Goal: Information Seeking & Learning: Learn about a topic

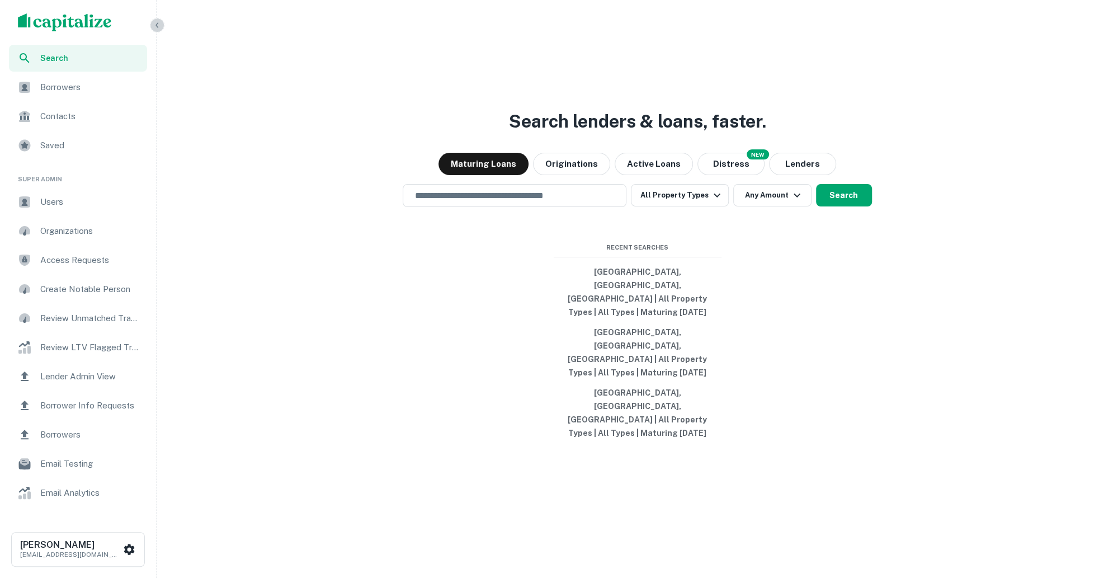
click at [157, 25] on icon "button" at bounding box center [157, 25] width 9 height 9
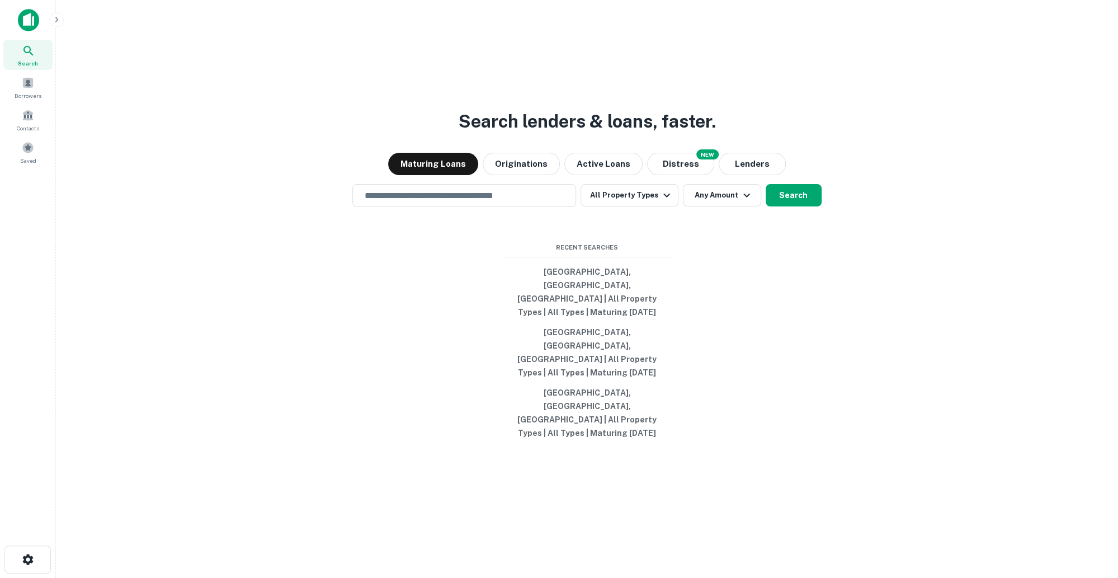
click at [746, 385] on div "Search lenders & loans, faster. Maturing Loans Originations Active Loans NEW Di…" at bounding box center [587, 316] width 1044 height 578
click at [525, 202] on input "text" at bounding box center [464, 195] width 214 height 13
click at [388, 207] on div "​" at bounding box center [464, 195] width 224 height 23
type input "*"
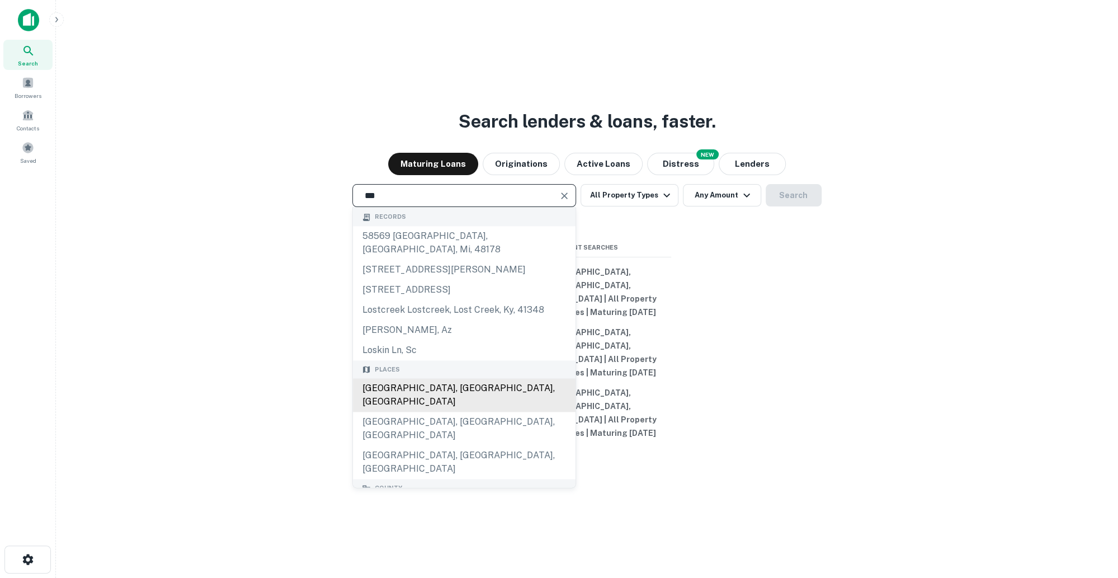
click at [393, 409] on div "Los Angeles, CA, USA" at bounding box center [464, 395] width 223 height 34
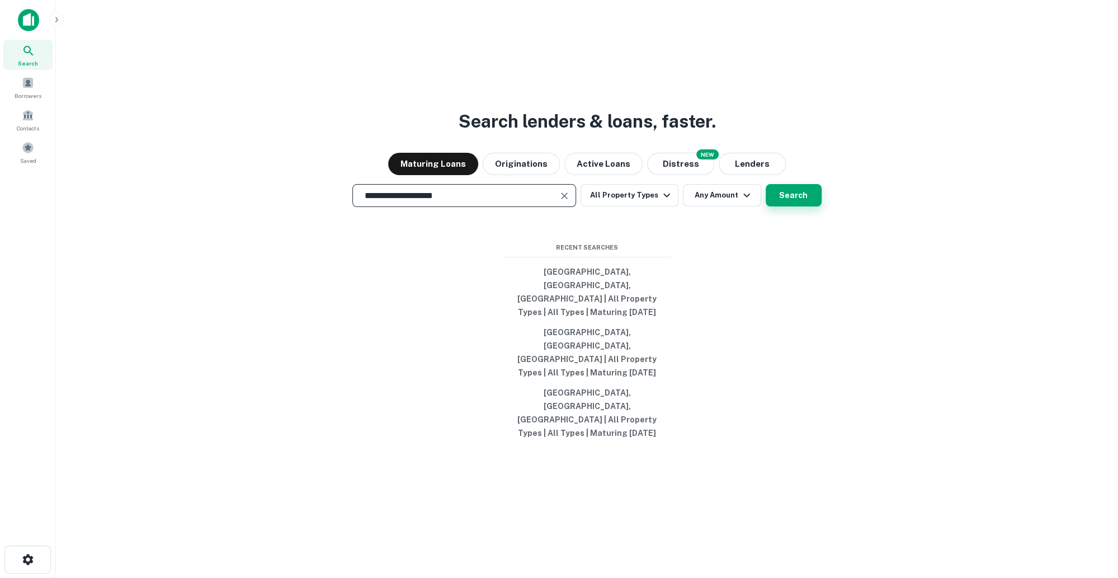
type input "**********"
click at [797, 206] on button "Search" at bounding box center [793, 195] width 56 height 22
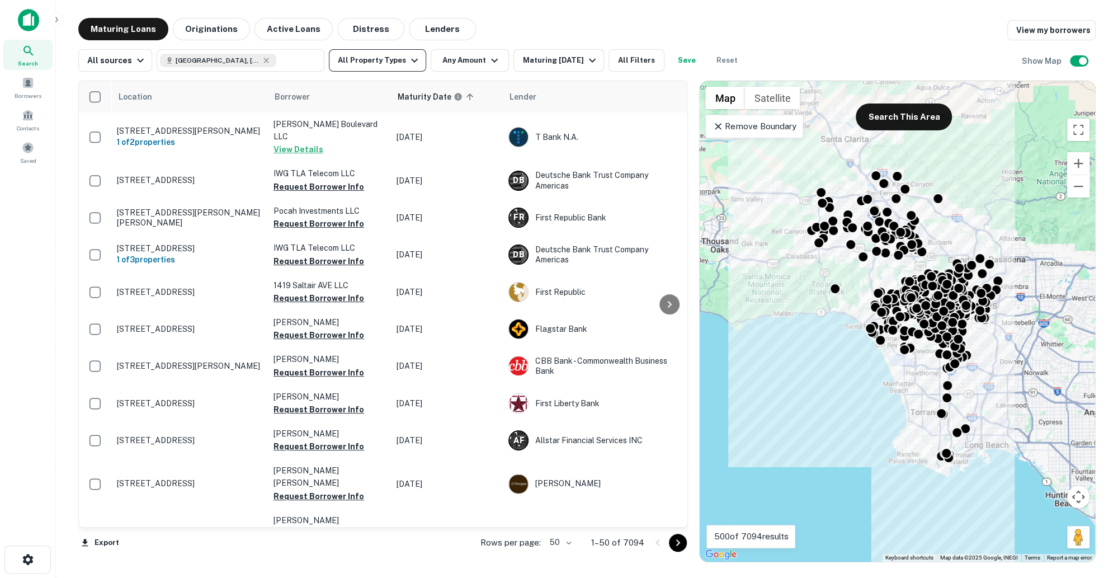
click at [408, 63] on icon "button" at bounding box center [414, 60] width 13 height 13
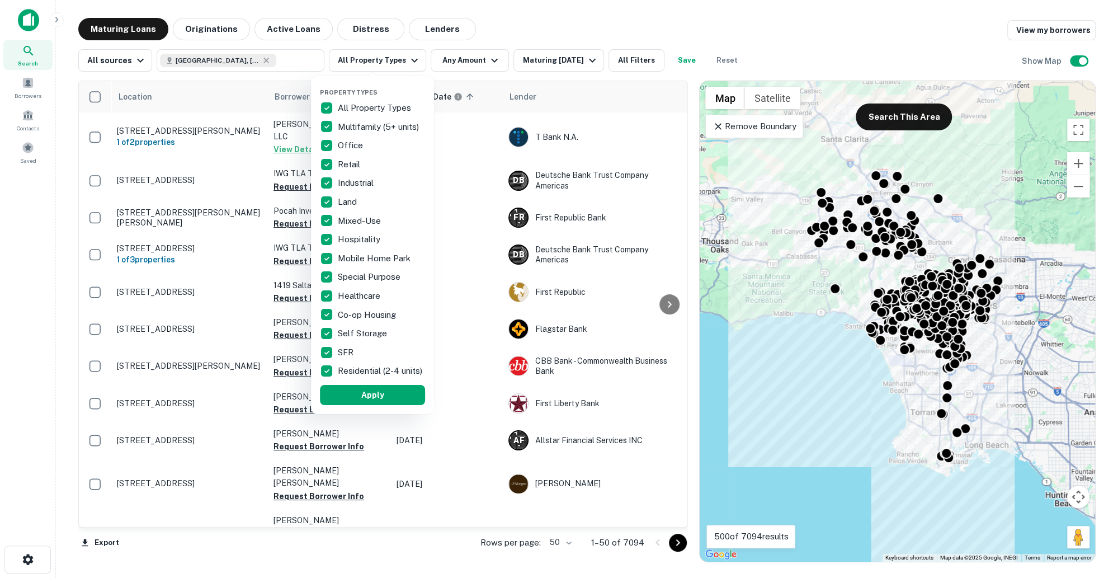
click at [485, 46] on div at bounding box center [559, 289] width 1118 height 578
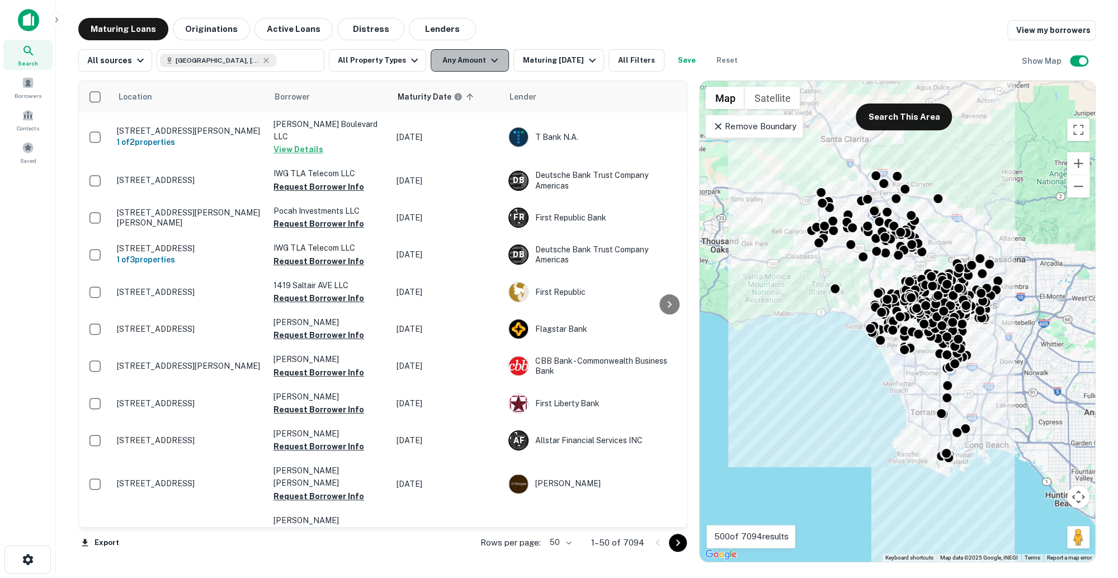
click at [487, 65] on icon "button" at bounding box center [493, 60] width 13 height 13
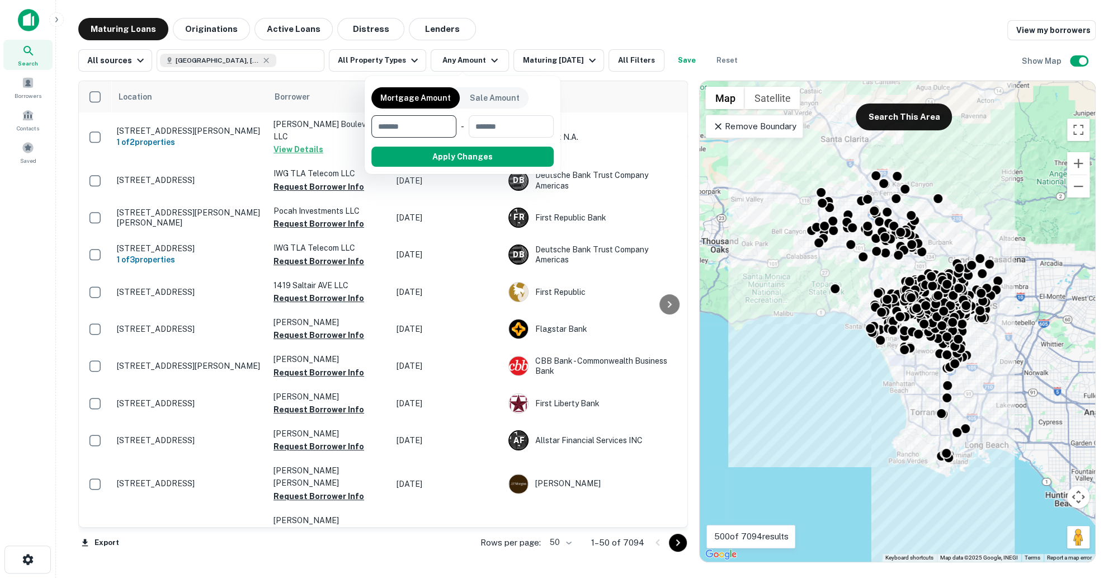
click at [562, 68] on div at bounding box center [559, 289] width 1118 height 578
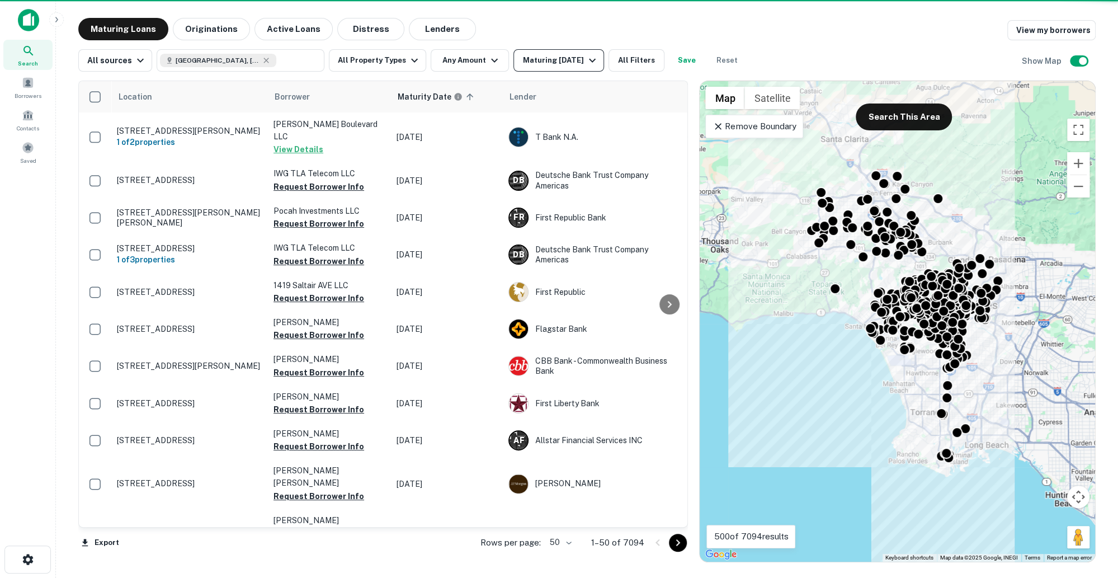
click at [585, 64] on icon "button" at bounding box center [591, 60] width 13 height 13
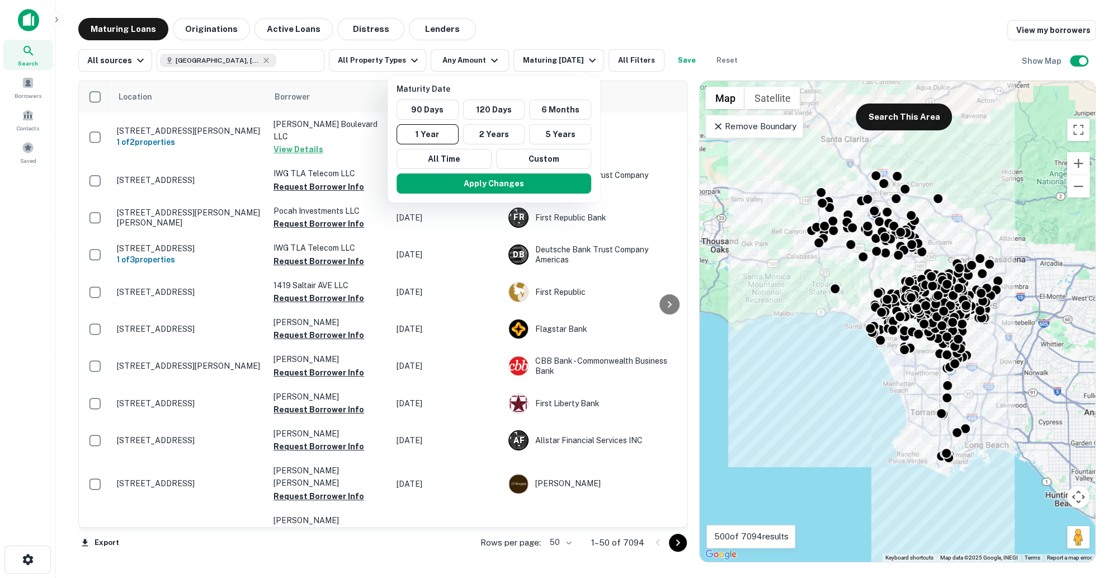
click at [589, 30] on div at bounding box center [559, 289] width 1118 height 578
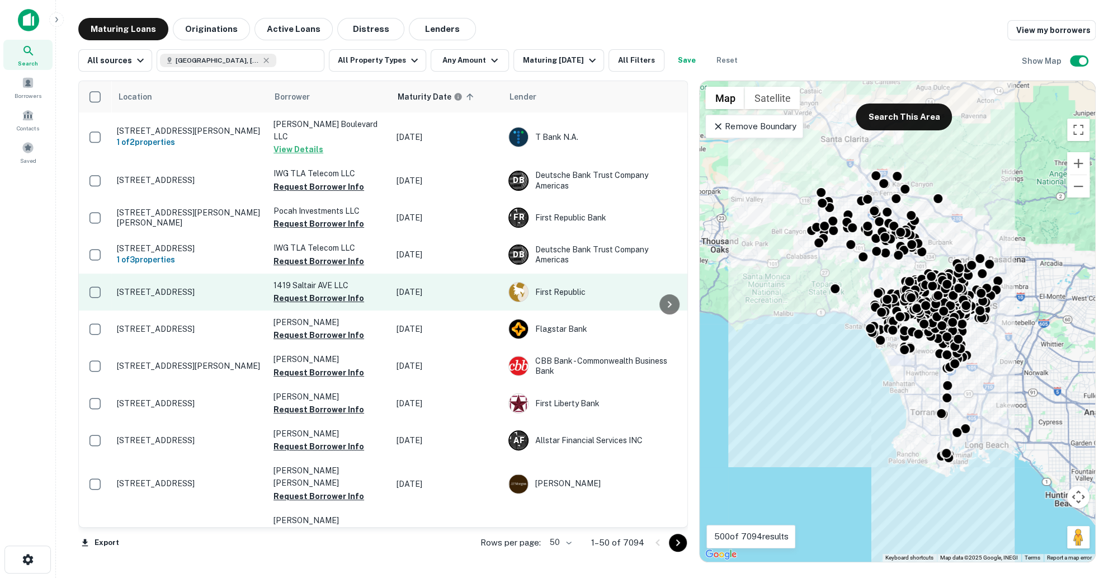
click at [195, 295] on p "[STREET_ADDRESS]" at bounding box center [189, 292] width 145 height 10
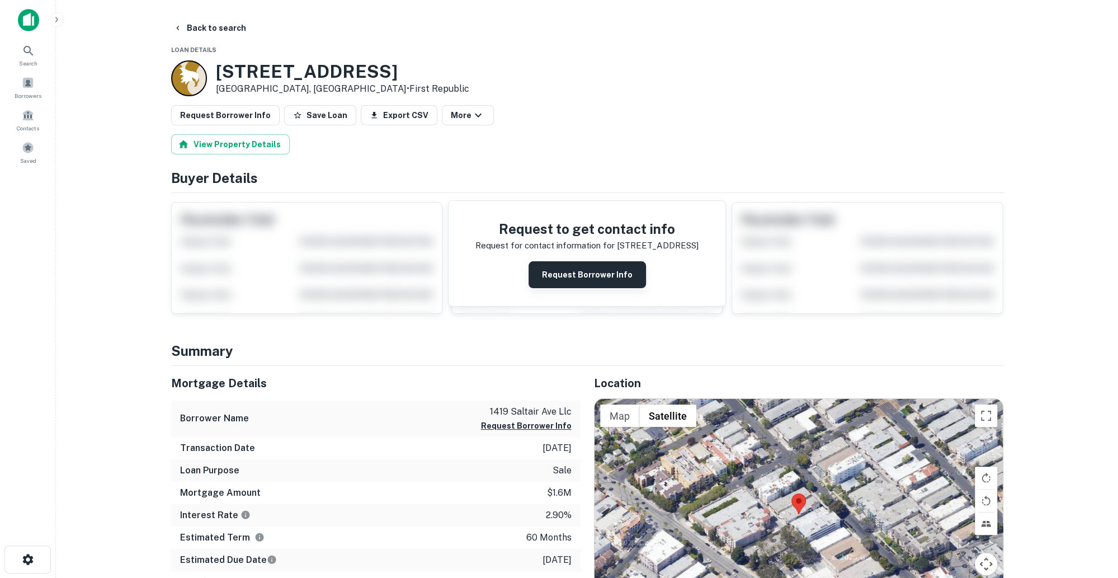
click at [591, 276] on button "Request Borrower Info" at bounding box center [586, 274] width 117 height 27
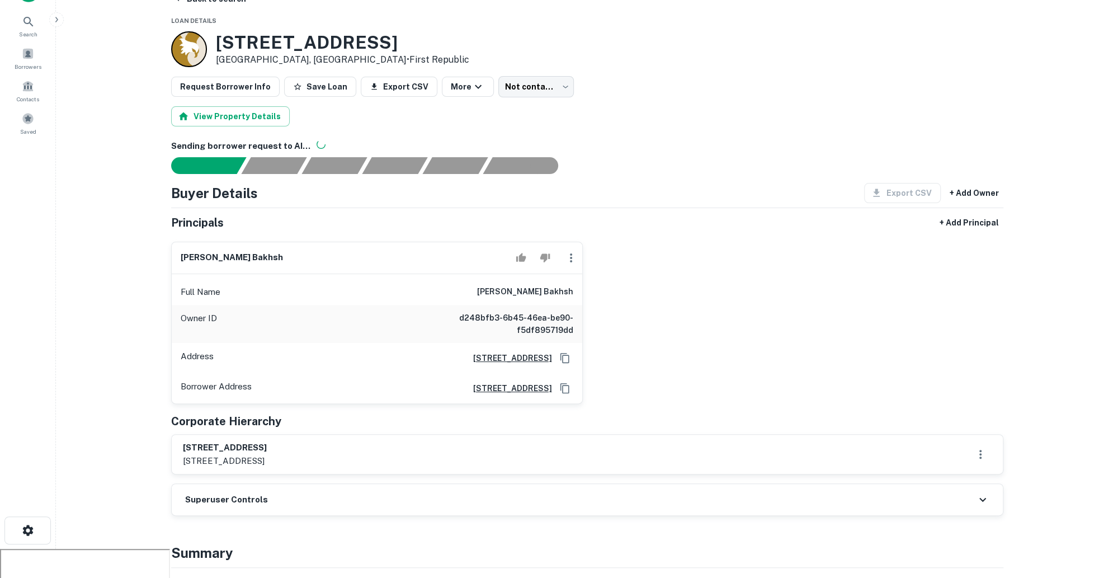
scroll to position [30, 0]
drag, startPoint x: 487, startPoint y: 290, endPoint x: 564, endPoint y: 286, distance: 77.2
click at [564, 286] on h6 "mansour danesh bakhsh" at bounding box center [525, 290] width 96 height 13
click at [699, 302] on div "mansour danesh bakhsh Full Name mansour danesh bakhsh Owner ID d248bfb3-6b45-46…" at bounding box center [582, 317] width 841 height 172
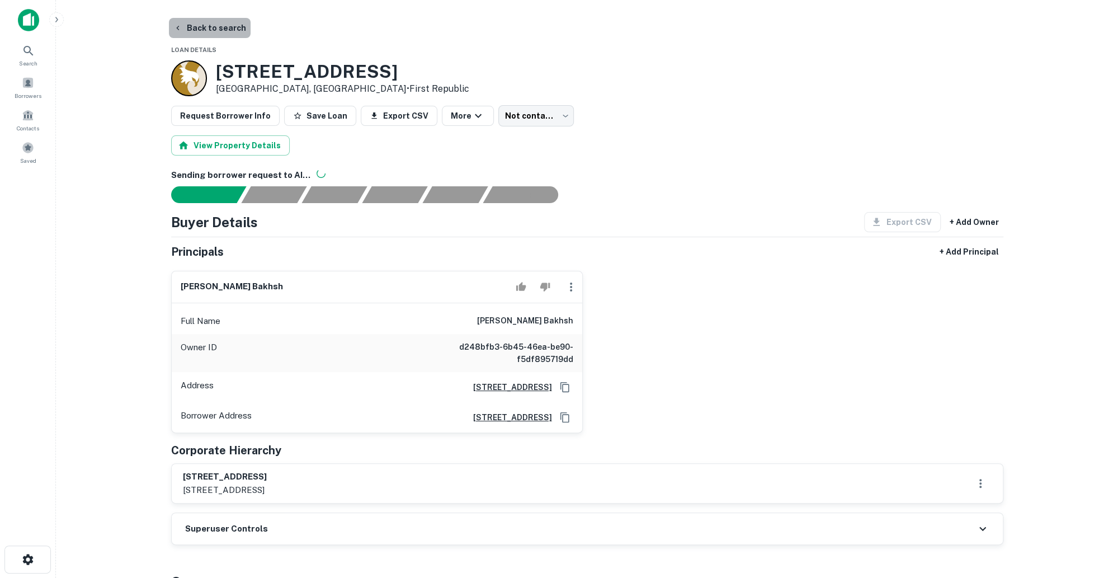
click at [209, 32] on button "Back to search" at bounding box center [210, 28] width 82 height 20
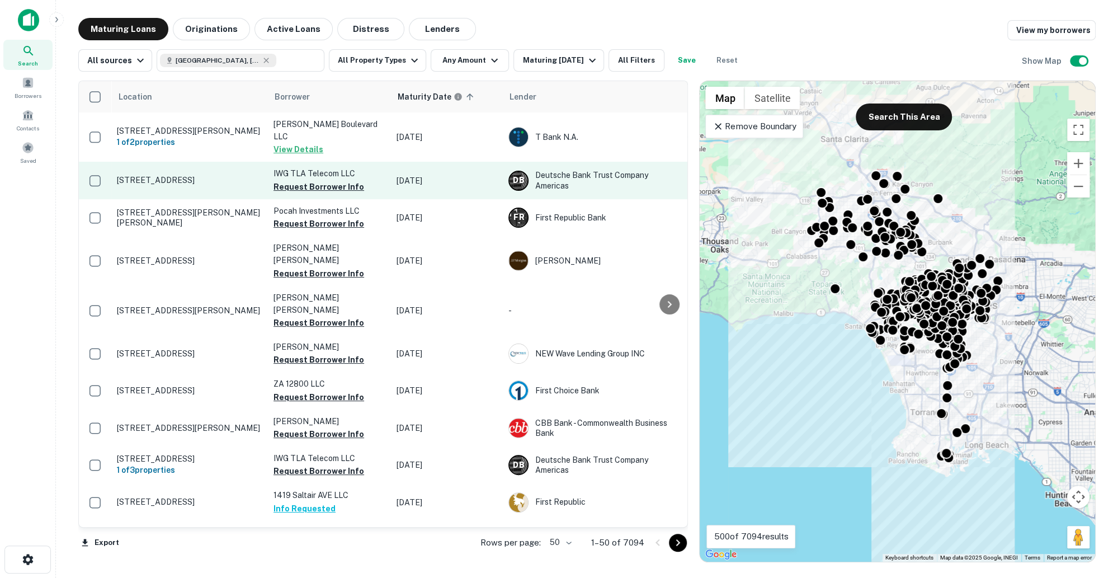
click at [326, 171] on p "IWG TLA Telecom LLC" at bounding box center [329, 173] width 112 height 12
click at [332, 180] on button "Request Borrower Info" at bounding box center [318, 186] width 91 height 13
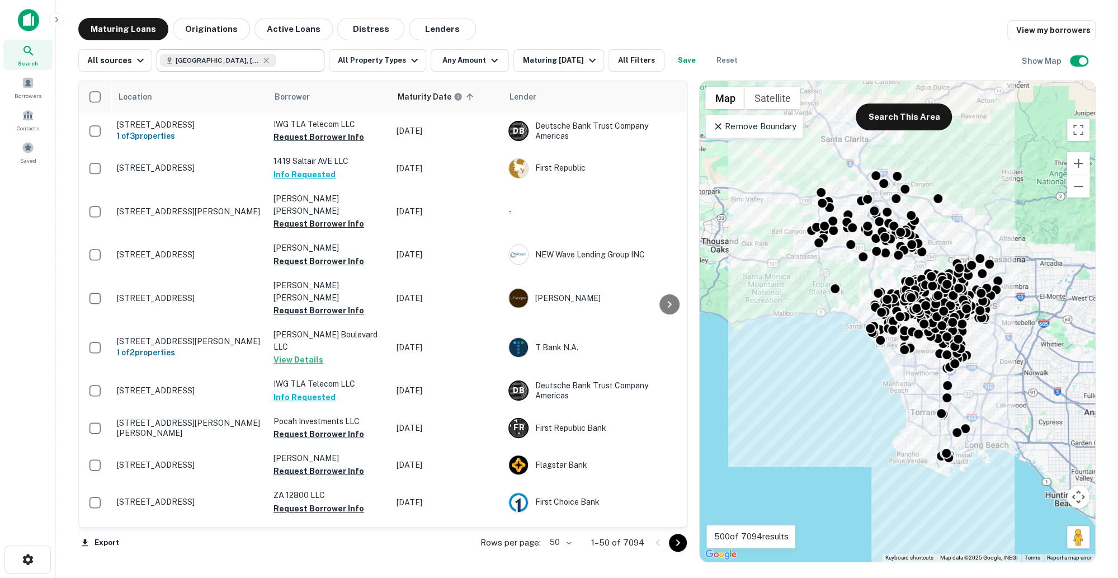
click at [283, 65] on input "text" at bounding box center [297, 61] width 43 height 16
click at [283, 65] on input "**********" at bounding box center [231, 61] width 143 height 16
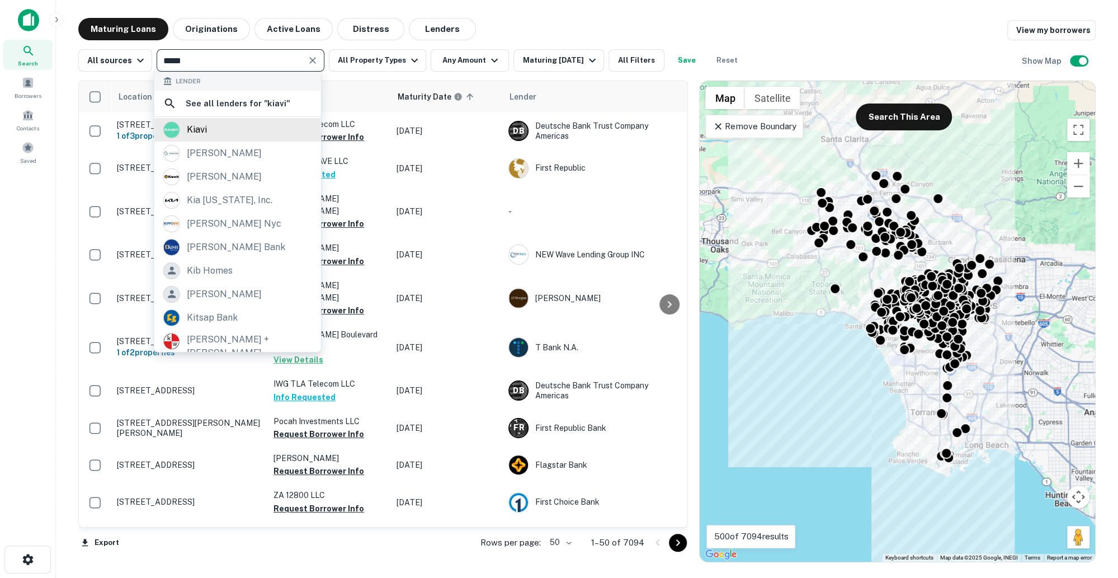
type input "*****"
click at [257, 135] on div "kiavi" at bounding box center [237, 129] width 149 height 17
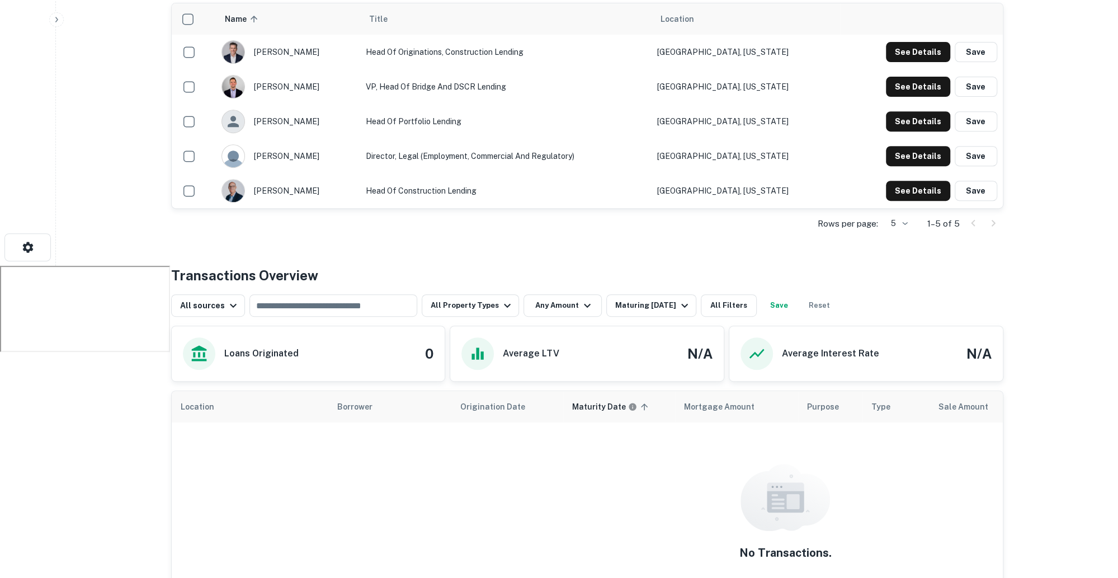
scroll to position [331, 0]
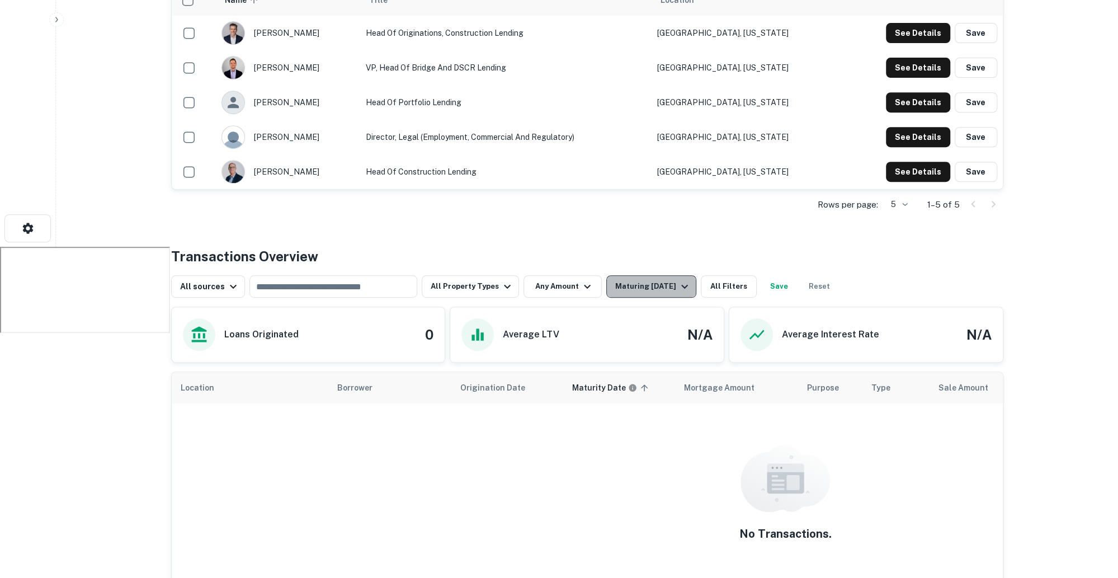
click at [683, 287] on icon "button" at bounding box center [684, 286] width 13 height 13
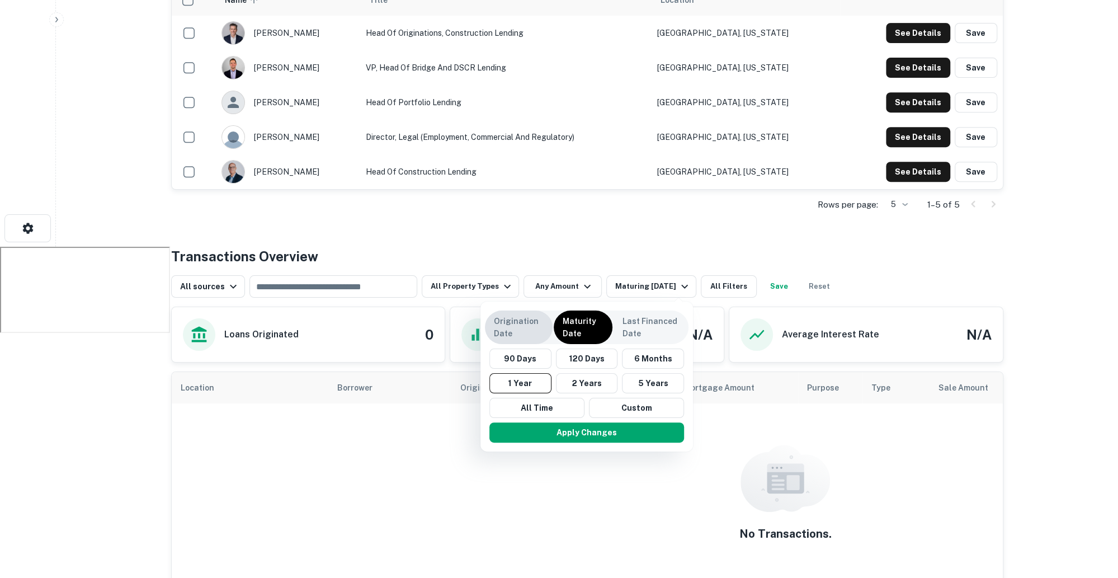
click at [520, 320] on p "Origination Date" at bounding box center [519, 327] width 50 height 25
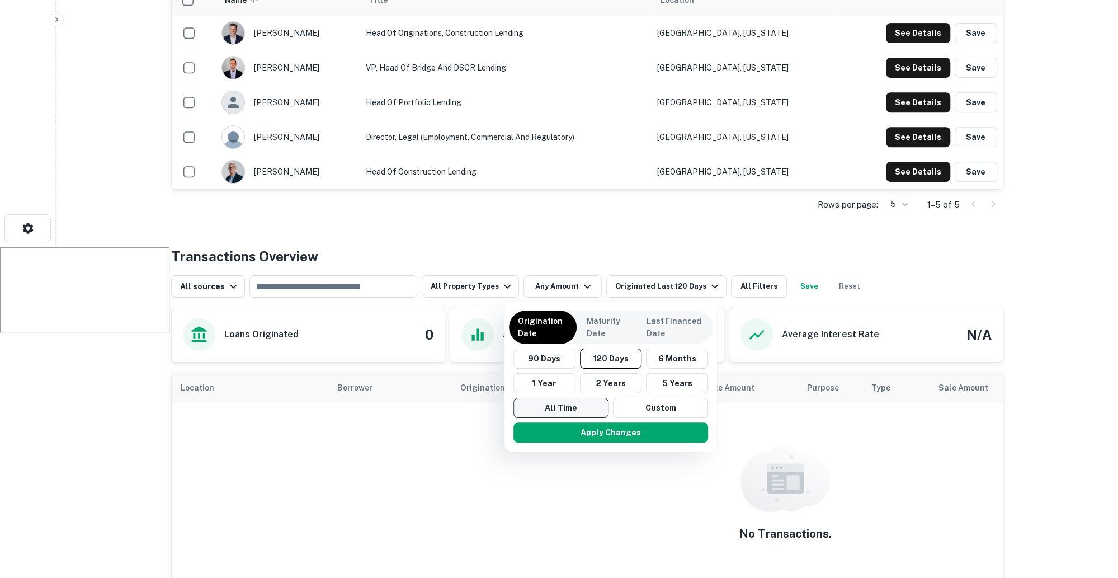
click at [588, 408] on button "All Time" at bounding box center [560, 407] width 95 height 20
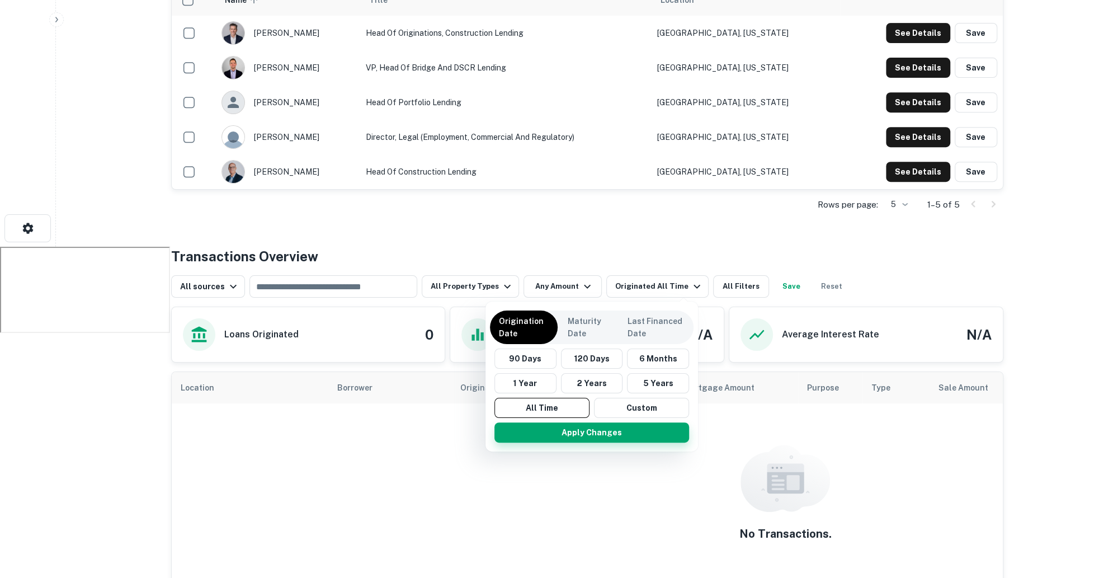
click at [595, 432] on button "Apply Changes" at bounding box center [591, 432] width 195 height 20
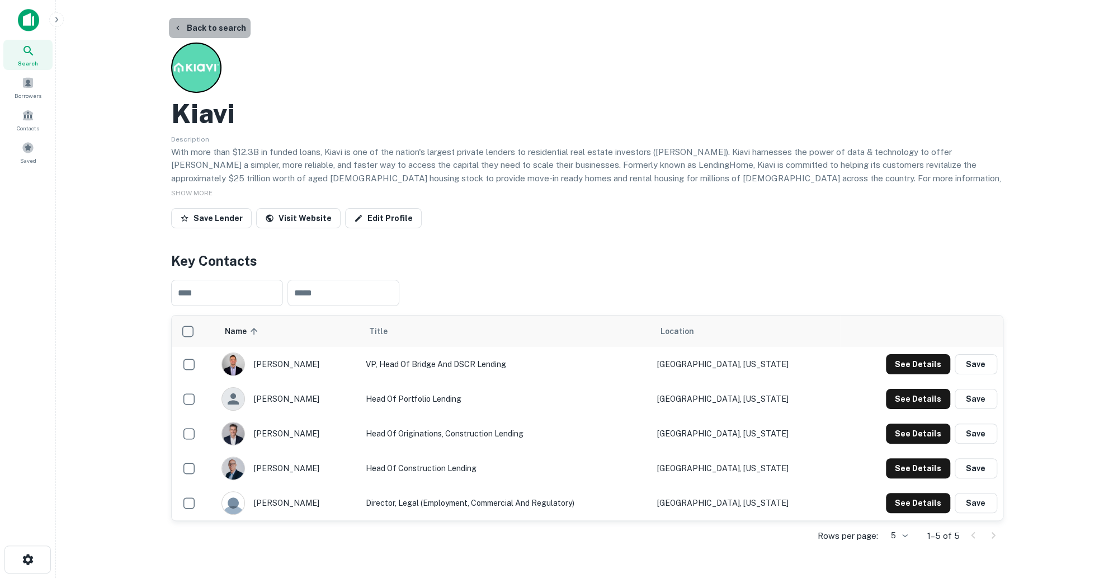
click at [219, 31] on button "Back to search" at bounding box center [210, 28] width 82 height 20
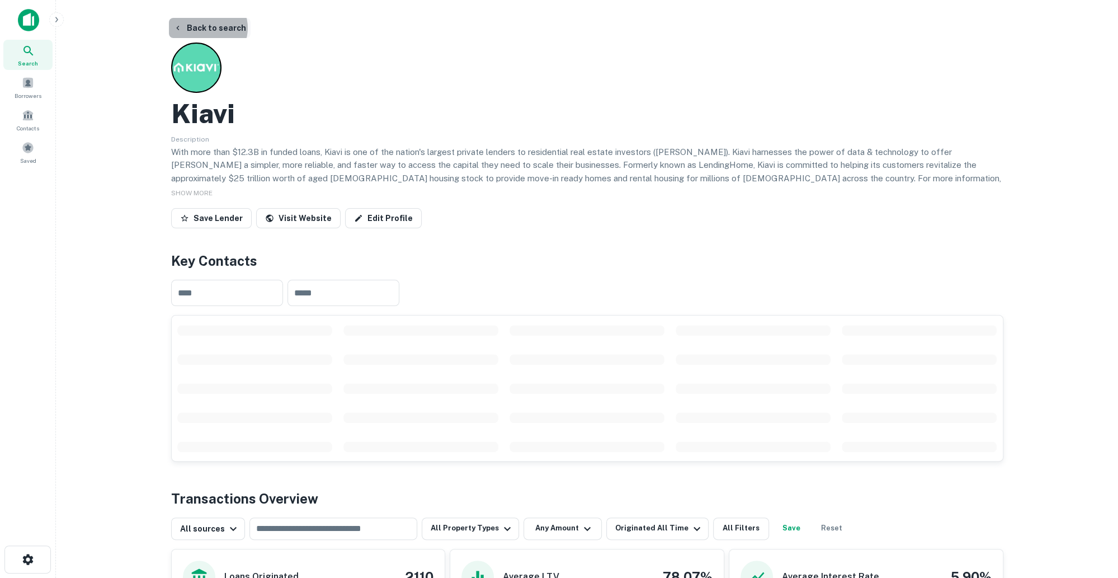
click at [206, 28] on button "Back to search" at bounding box center [210, 28] width 82 height 20
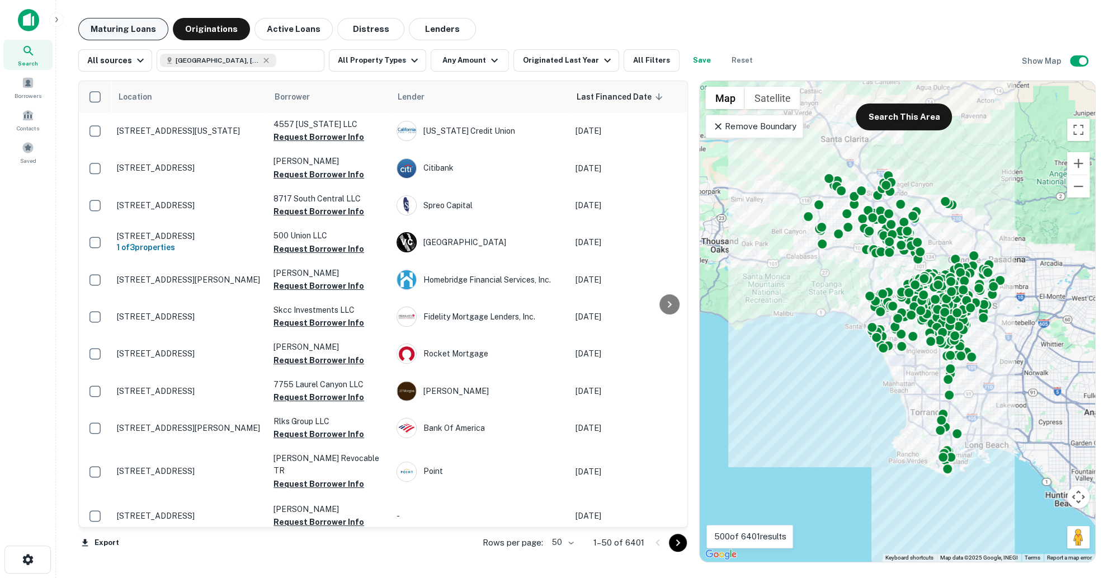
click at [122, 22] on button "Maturing Loans" at bounding box center [123, 29] width 90 height 22
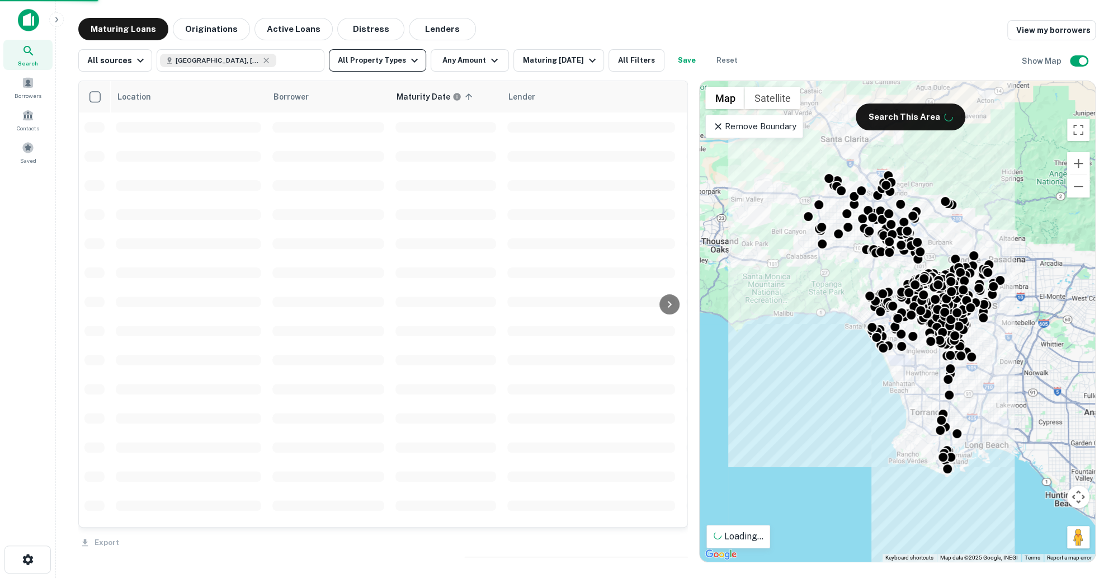
click at [408, 60] on icon "button" at bounding box center [414, 60] width 13 height 13
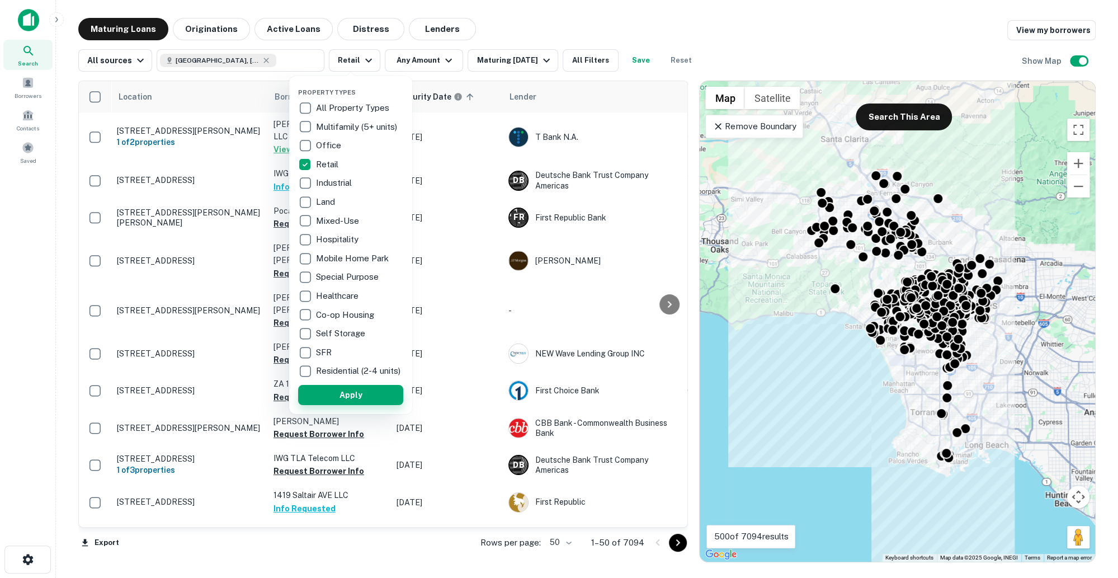
click at [367, 402] on button "Apply" at bounding box center [350, 395] width 105 height 20
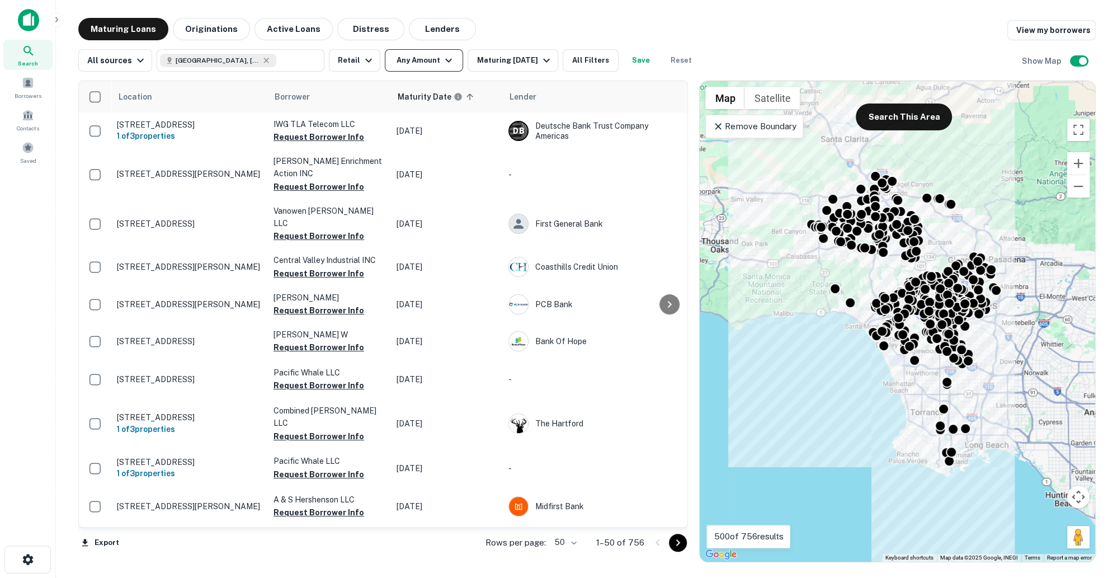
click at [453, 63] on button "Any Amount" at bounding box center [424, 60] width 78 height 22
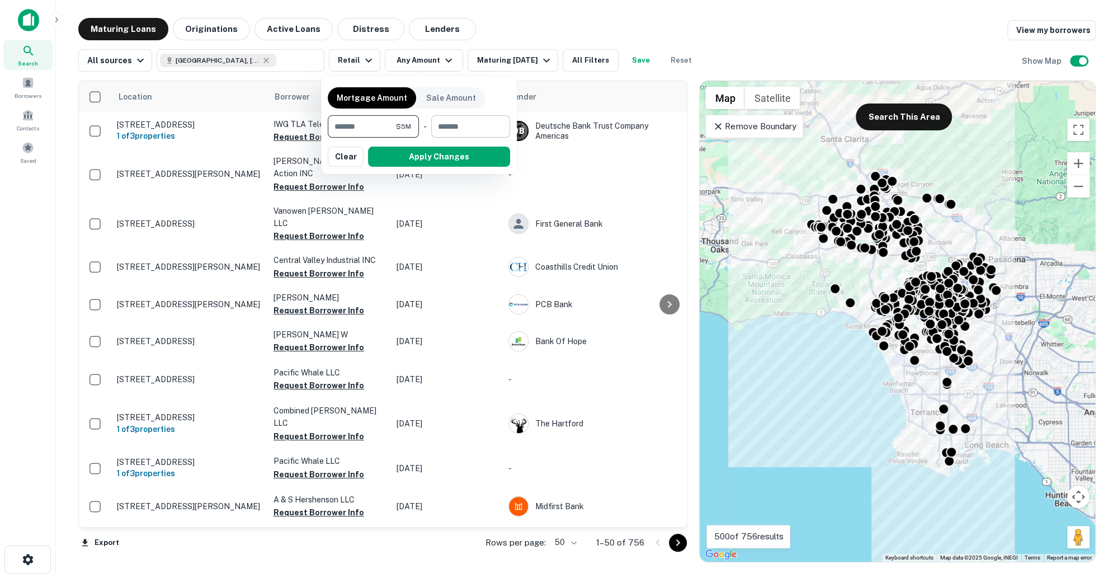
type input "*******"
click at [447, 125] on input "number" at bounding box center [466, 126] width 71 height 22
type input "********"
click at [451, 150] on button "Apply Changes" at bounding box center [439, 156] width 142 height 20
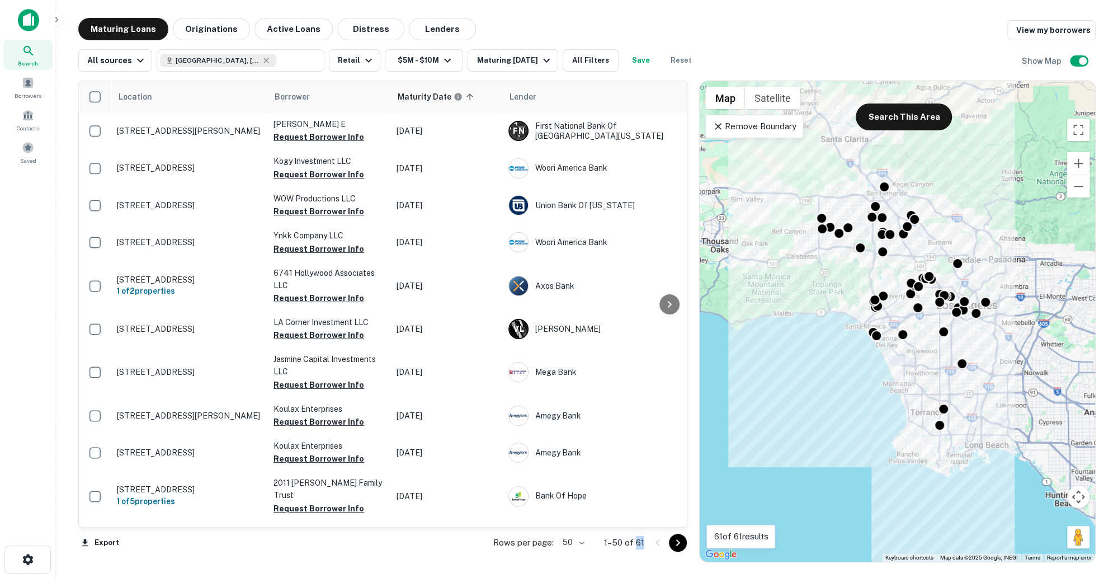
drag, startPoint x: 635, startPoint y: 544, endPoint x: 650, endPoint y: 543, distance: 15.7
click at [650, 543] on div "Rows per page: 50 ** 1–50 of 61" at bounding box center [584, 542] width 208 height 30
click at [303, 32] on button "Active Loans" at bounding box center [293, 29] width 78 height 22
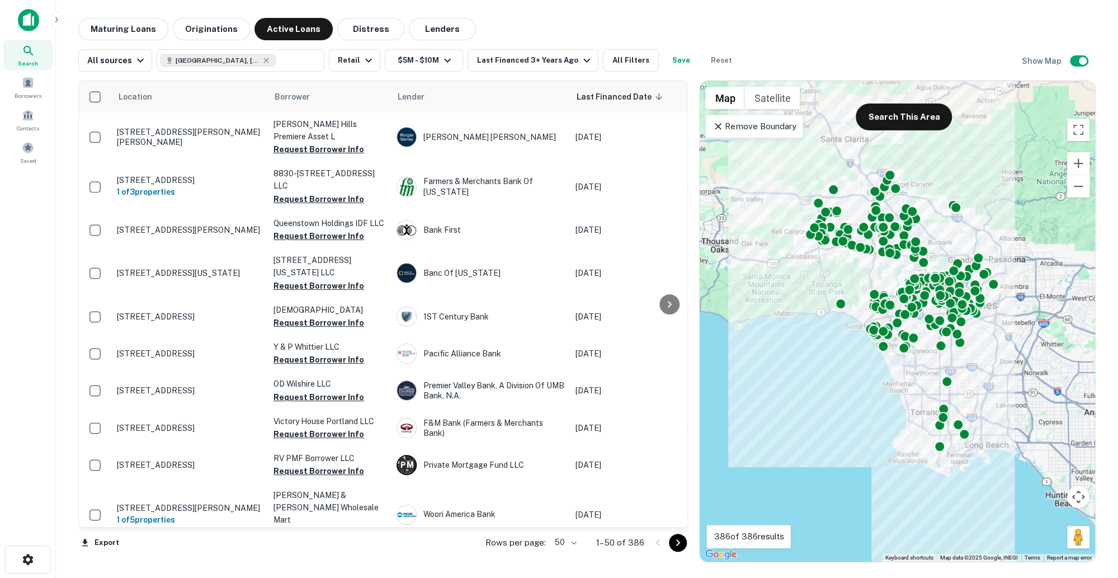
click at [524, 17] on main "Maturing Loans Originations Active Loans Distress Lenders All sources Los Angel…" at bounding box center [587, 289] width 1062 height 578
click at [551, 55] on div "Last Financed 3+ Years Ago" at bounding box center [534, 60] width 116 height 13
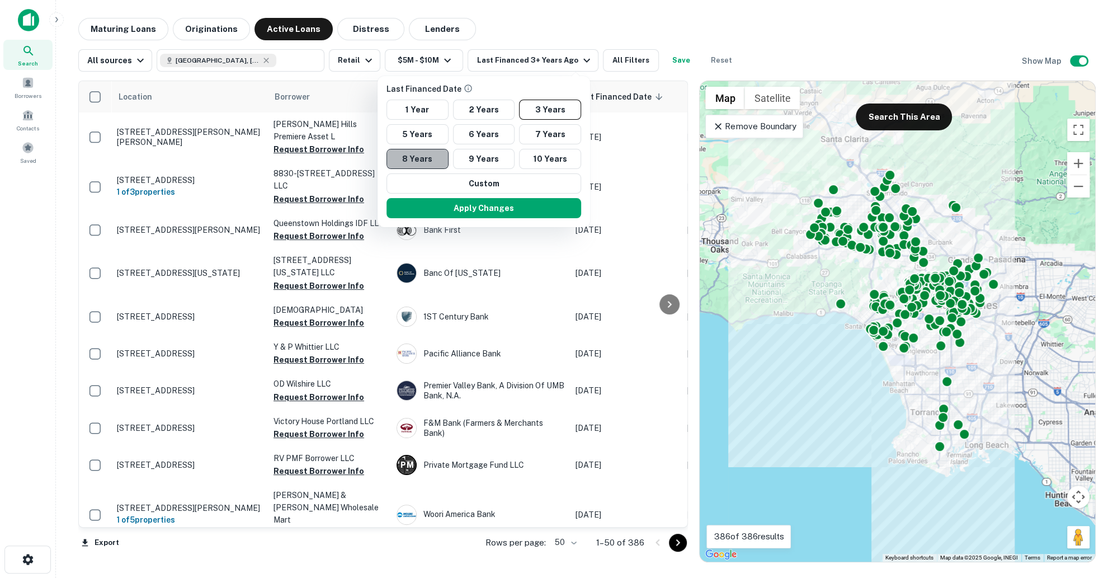
click at [430, 154] on button "8 Years" at bounding box center [417, 159] width 62 height 20
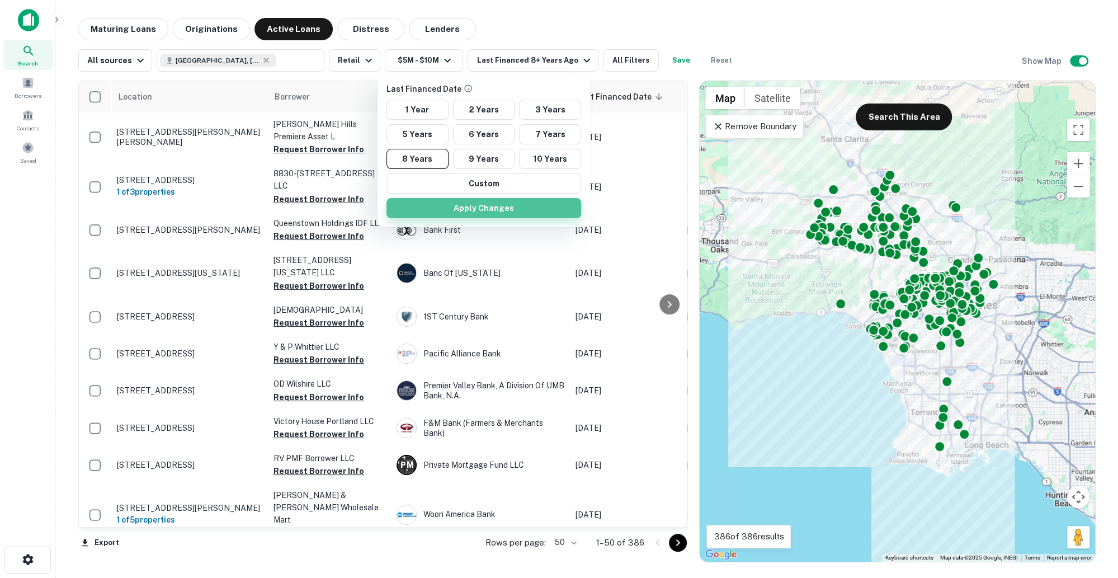
click at [482, 212] on button "Apply Changes" at bounding box center [483, 208] width 195 height 20
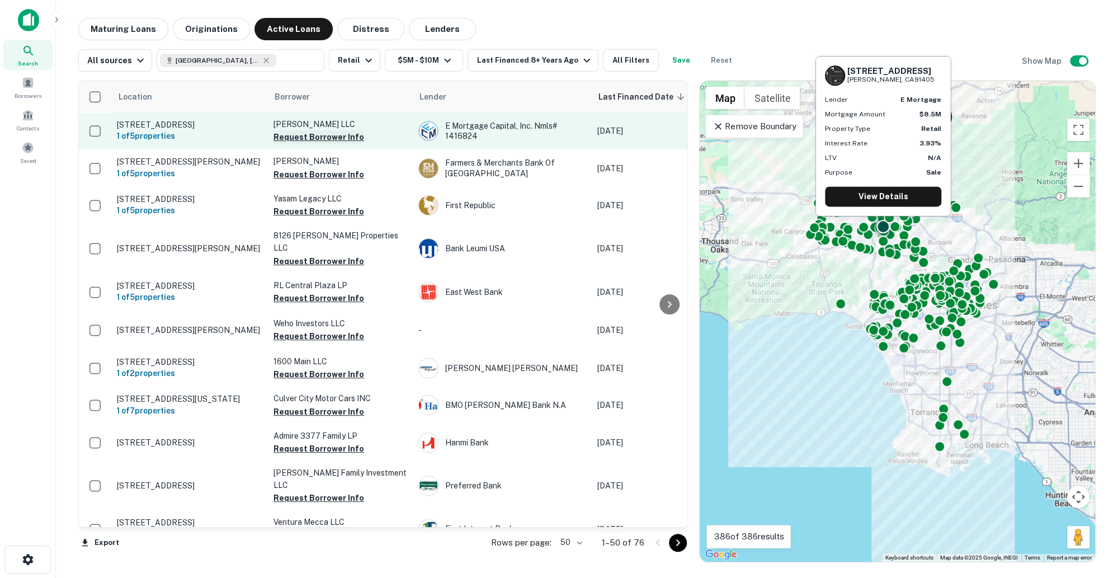
click at [316, 138] on button "Request Borrower Info" at bounding box center [318, 136] width 91 height 13
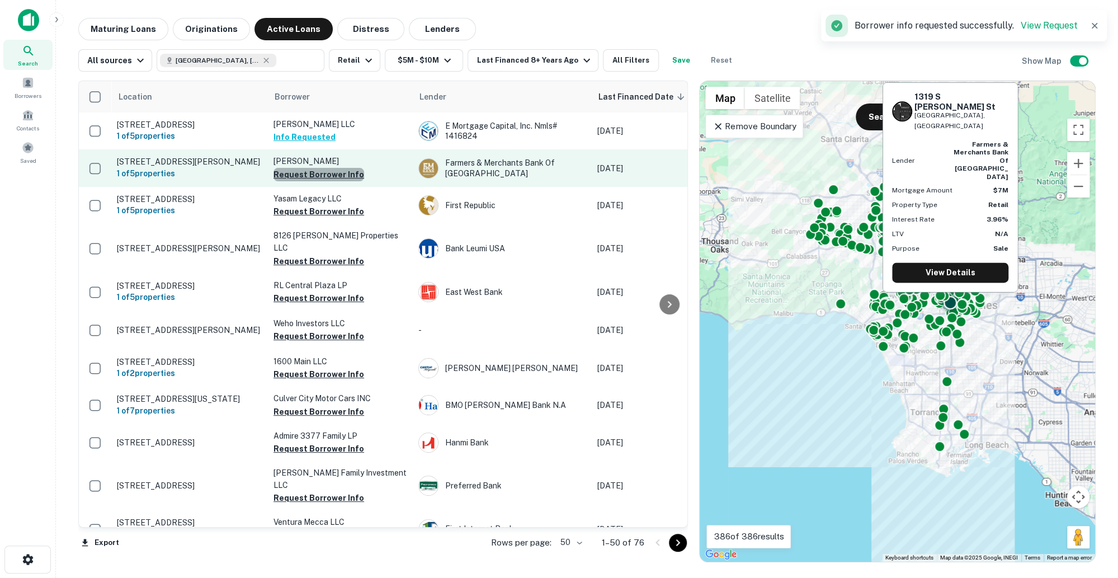
click at [324, 181] on button "Request Borrower Info" at bounding box center [318, 174] width 91 height 13
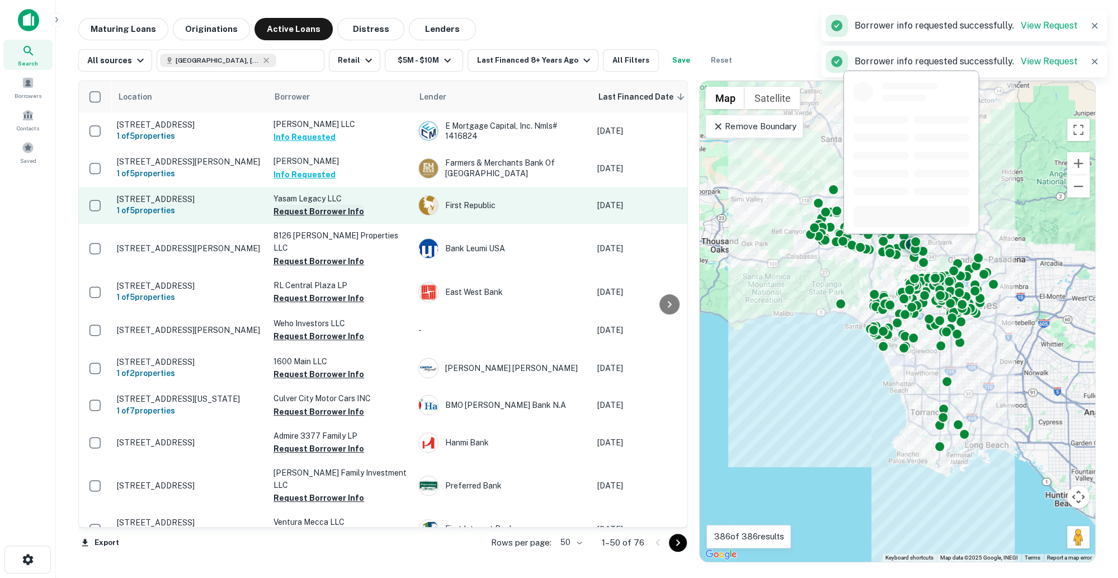
click at [332, 224] on td "Yasam Legacy LLC Request Borrower Info" at bounding box center [340, 205] width 145 height 37
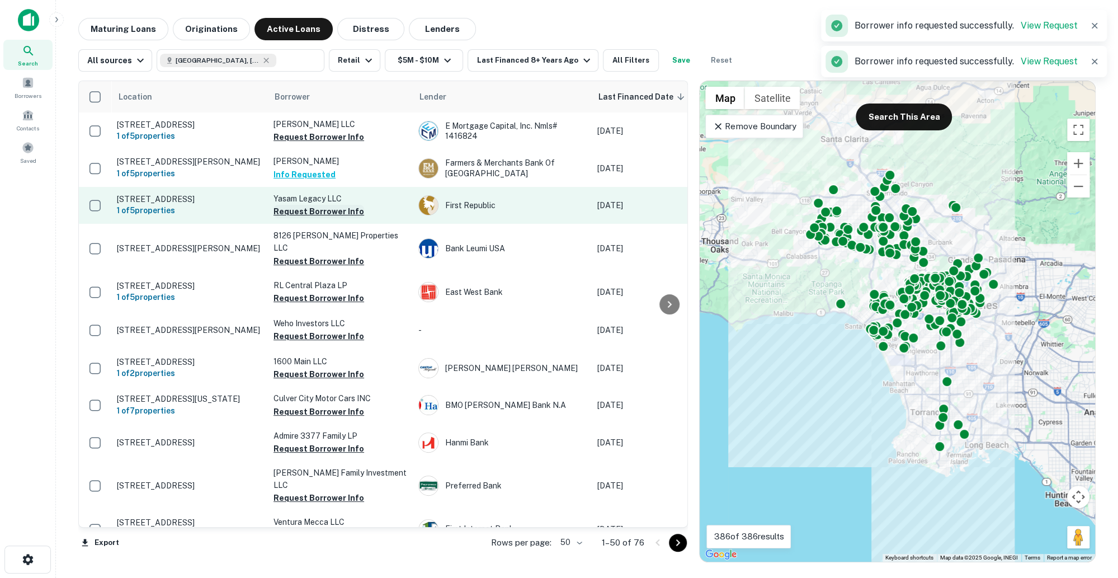
click at [336, 216] on button "Request Borrower Info" at bounding box center [318, 211] width 91 height 13
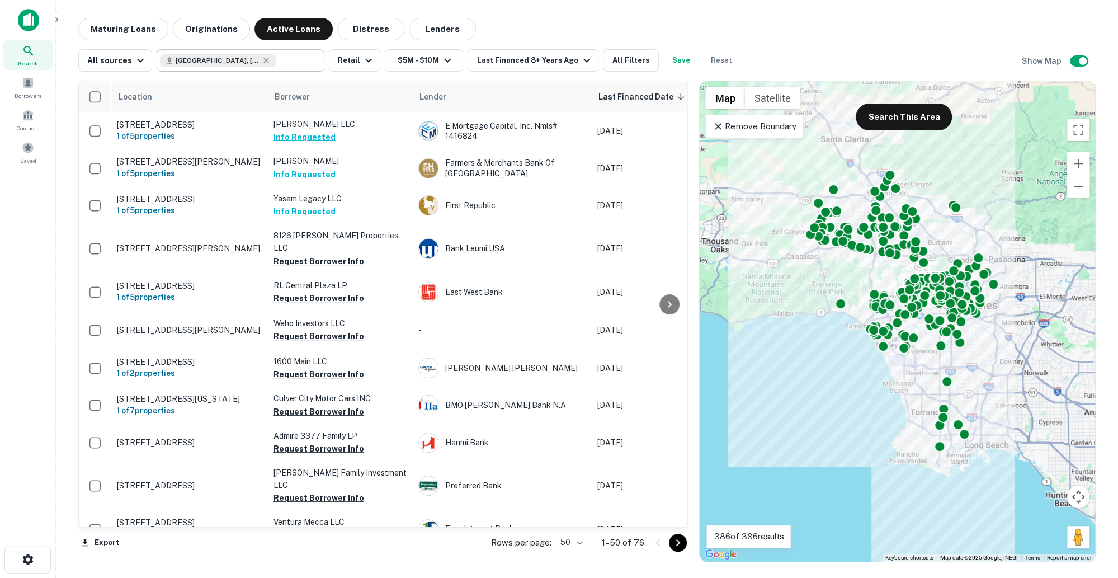
click at [287, 63] on input "text" at bounding box center [297, 61] width 43 height 16
click at [287, 63] on input "**********" at bounding box center [231, 61] width 143 height 16
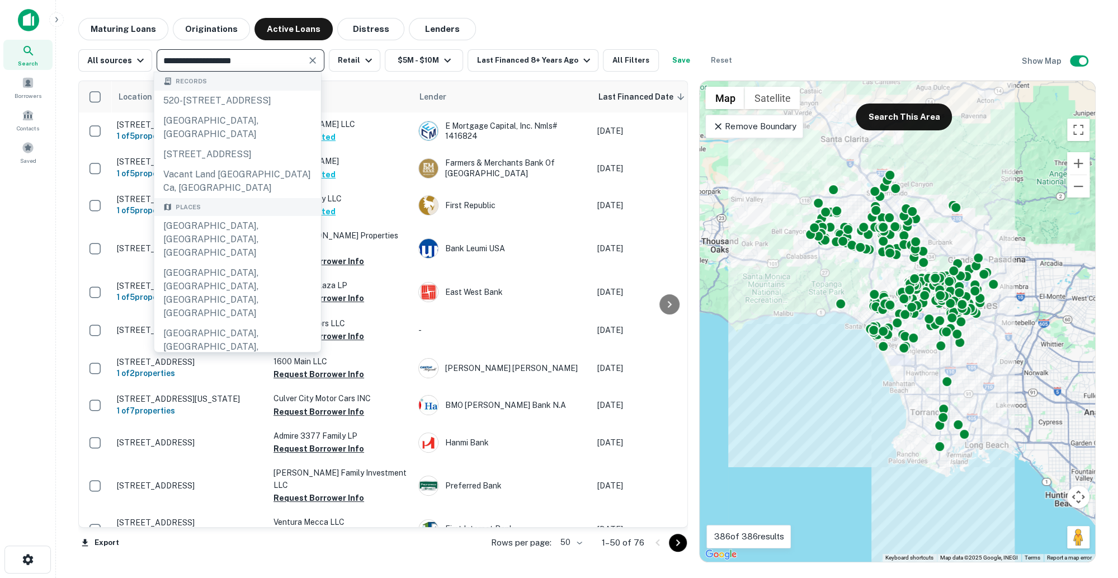
click at [260, 64] on input "**********" at bounding box center [231, 61] width 143 height 16
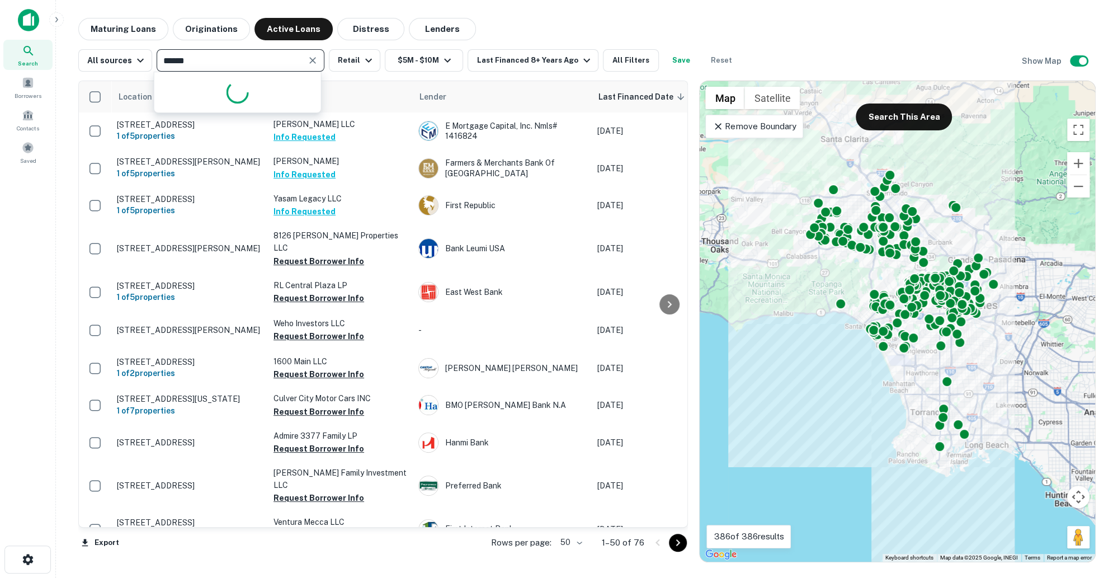
click at [255, 60] on input "******" at bounding box center [231, 61] width 143 height 16
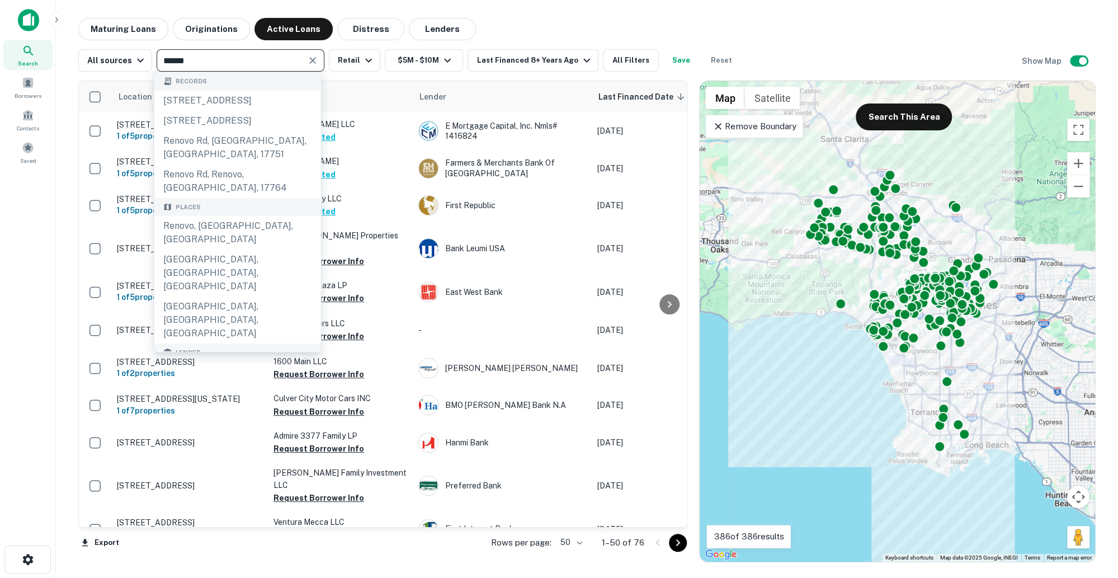
click at [255, 60] on input "******" at bounding box center [231, 61] width 143 height 16
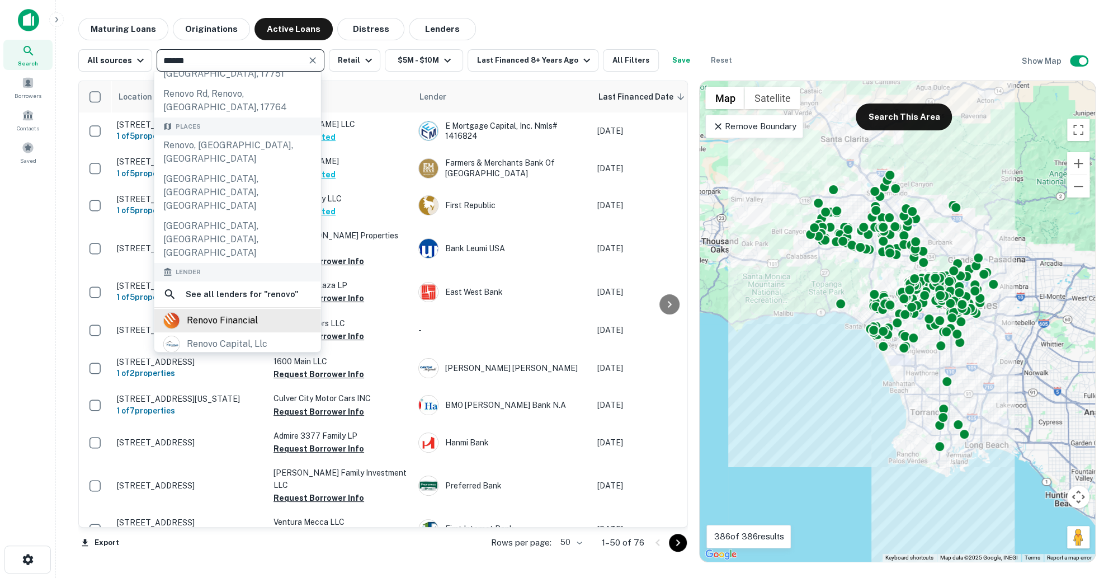
type input "******"
click at [228, 312] on div "renovo financial" at bounding box center [222, 320] width 71 height 17
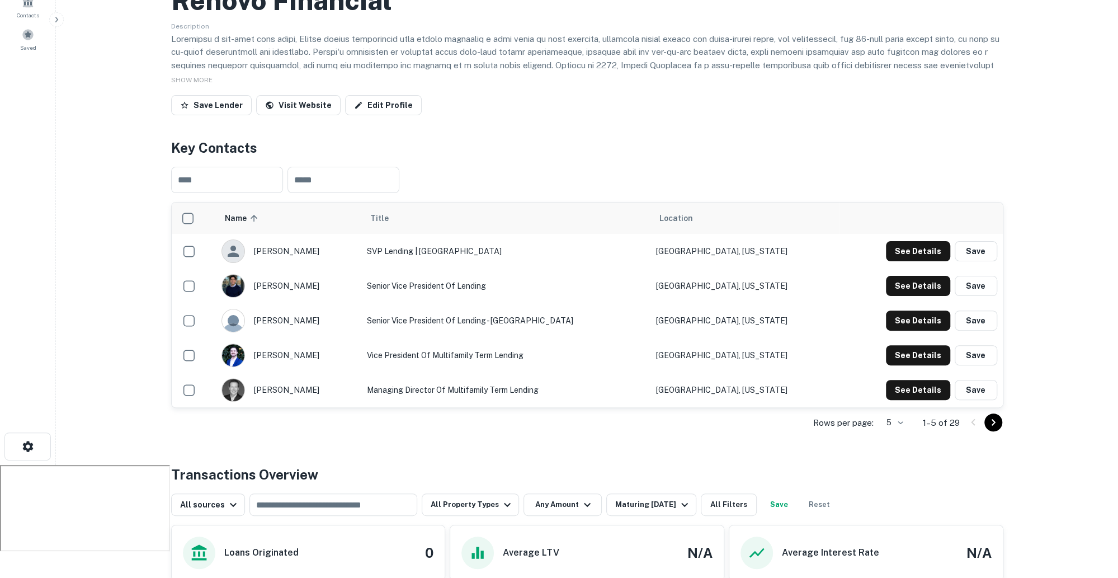
scroll to position [388, 0]
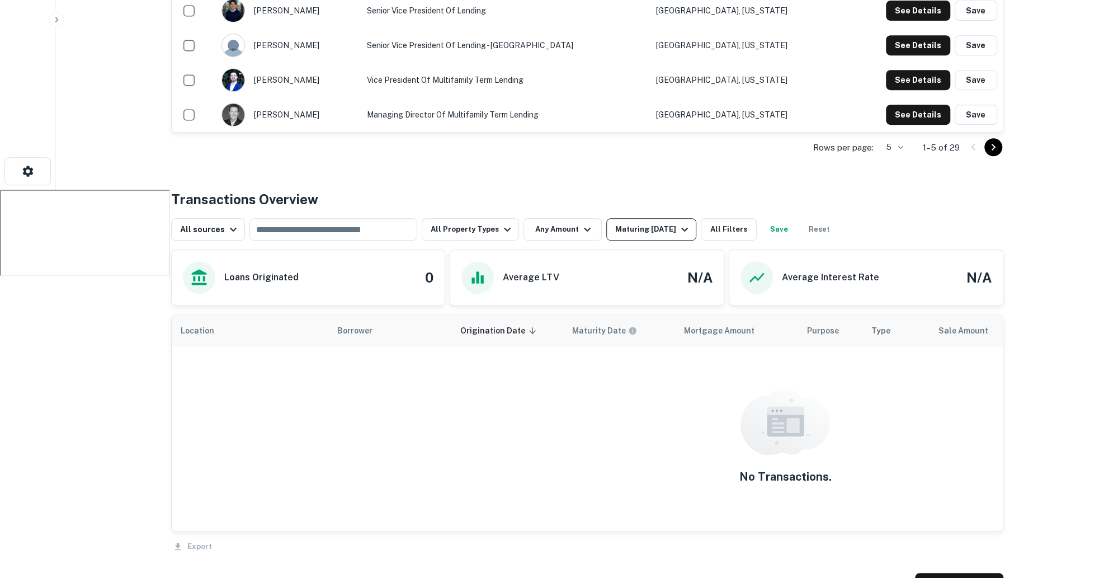
click at [668, 226] on div "Maturing In 1 Year" at bounding box center [653, 229] width 76 height 13
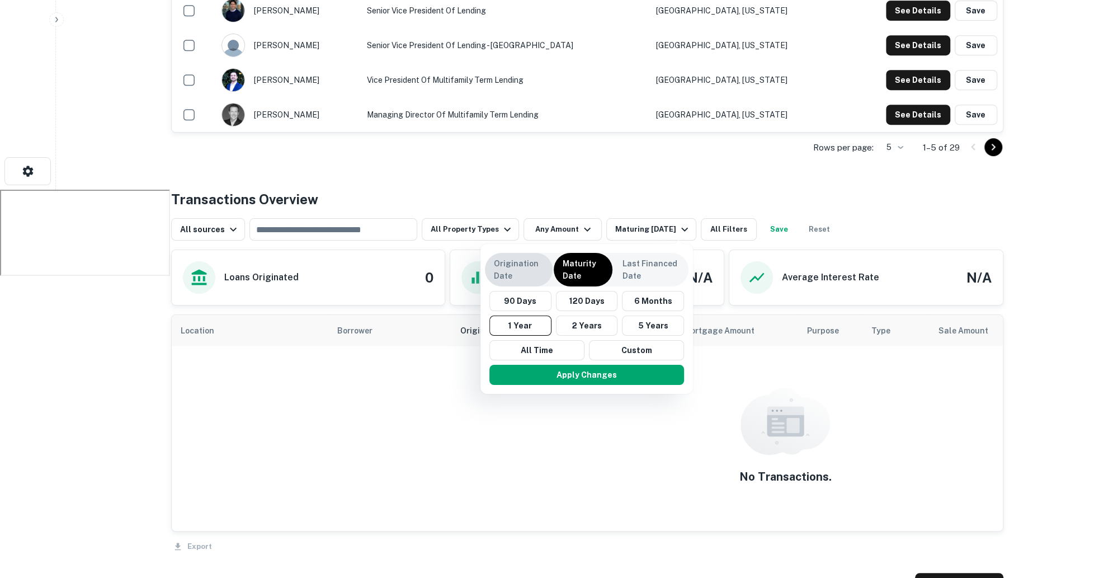
click at [521, 268] on p "Origination Date" at bounding box center [519, 269] width 50 height 25
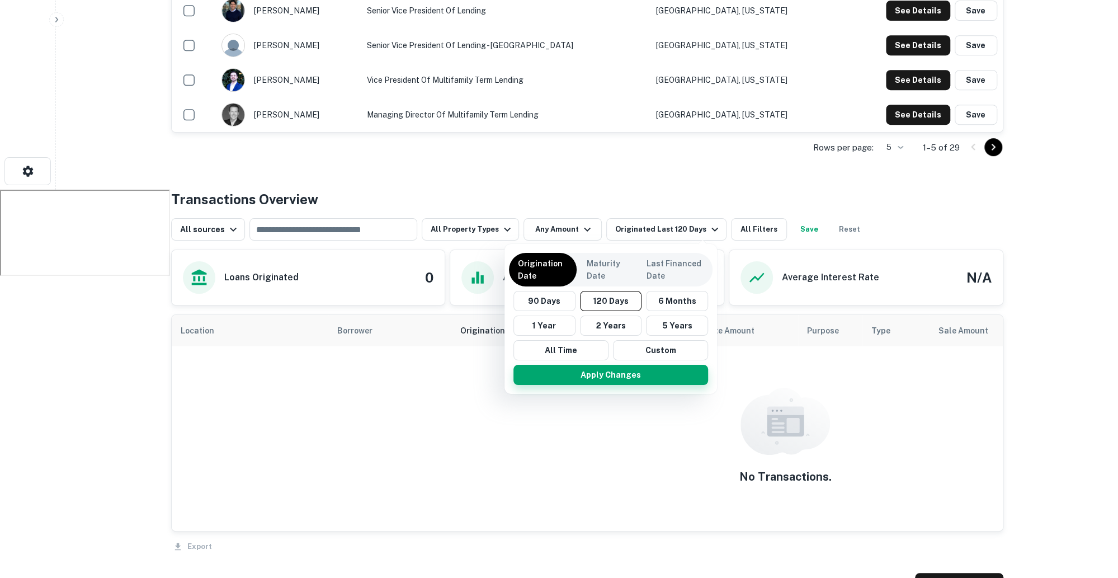
click at [635, 374] on button "Apply Changes" at bounding box center [610, 375] width 195 height 20
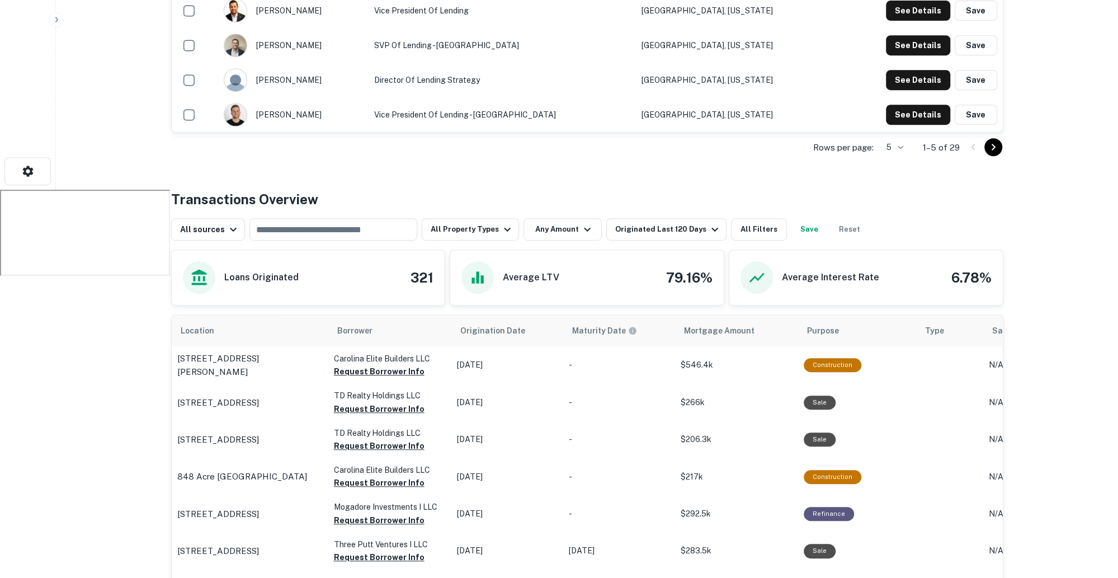
click at [699, 143] on div "Rows per page: 5 * 1–5 of 29" at bounding box center [587, 147] width 832 height 30
click at [693, 231] on div "Originated Last 120 Days" at bounding box center [668, 229] width 106 height 13
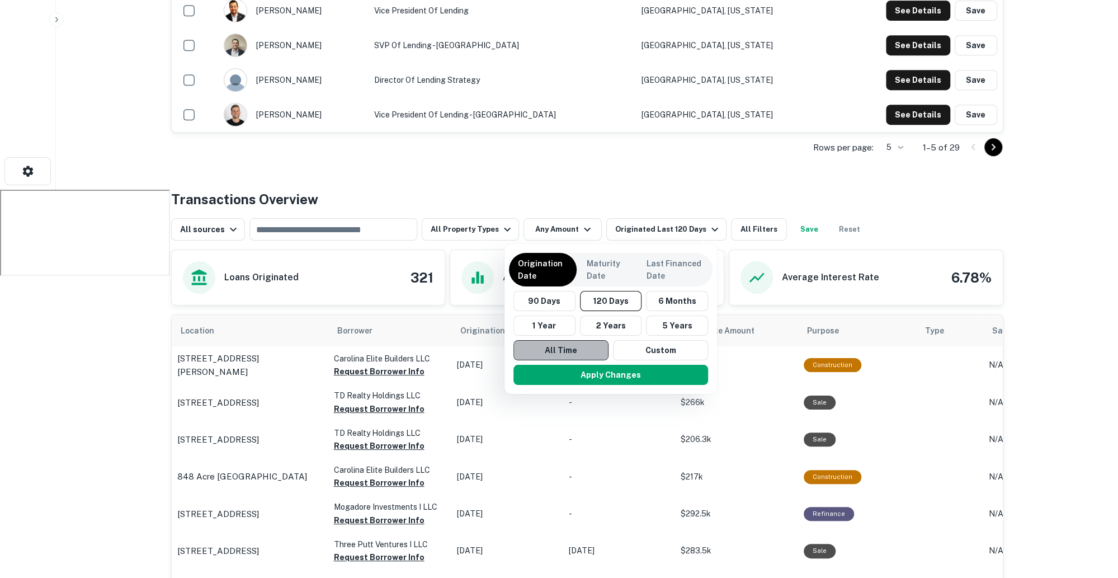
click at [561, 345] on button "All Time" at bounding box center [560, 350] width 95 height 20
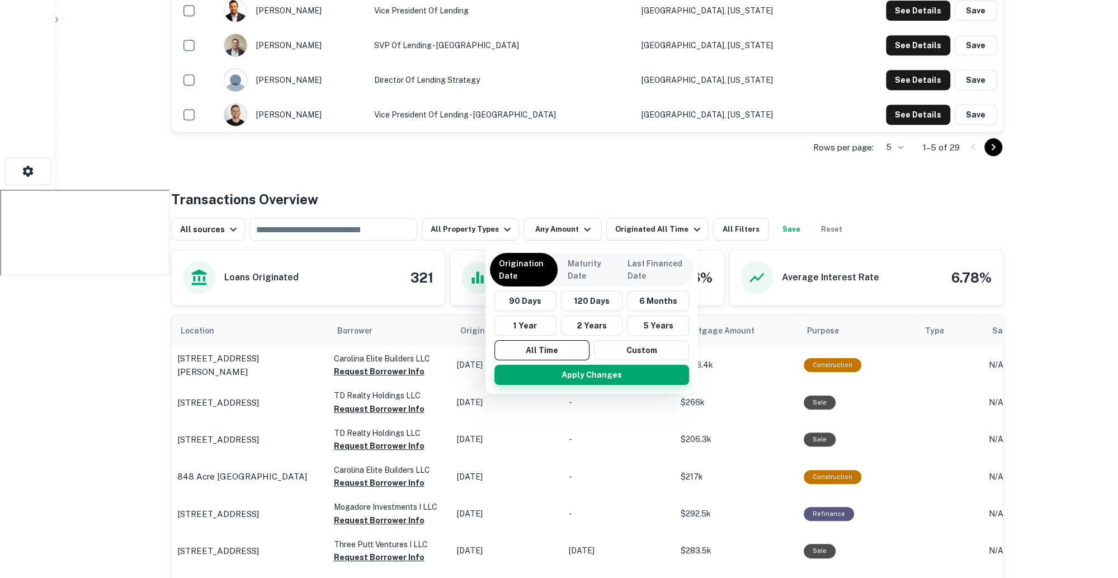
click at [579, 370] on button "Apply Changes" at bounding box center [591, 375] width 195 height 20
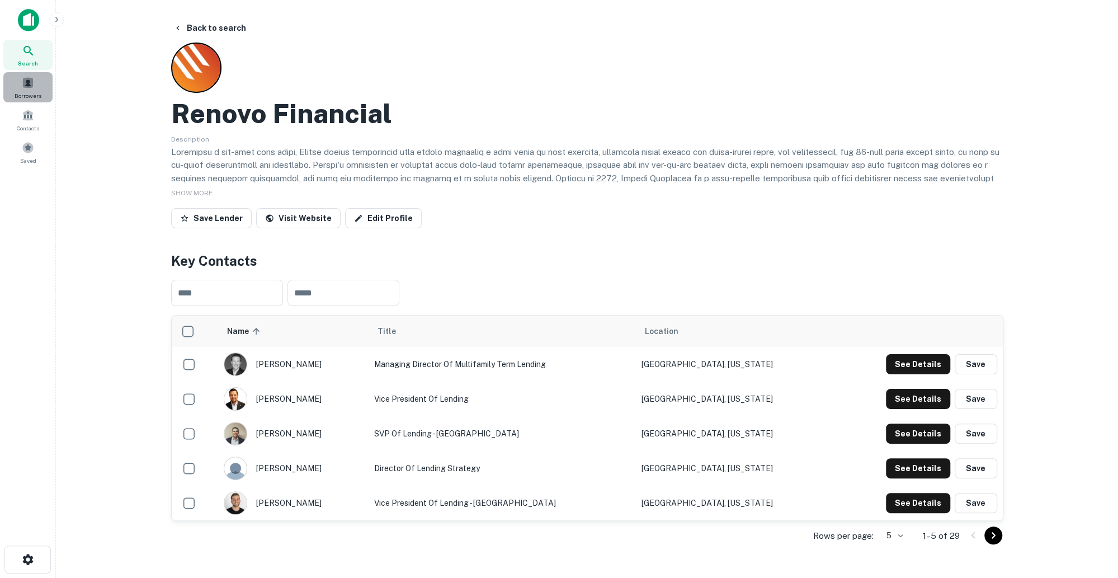
click at [37, 82] on div "Borrowers" at bounding box center [27, 87] width 49 height 30
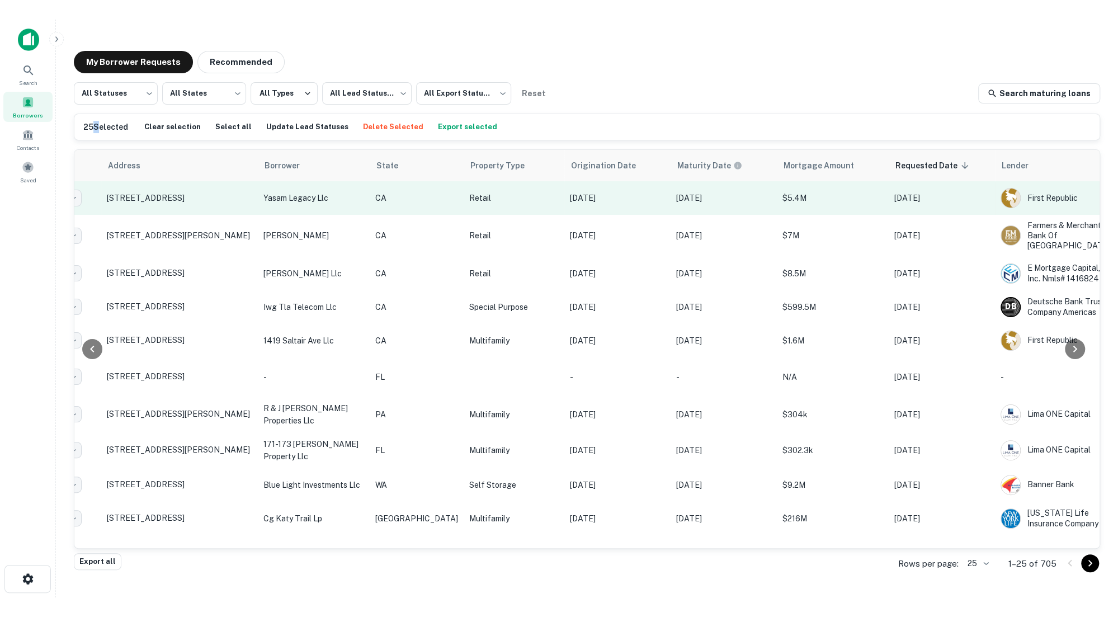
scroll to position [0, 112]
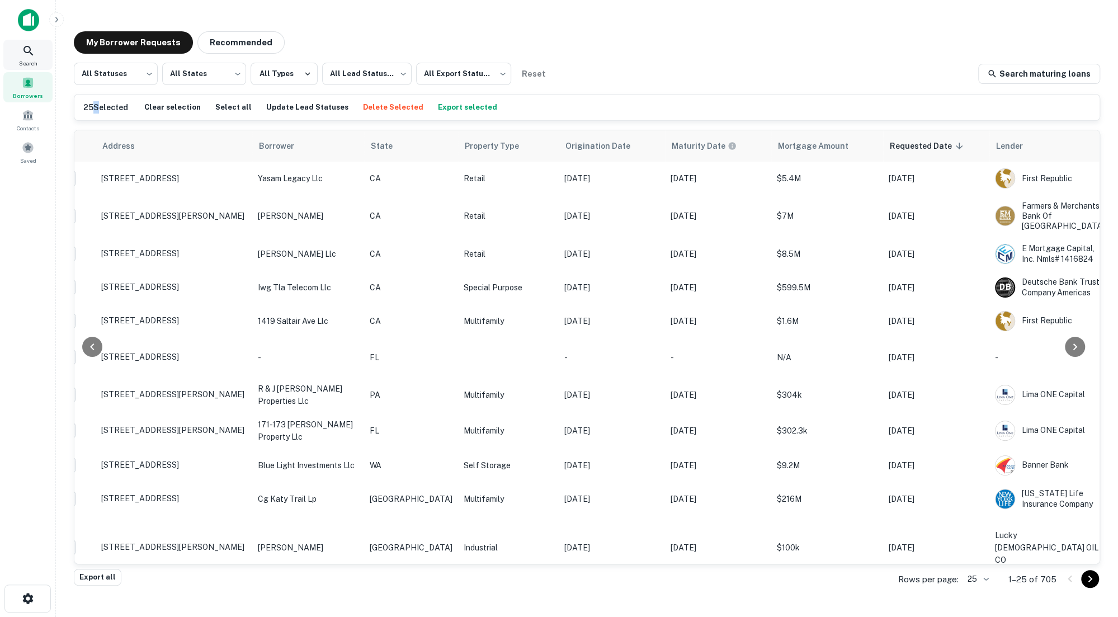
click at [31, 45] on icon at bounding box center [28, 50] width 13 height 13
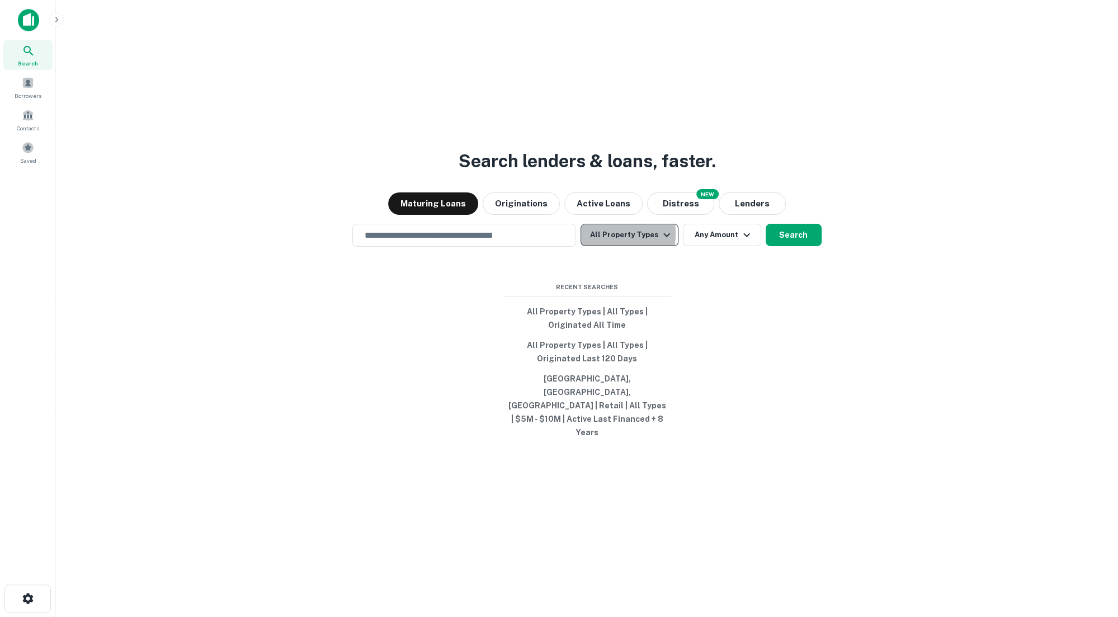
click at [609, 246] on button "All Property Types" at bounding box center [628, 235] width 97 height 22
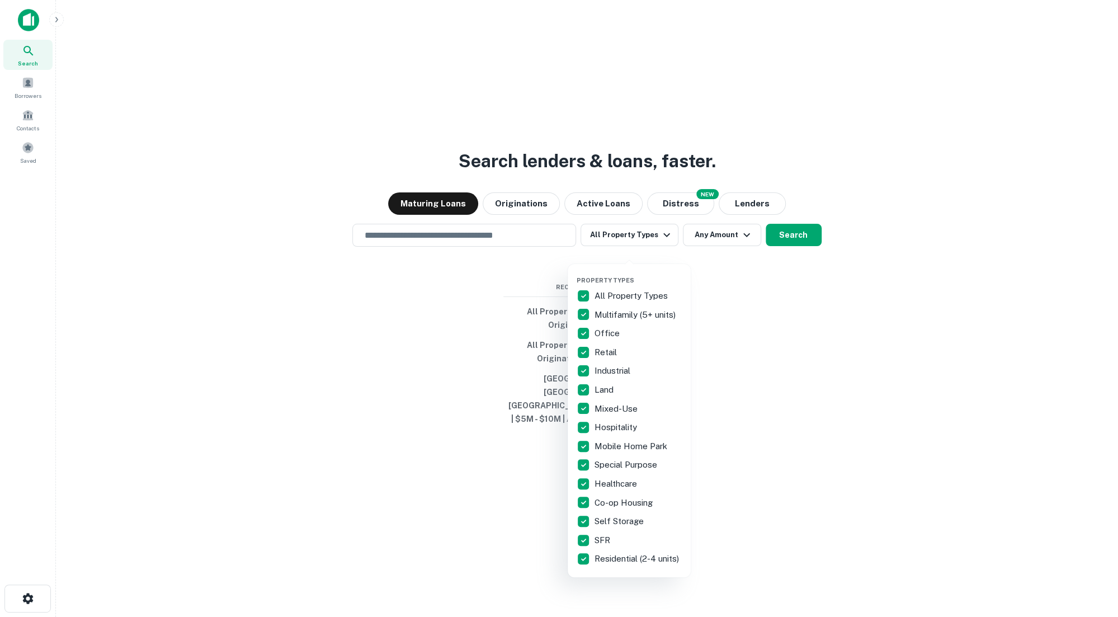
click at [504, 247] on div at bounding box center [559, 308] width 1118 height 617
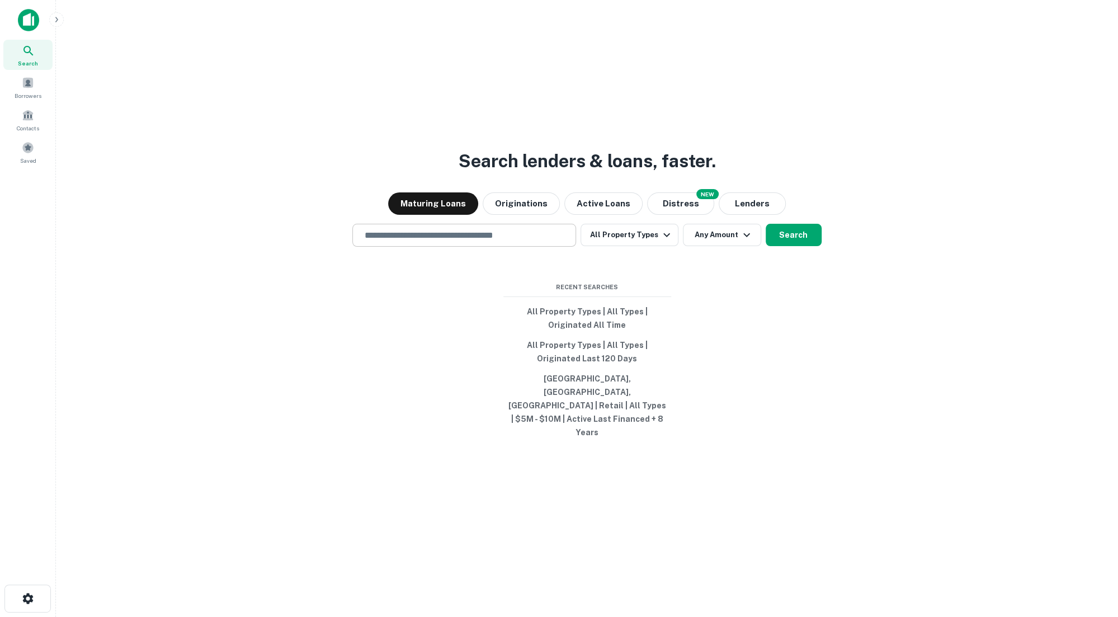
click at [487, 242] on input "text" at bounding box center [464, 235] width 214 height 13
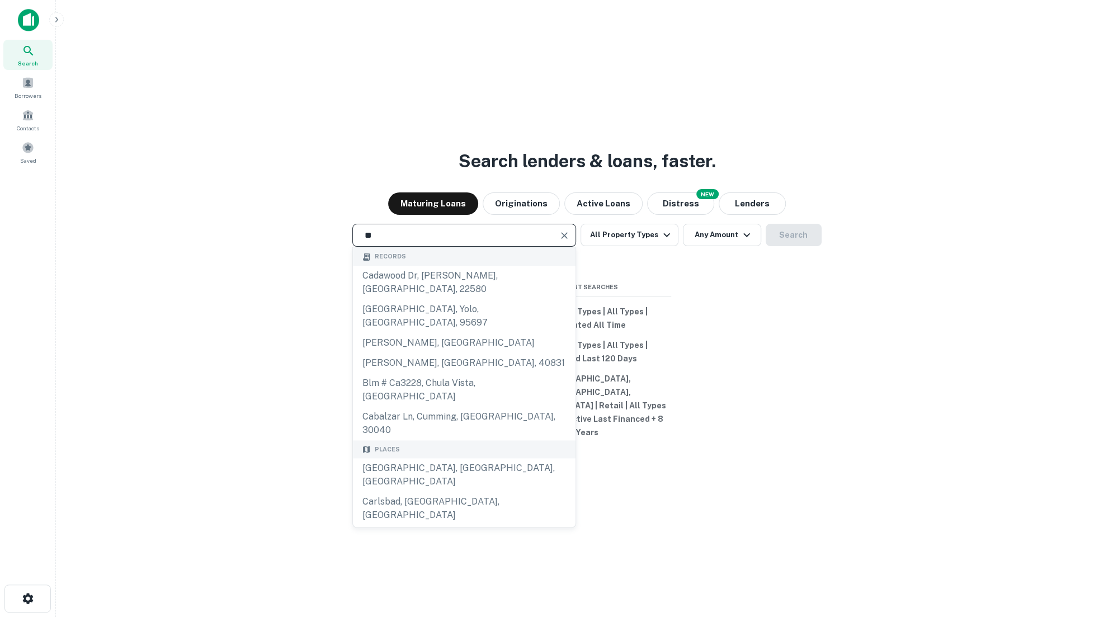
type input "*"
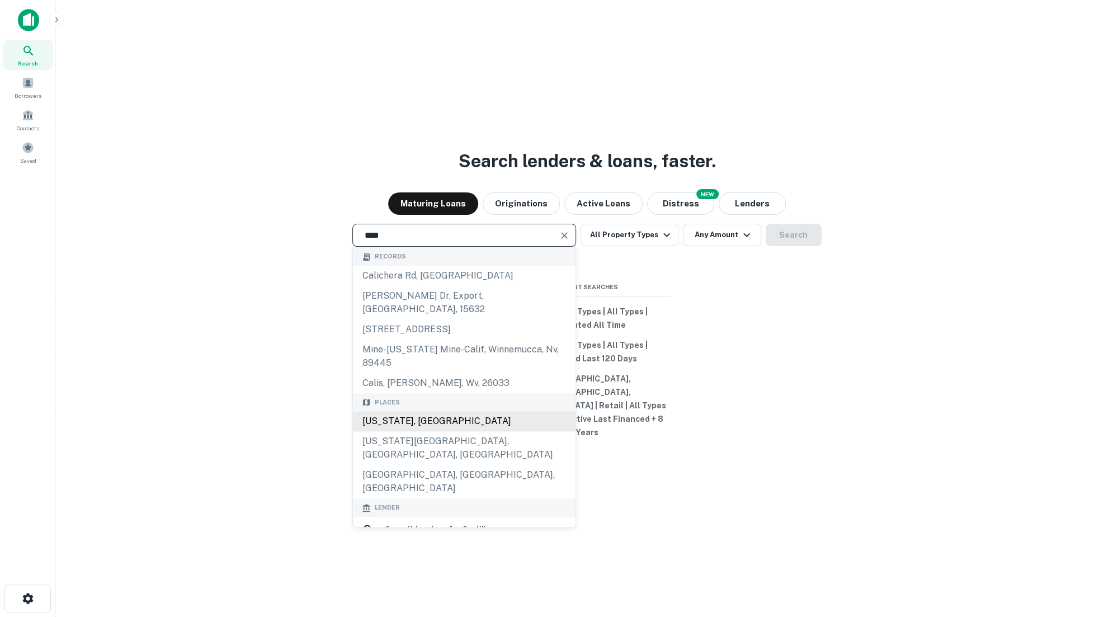
click at [419, 418] on div "California, USA" at bounding box center [464, 421] width 223 height 20
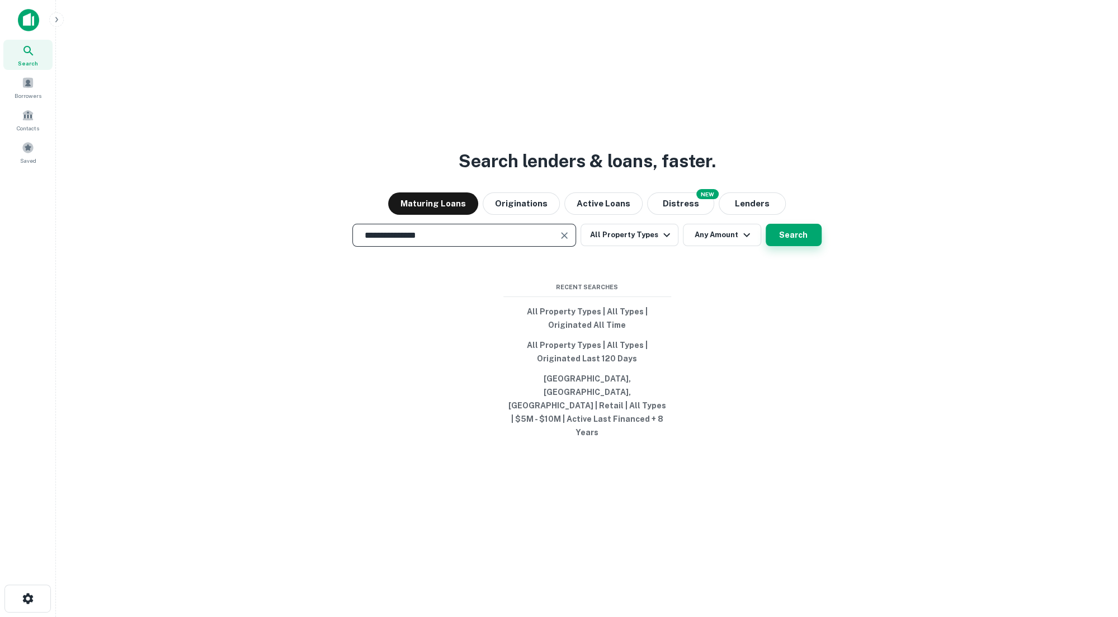
type input "**********"
click at [800, 246] on button "Search" at bounding box center [793, 235] width 56 height 22
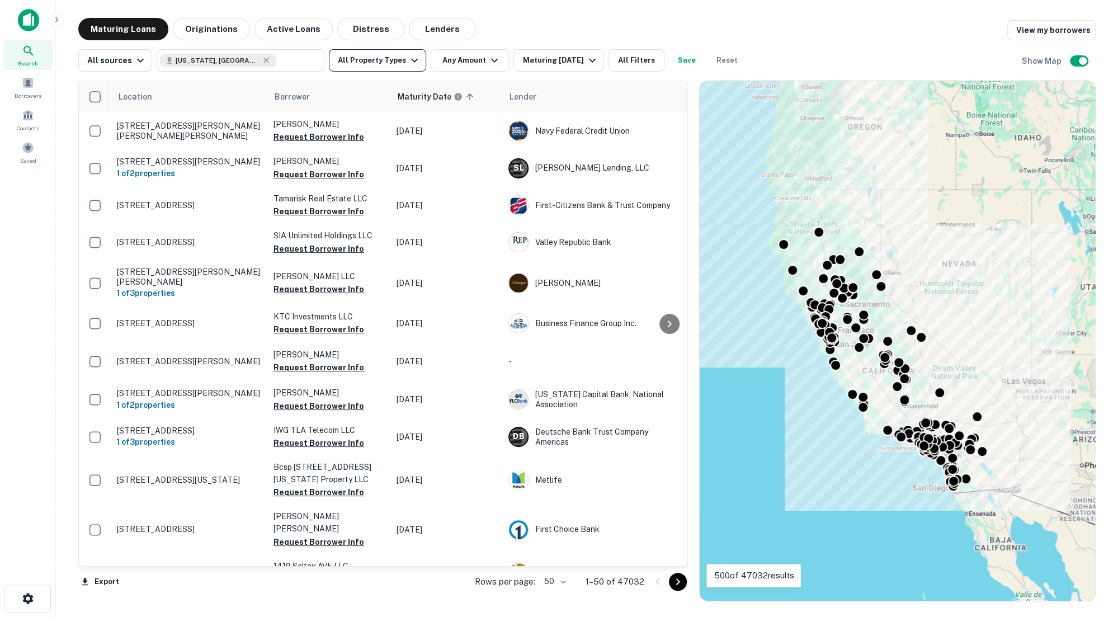
click at [400, 64] on button "All Property Types" at bounding box center [377, 60] width 97 height 22
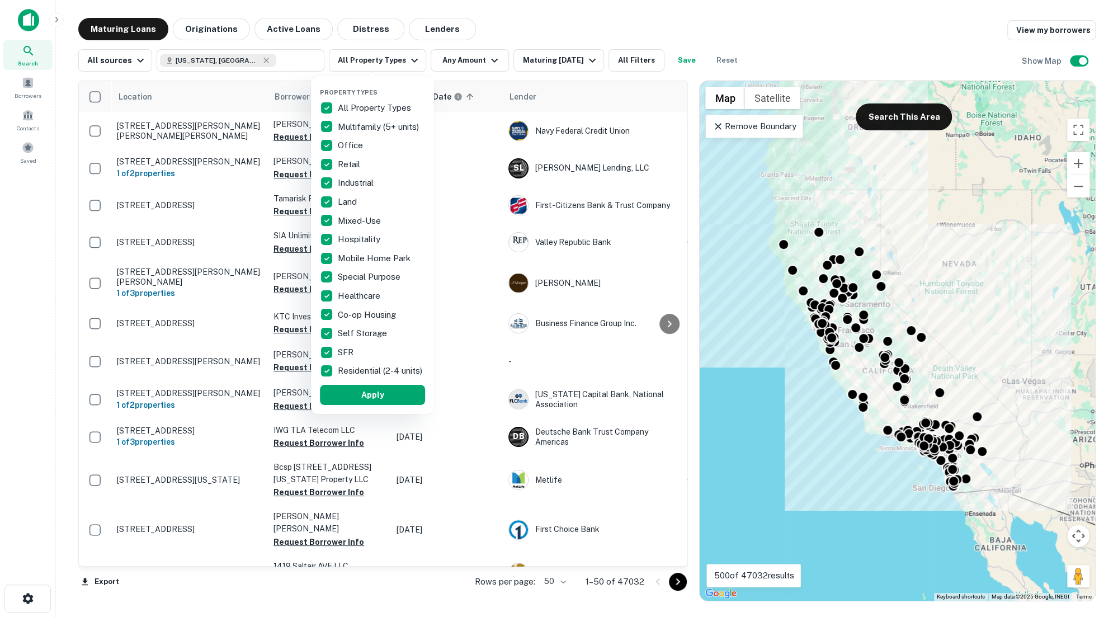
click at [340, 110] on p "All Property Types" at bounding box center [375, 107] width 75 height 13
click at [339, 358] on p "SFR" at bounding box center [347, 351] width 18 height 13
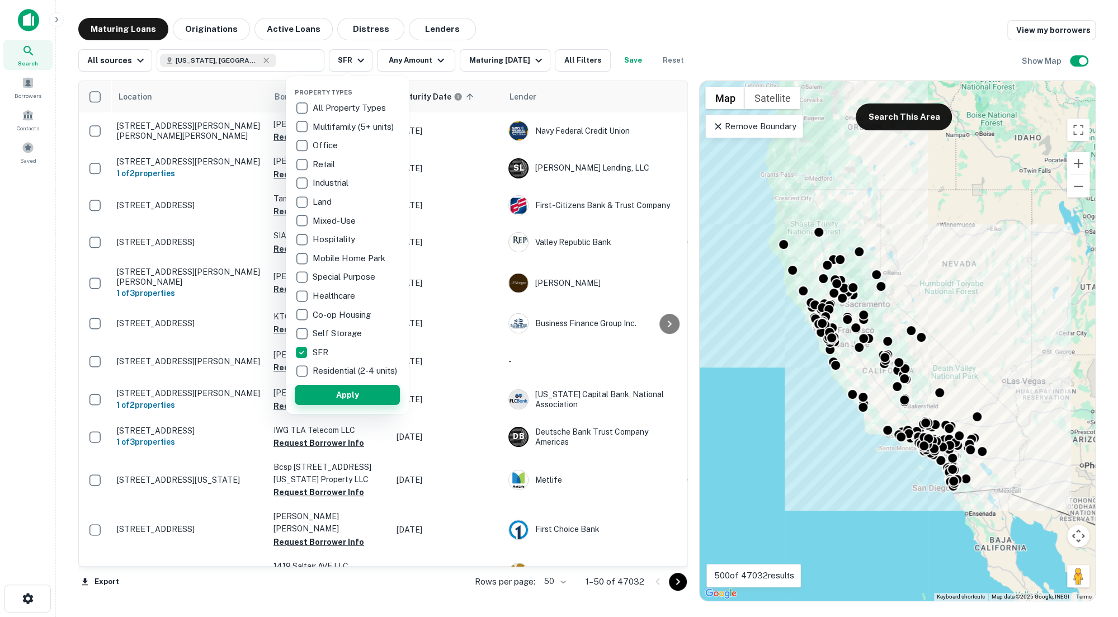
click at [341, 404] on button "Apply" at bounding box center [347, 395] width 105 height 20
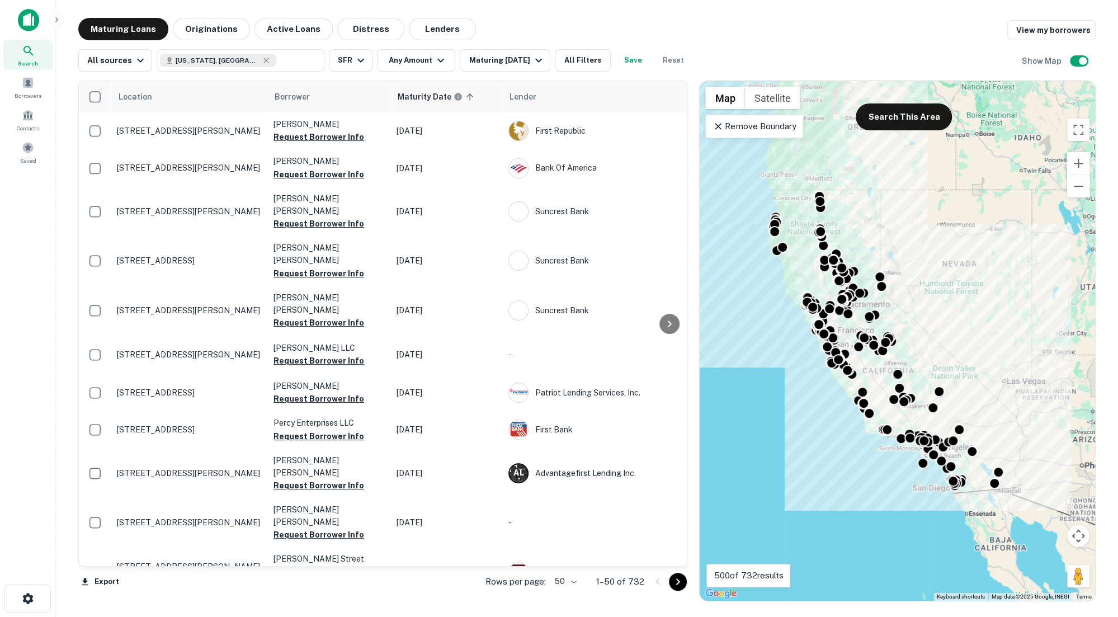
click at [58, 18] on icon "button" at bounding box center [56, 19] width 9 height 9
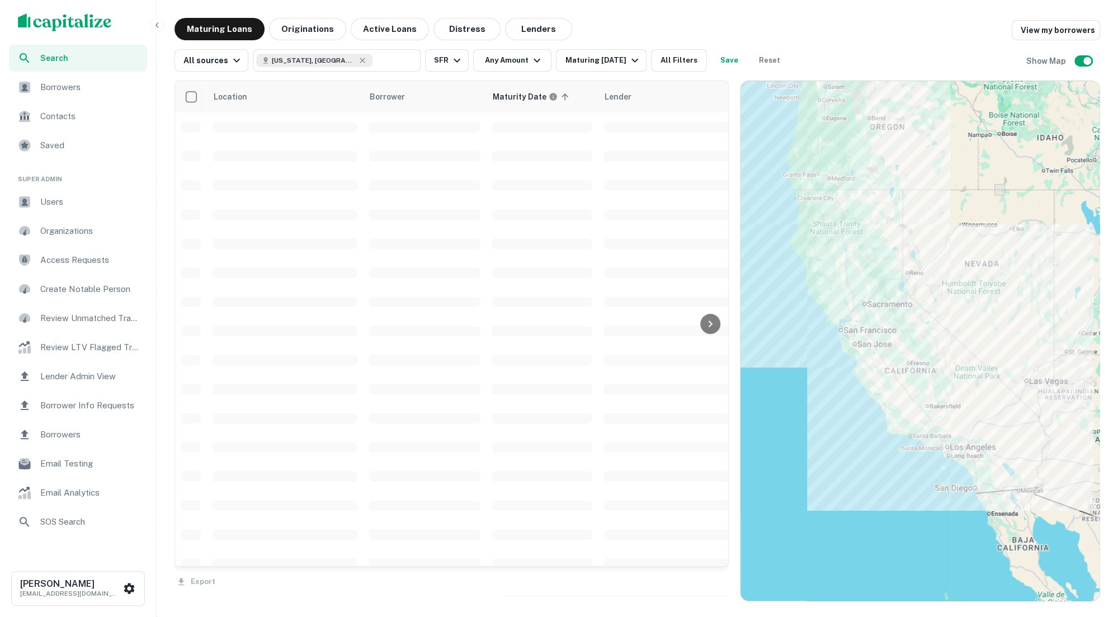
click at [67, 199] on span "Users" at bounding box center [90, 201] width 100 height 13
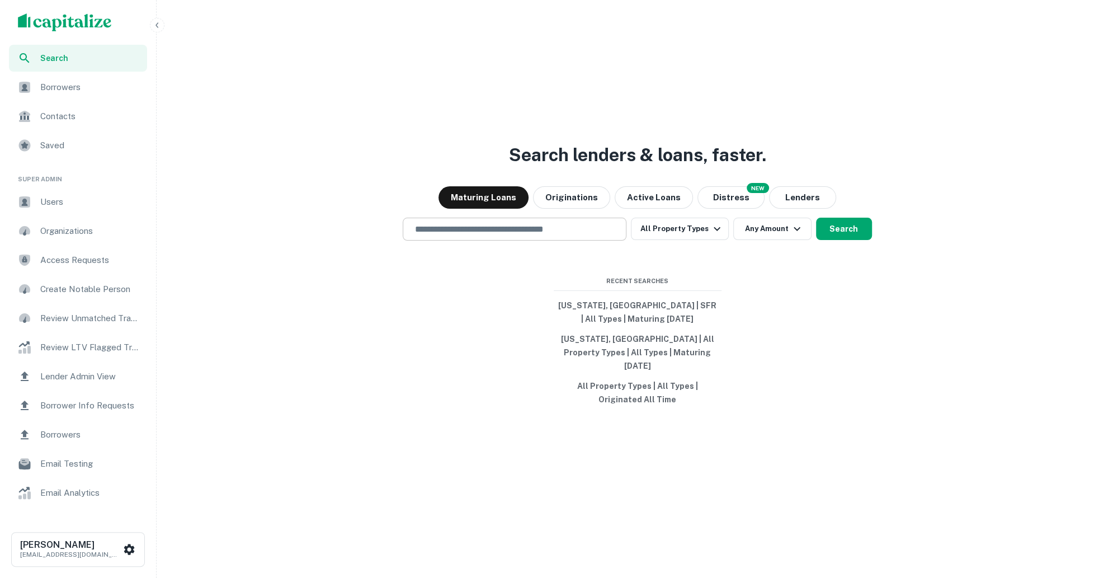
click at [533, 235] on input "text" at bounding box center [515, 229] width 214 height 13
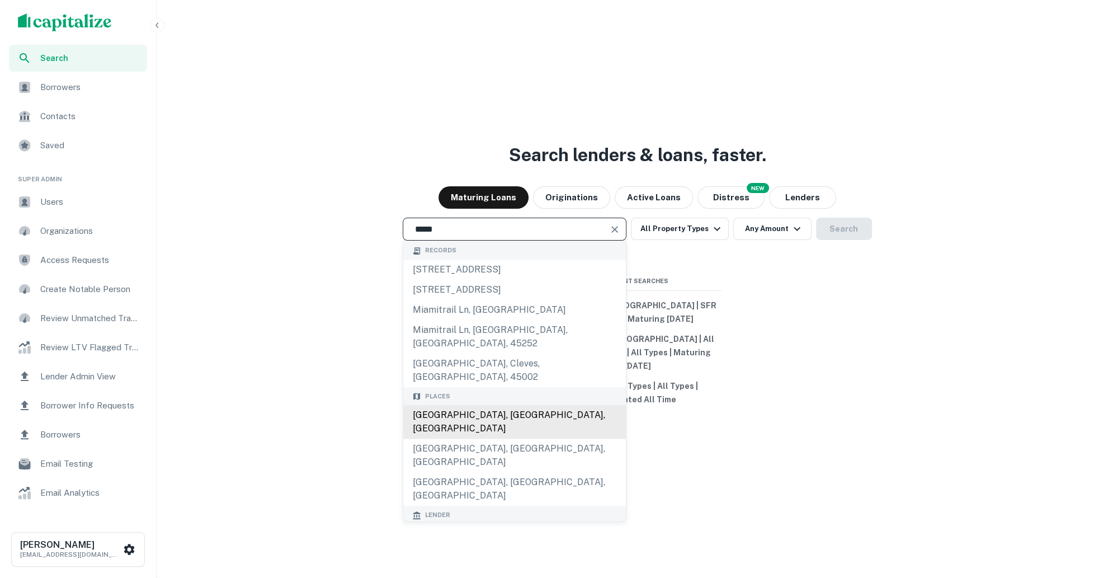
click at [480, 405] on div "Miami, FL, USA" at bounding box center [514, 422] width 223 height 34
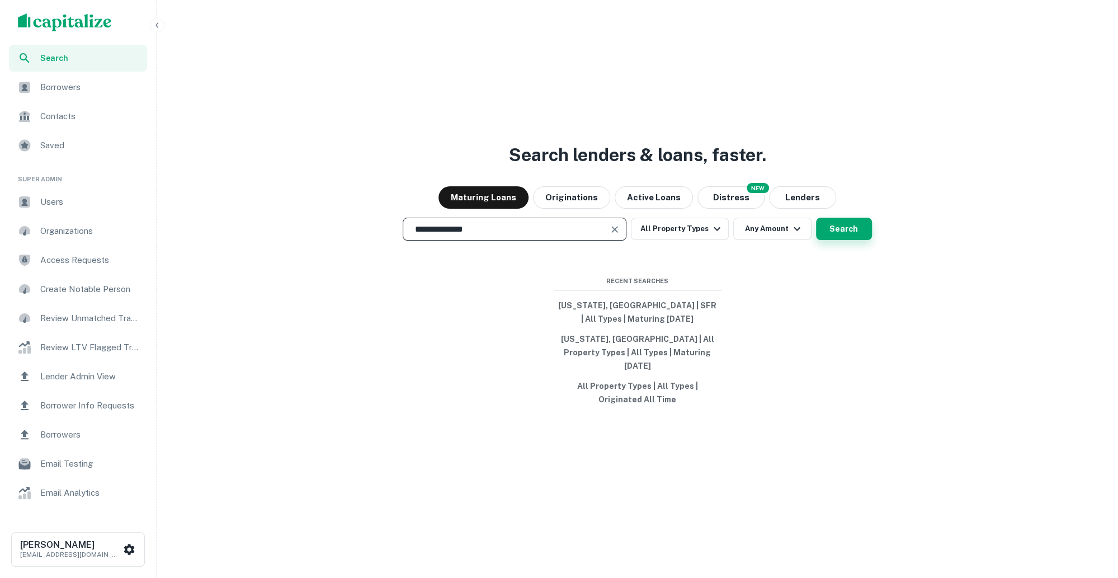
type input "**********"
click at [830, 228] on button "Search" at bounding box center [844, 228] width 56 height 22
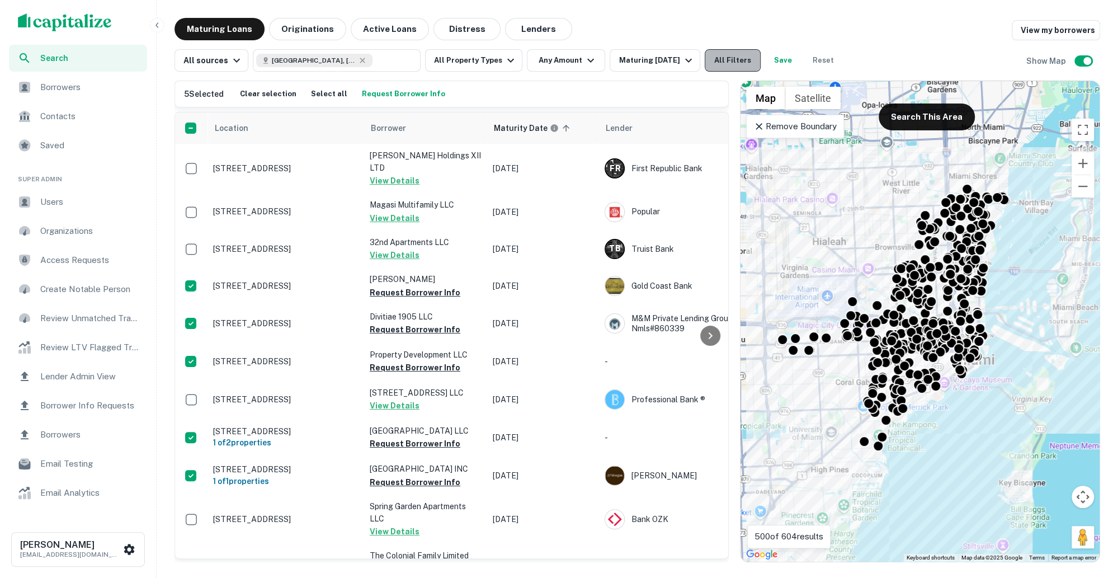
click at [723, 56] on button "All Filters" at bounding box center [732, 60] width 56 height 22
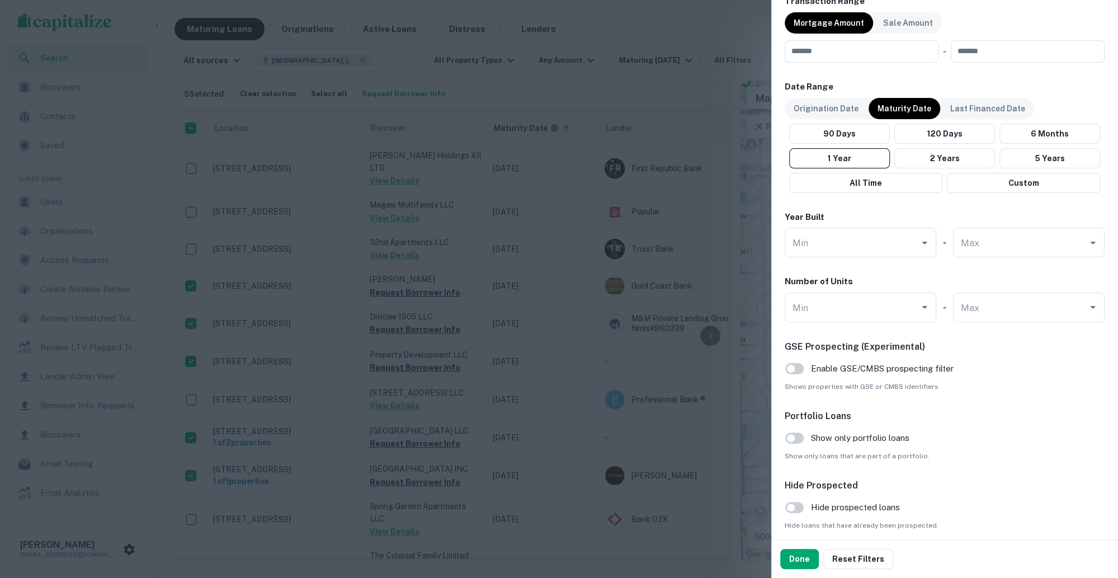
scroll to position [629, 0]
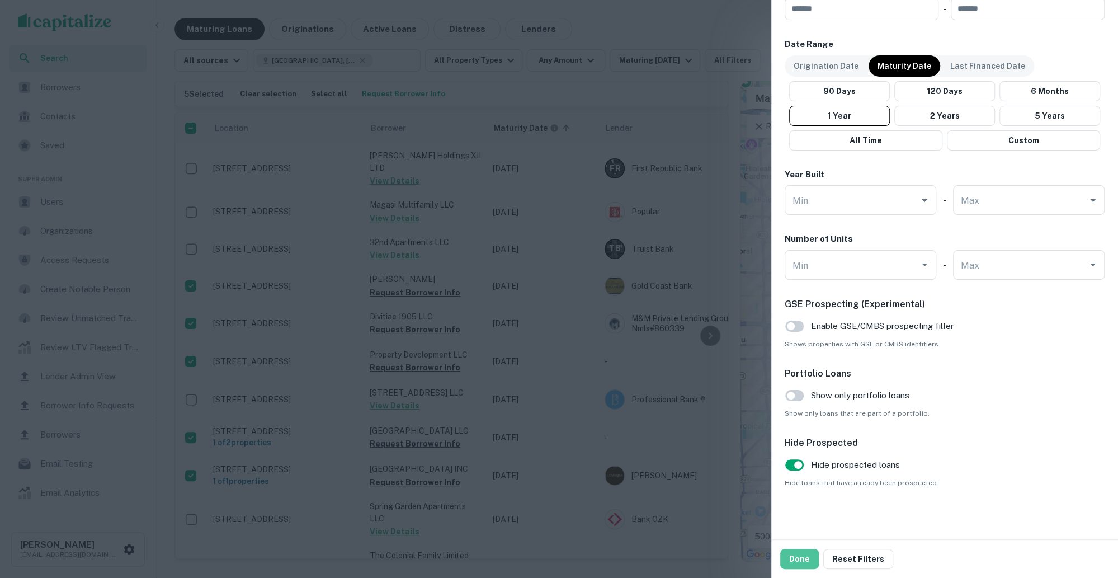
drag, startPoint x: 799, startPoint y: 555, endPoint x: 744, endPoint y: 366, distance: 196.7
click at [799, 555] on button "Done" at bounding box center [799, 558] width 39 height 20
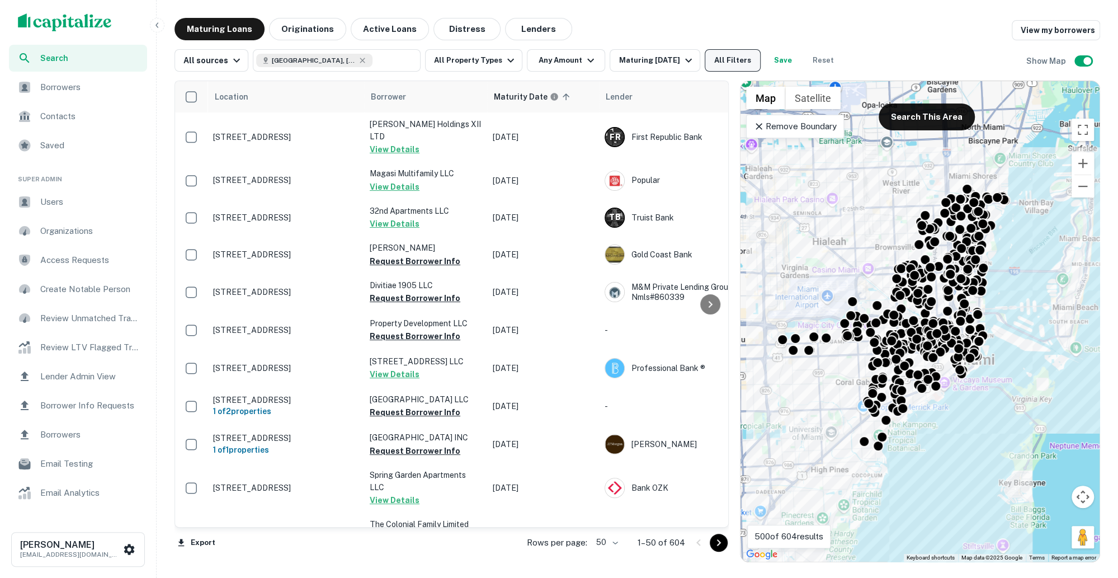
click at [718, 56] on button "All Filters" at bounding box center [732, 60] width 56 height 22
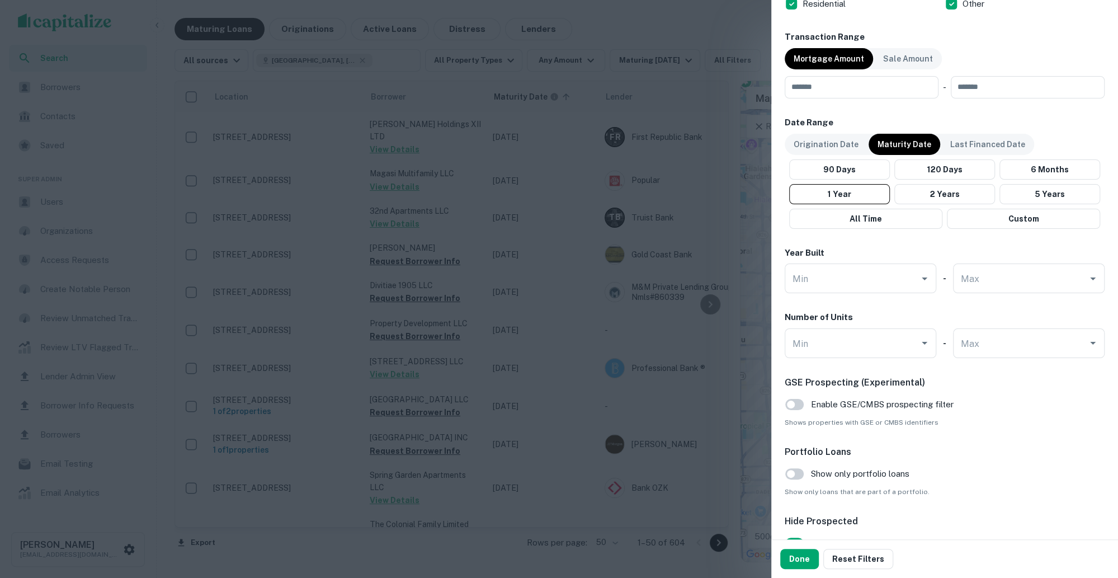
scroll to position [629, 0]
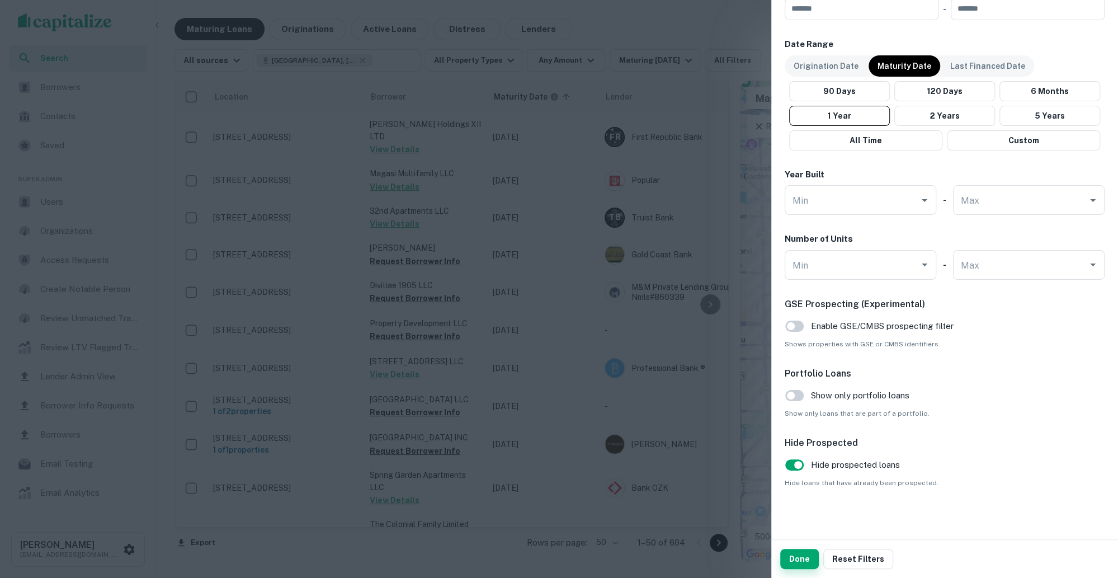
click at [802, 554] on button "Done" at bounding box center [799, 558] width 39 height 20
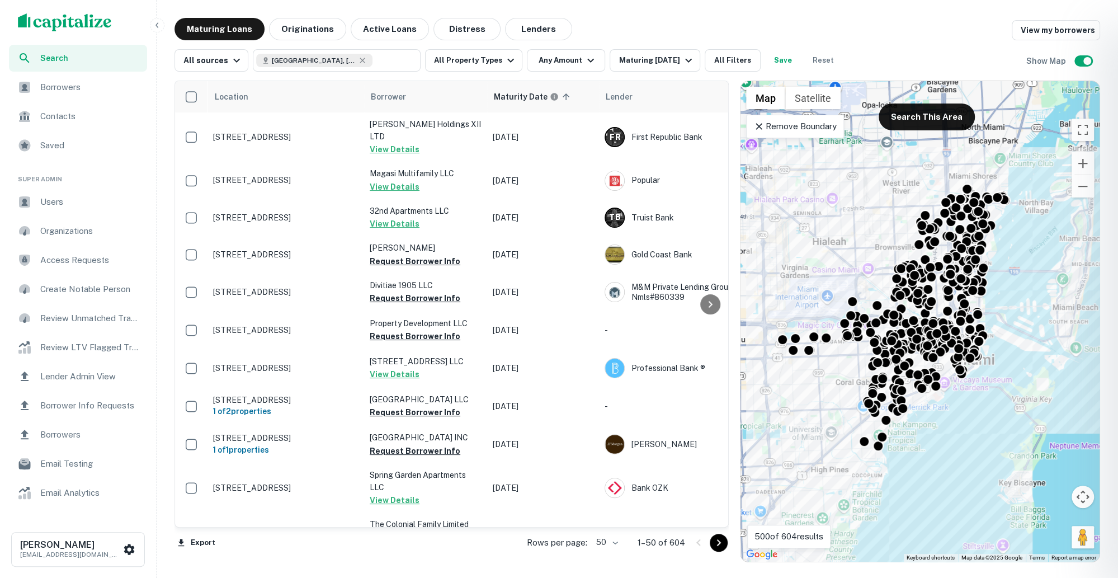
click at [773, 57] on div at bounding box center [559, 289] width 1118 height 578
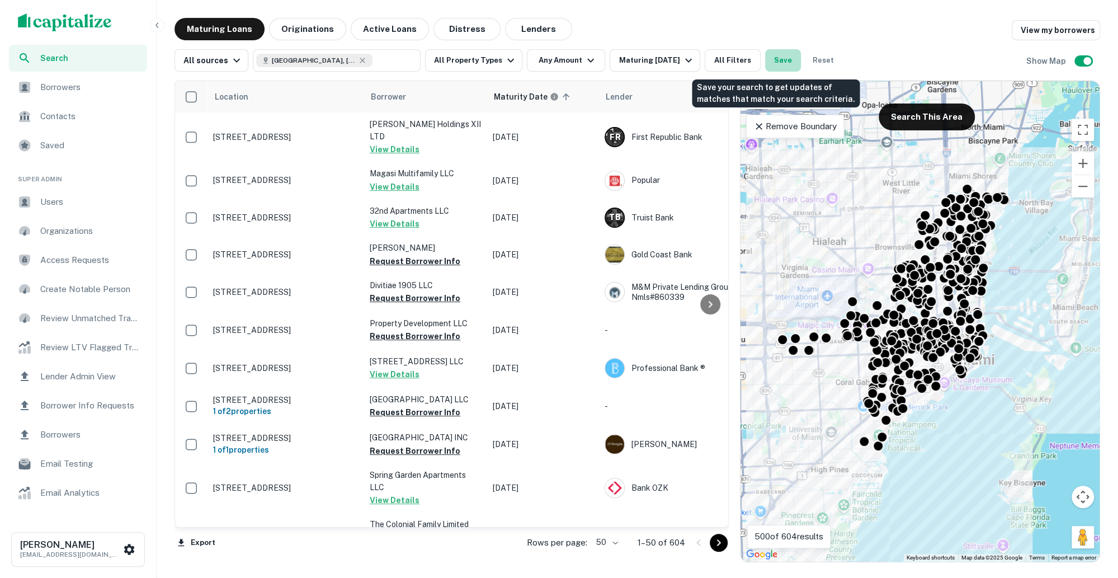
click at [771, 60] on button "Save" at bounding box center [783, 60] width 36 height 22
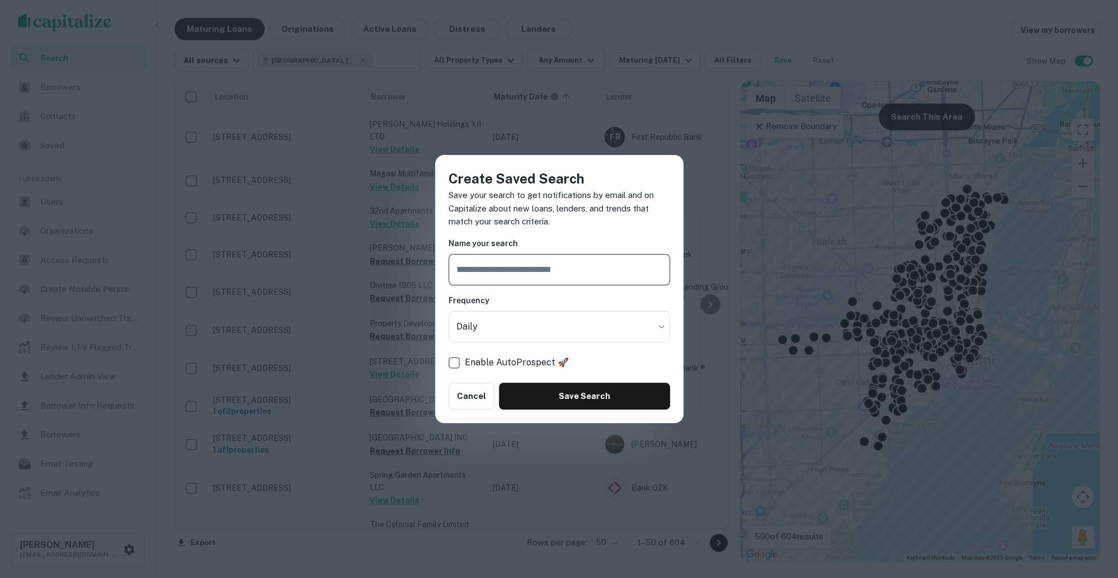
click at [576, 269] on input "text" at bounding box center [558, 269] width 221 height 31
click at [304, 242] on div "Create Saved Search Save your search to get notifications by email and on Capit…" at bounding box center [559, 289] width 1118 height 578
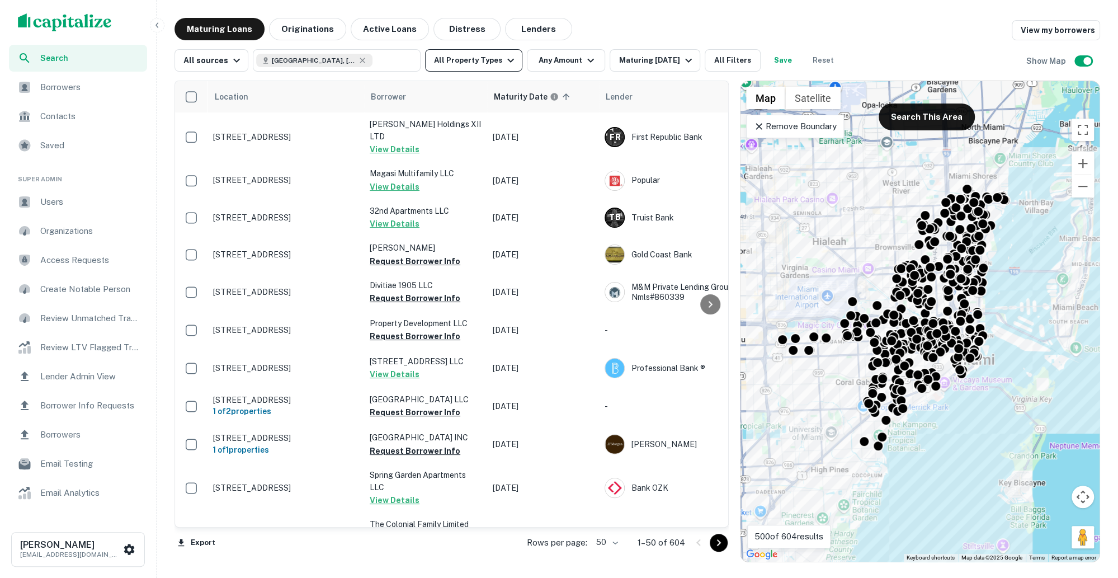
click at [507, 61] on icon "button" at bounding box center [510, 61] width 7 height 4
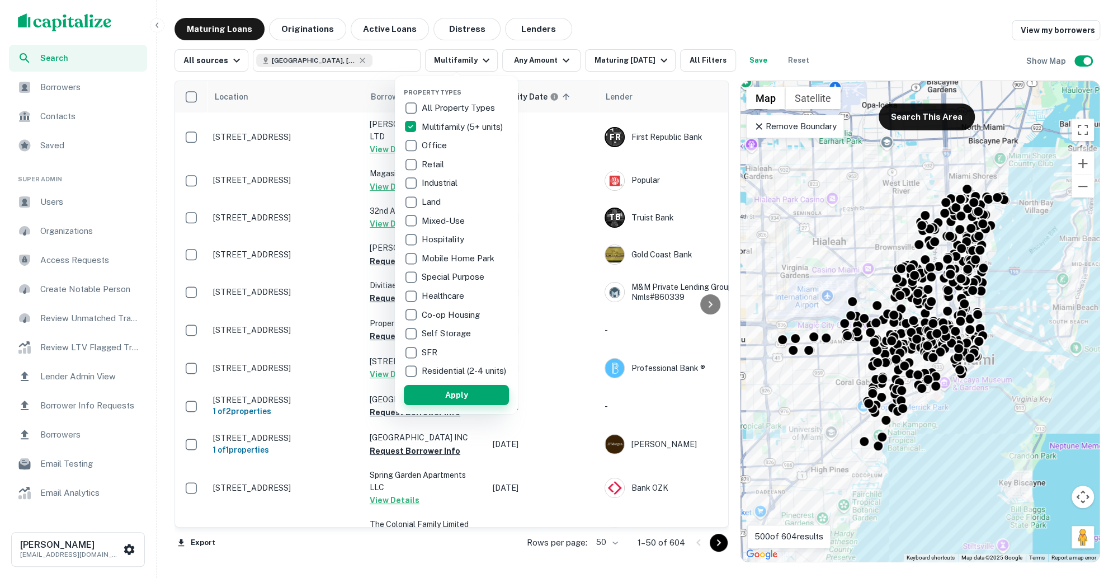
click at [455, 402] on button "Apply" at bounding box center [456, 395] width 105 height 20
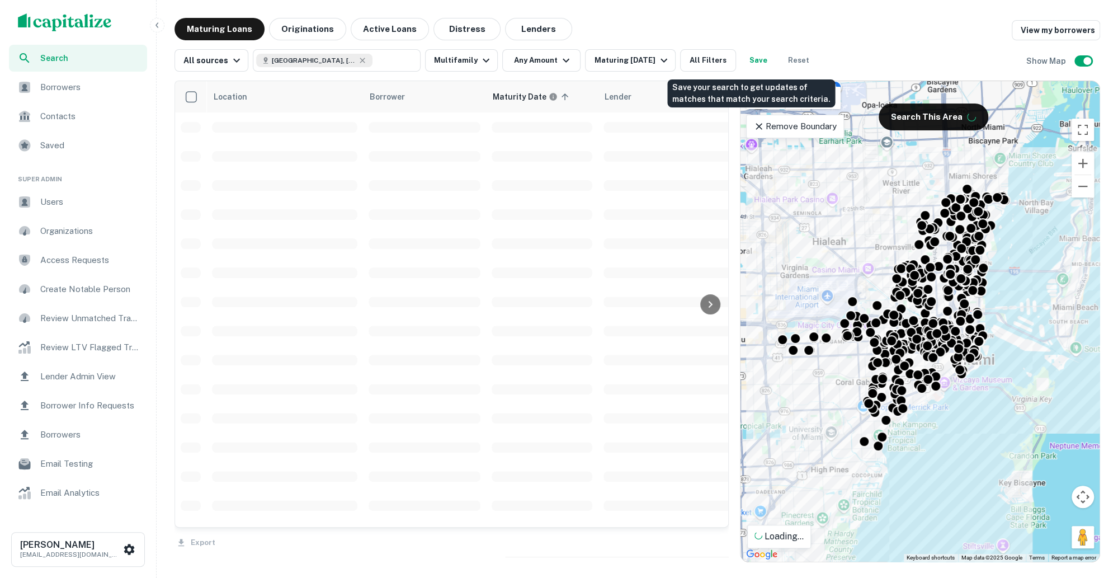
click at [747, 55] on button "Save" at bounding box center [758, 60] width 36 height 22
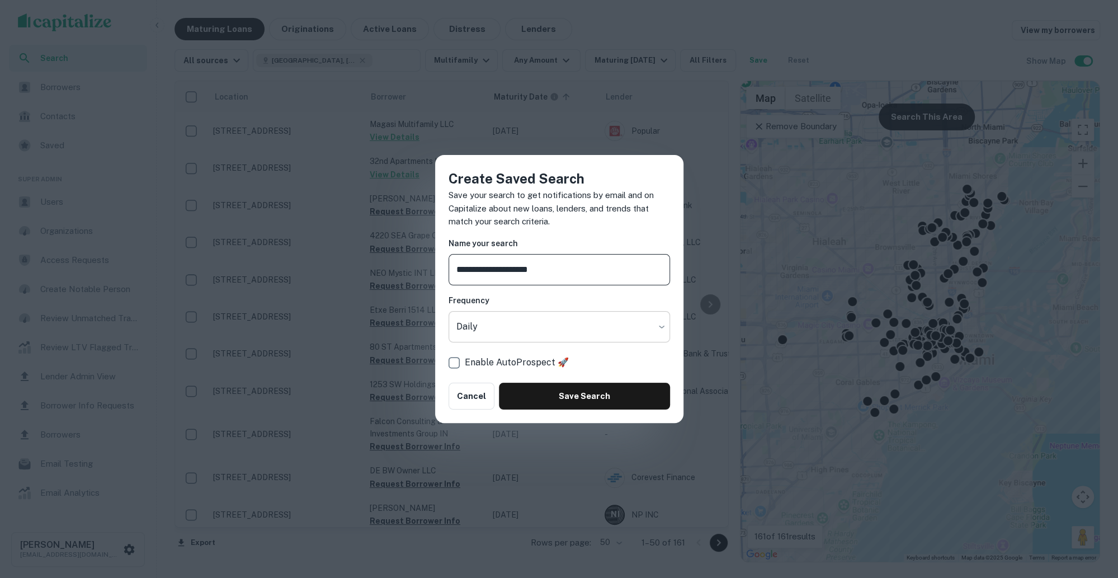
type input "**********"
click at [520, 336] on body "Search Borrowers Contacts Saved Super Admin Users Organizations Access Requests…" at bounding box center [559, 289] width 1118 height 578
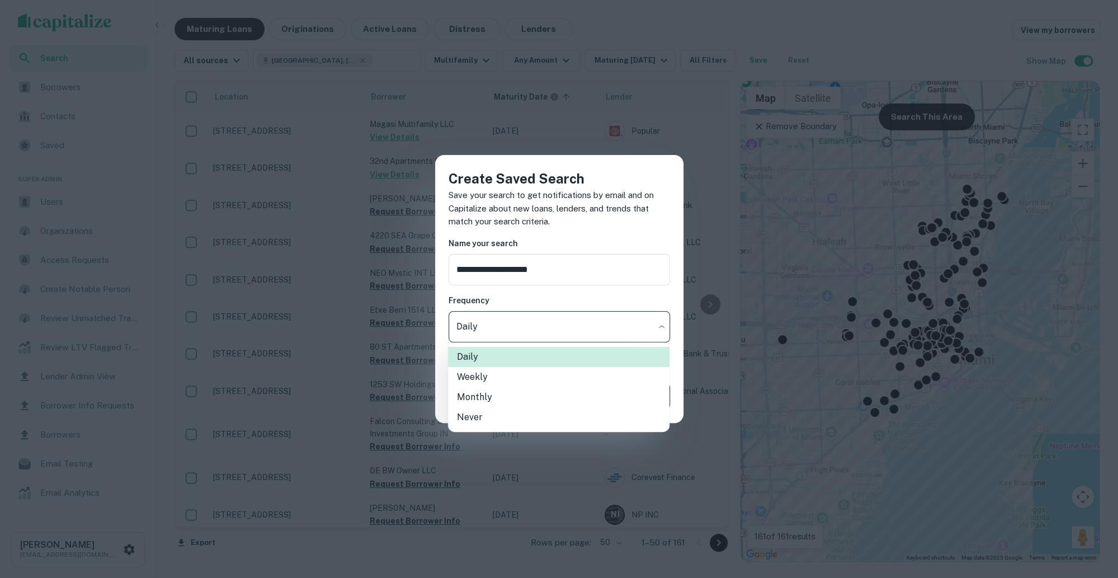
click at [485, 415] on li "Never" at bounding box center [558, 417] width 221 height 20
type input "*****"
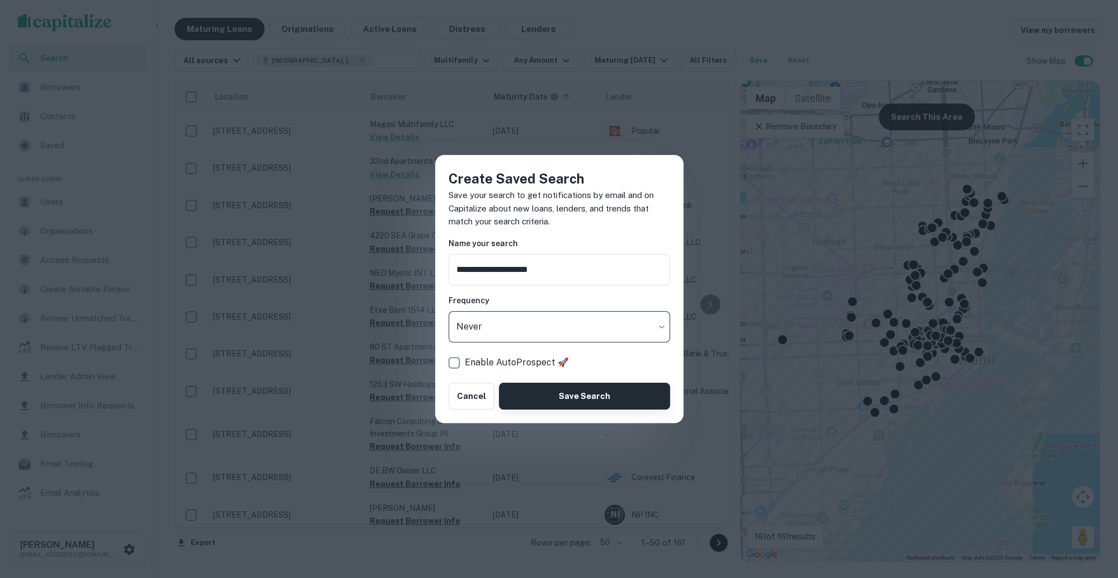
click at [551, 404] on button "Save Search" at bounding box center [584, 395] width 171 height 27
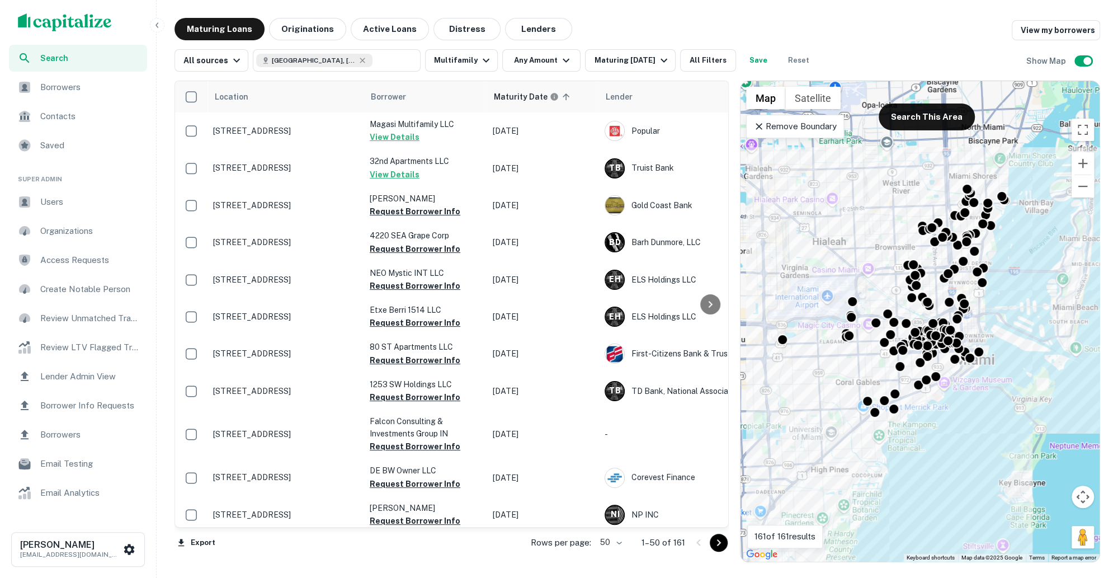
click at [53, 147] on span "Saved" at bounding box center [90, 145] width 100 height 13
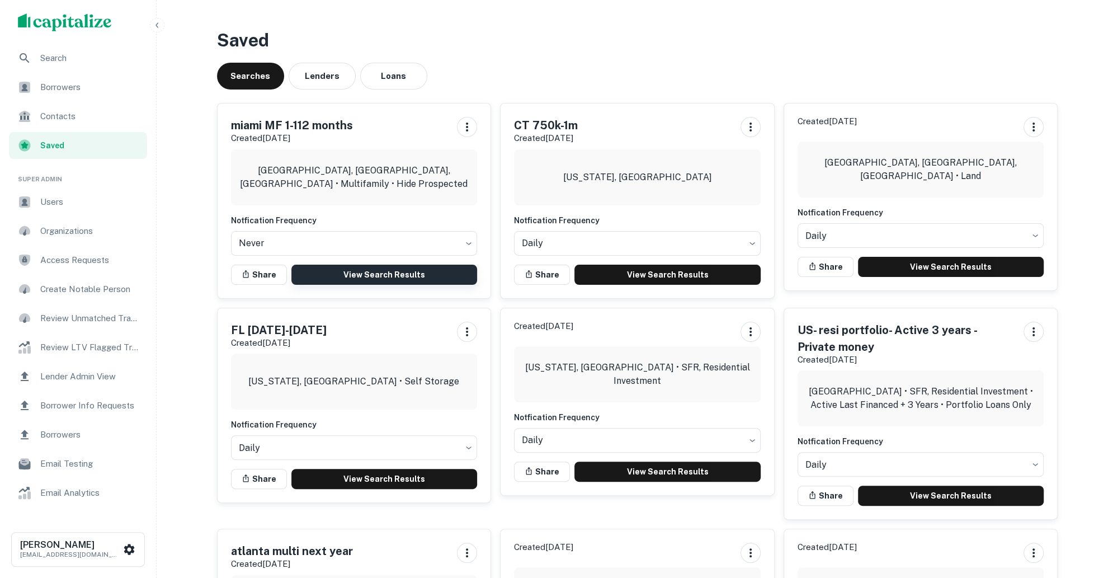
click at [389, 272] on link "View Search Results" at bounding box center [384, 274] width 186 height 20
click at [94, 403] on span "Borrower Info Requests" at bounding box center [90, 405] width 100 height 13
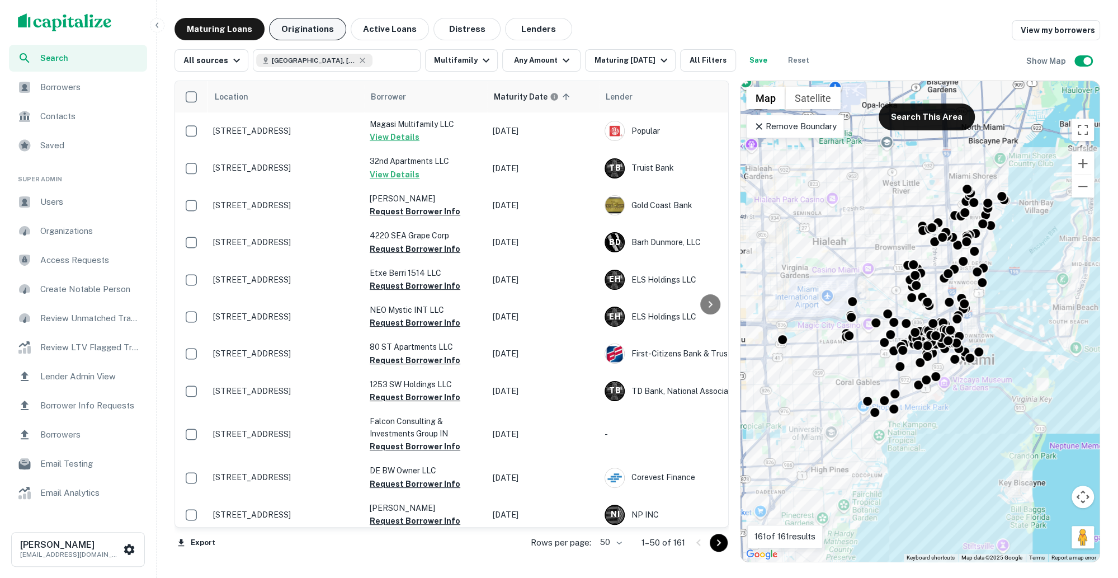
click at [313, 32] on button "Originations" at bounding box center [307, 29] width 77 height 22
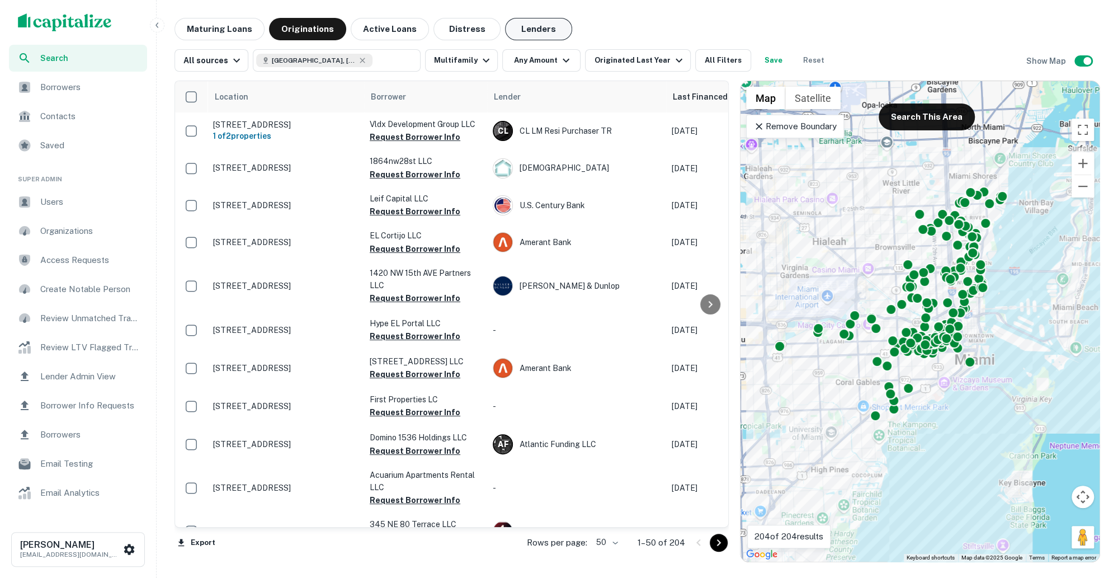
click at [521, 21] on button "Lenders" at bounding box center [538, 29] width 67 height 22
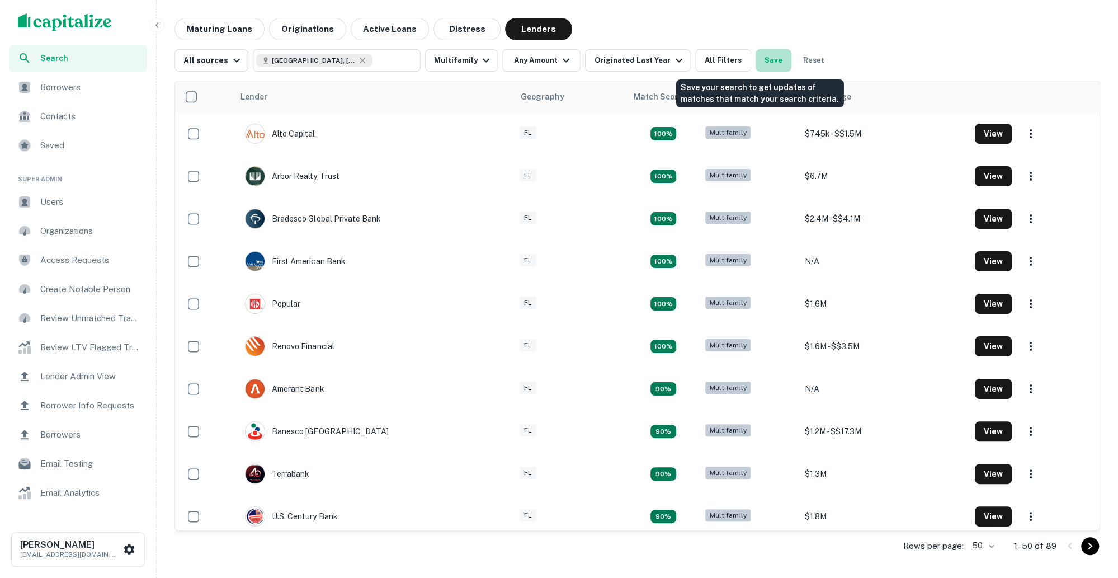
click at [765, 60] on button "Save" at bounding box center [773, 60] width 36 height 22
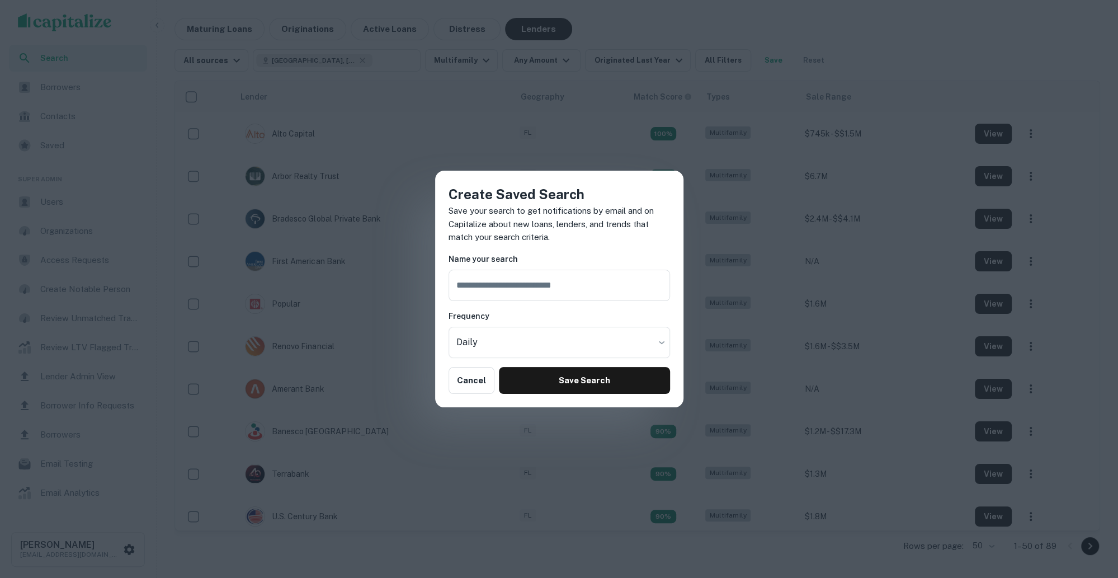
click at [883, 36] on div "Create Saved Search Save your search to get notifications by email and on Capit…" at bounding box center [559, 289] width 1118 height 578
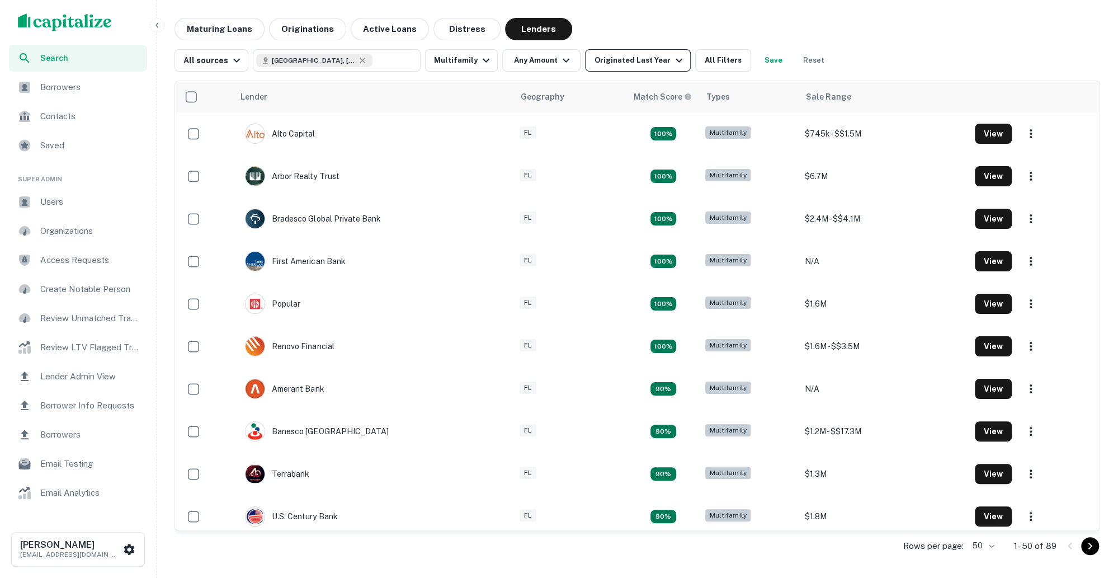
click at [672, 64] on icon "button" at bounding box center [678, 60] width 13 height 13
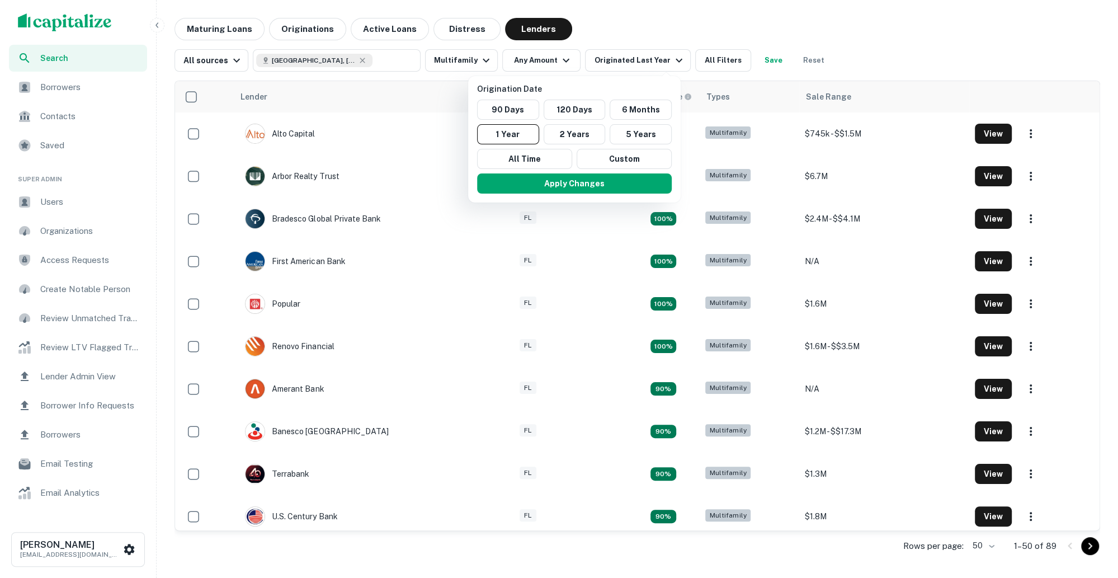
click at [632, 29] on div at bounding box center [559, 289] width 1118 height 578
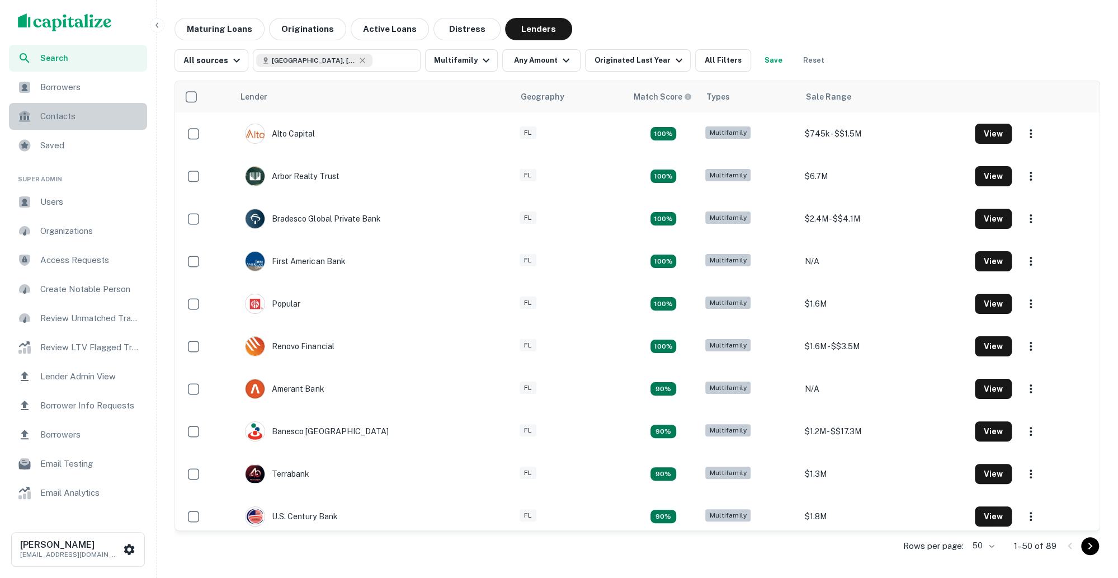
click at [74, 122] on span "Contacts" at bounding box center [90, 116] width 100 height 13
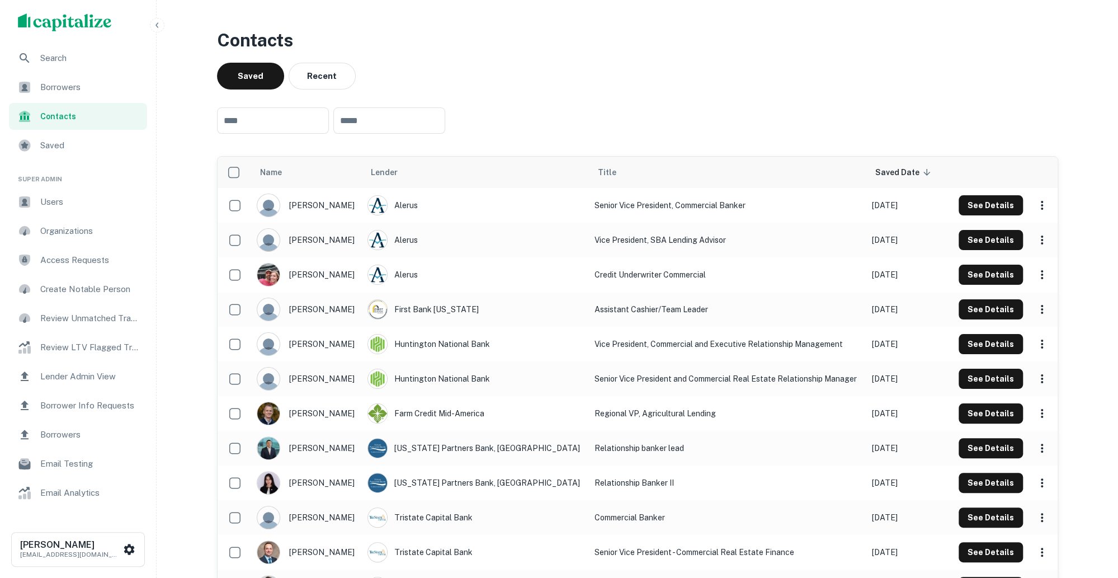
click at [80, 58] on span "Search" at bounding box center [90, 57] width 100 height 13
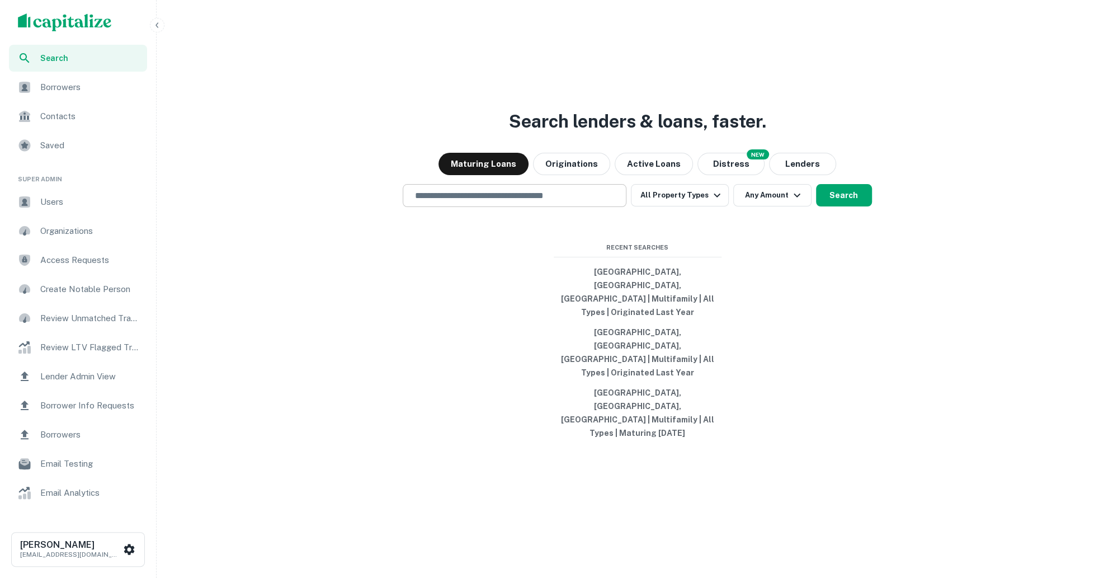
click at [494, 207] on div "​" at bounding box center [515, 195] width 224 height 23
click at [458, 202] on input "text" at bounding box center [515, 195] width 214 height 13
click at [88, 88] on span "Borrowers" at bounding box center [90, 87] width 100 height 13
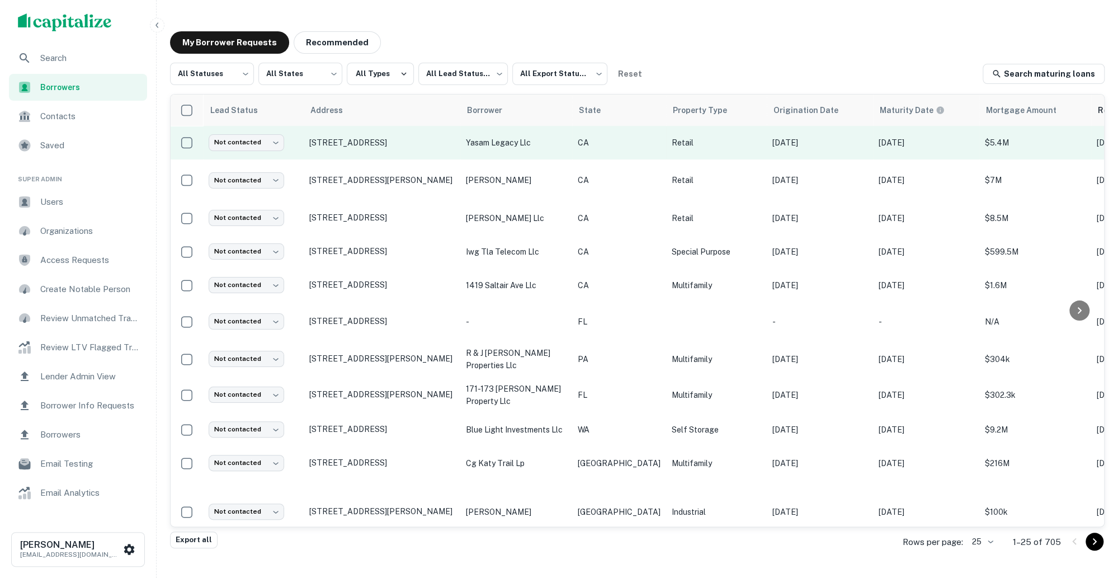
click at [552, 137] on p "yasam legacy llc" at bounding box center [516, 142] width 101 height 12
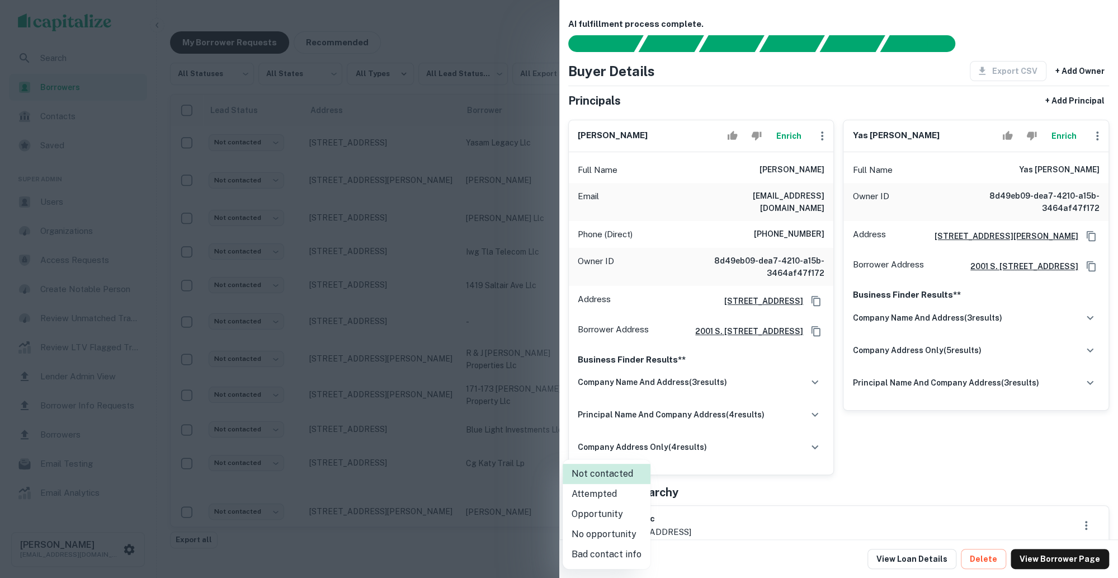
click at [632, 560] on body "Search Borrowers Contacts Saved Super Admin Users Organizations Access Requests…" at bounding box center [559, 289] width 1118 height 578
click at [501, 503] on div at bounding box center [559, 289] width 1118 height 578
click at [484, 44] on div at bounding box center [559, 289] width 1118 height 578
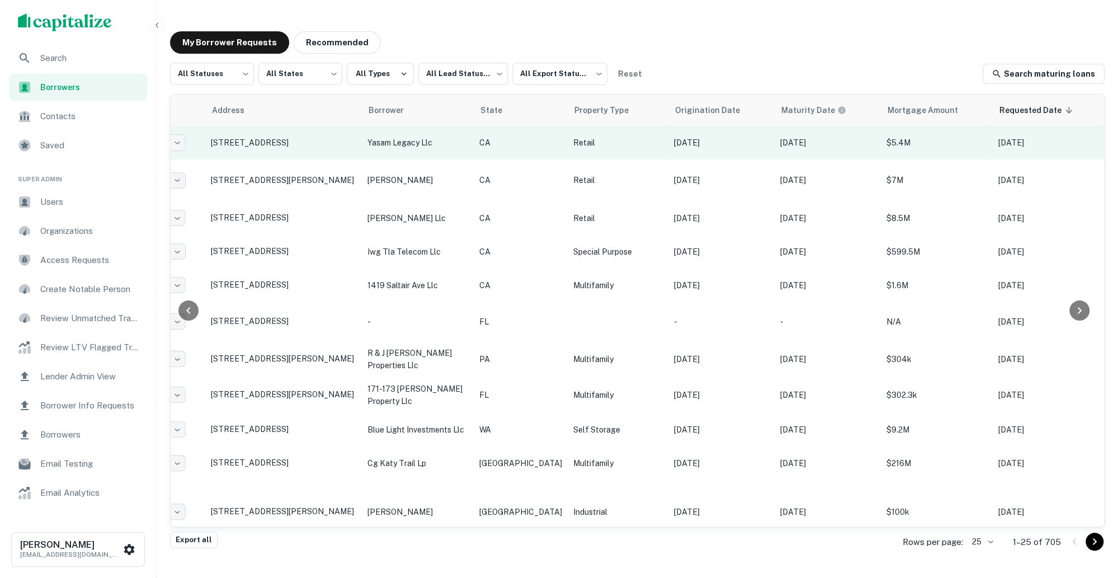
scroll to position [0, 38]
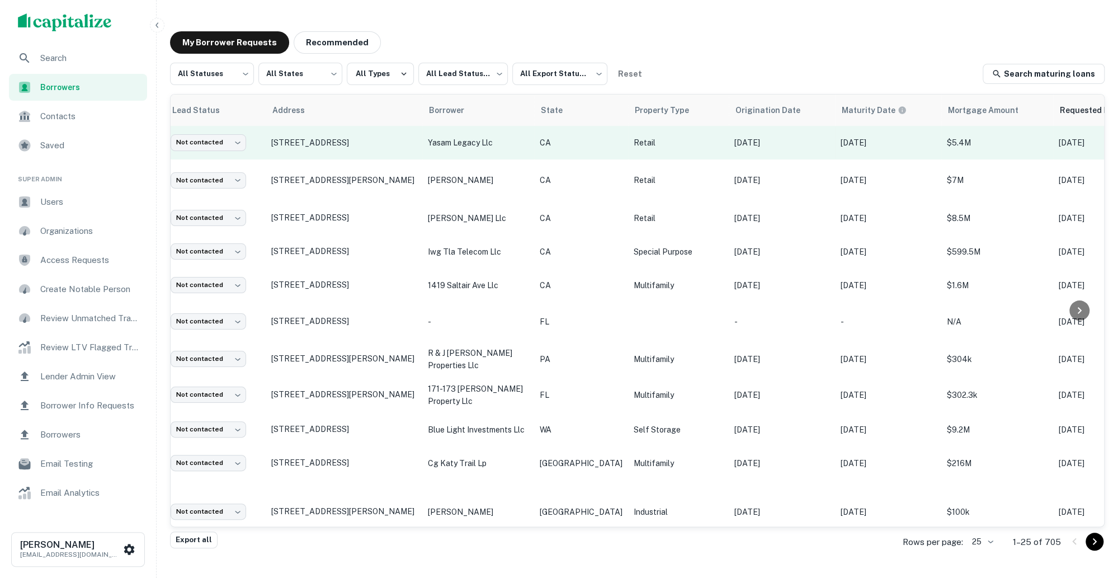
click at [511, 149] on td "yasam legacy llc" at bounding box center [478, 143] width 112 height 34
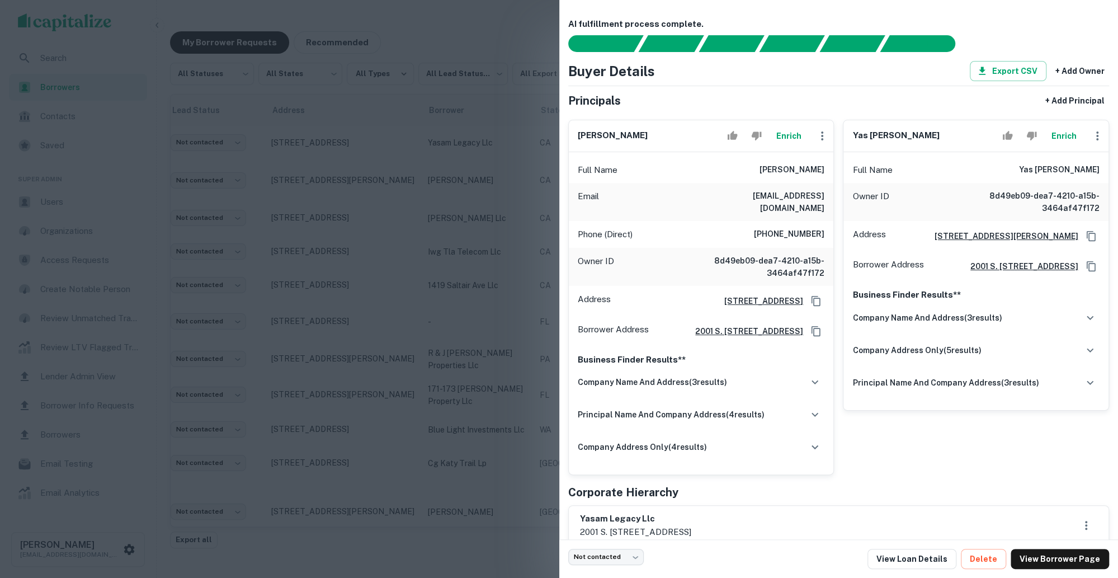
click at [484, 210] on div at bounding box center [559, 289] width 1118 height 578
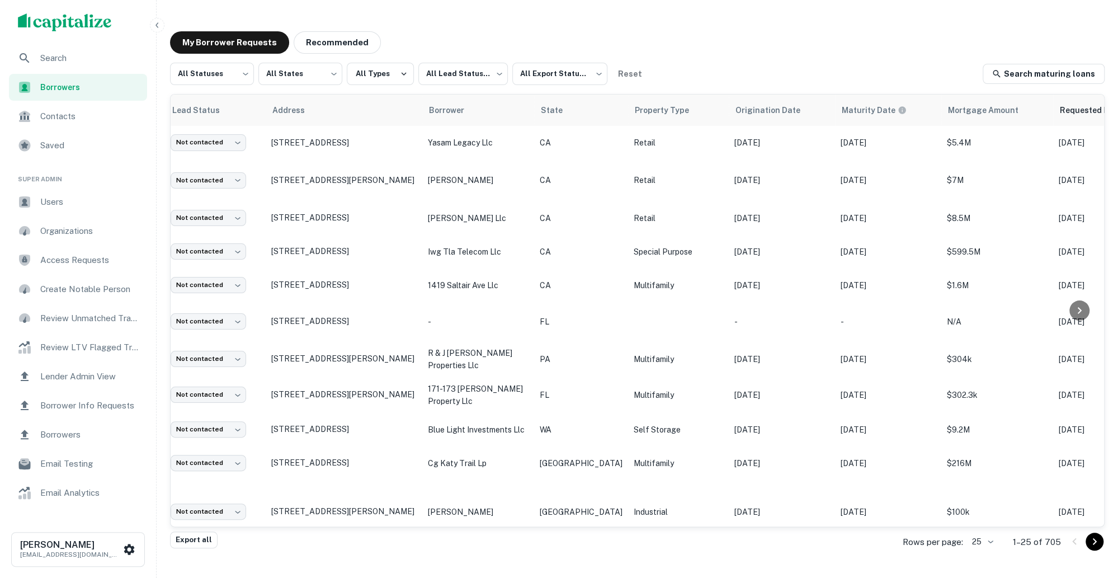
scroll to position [0, 0]
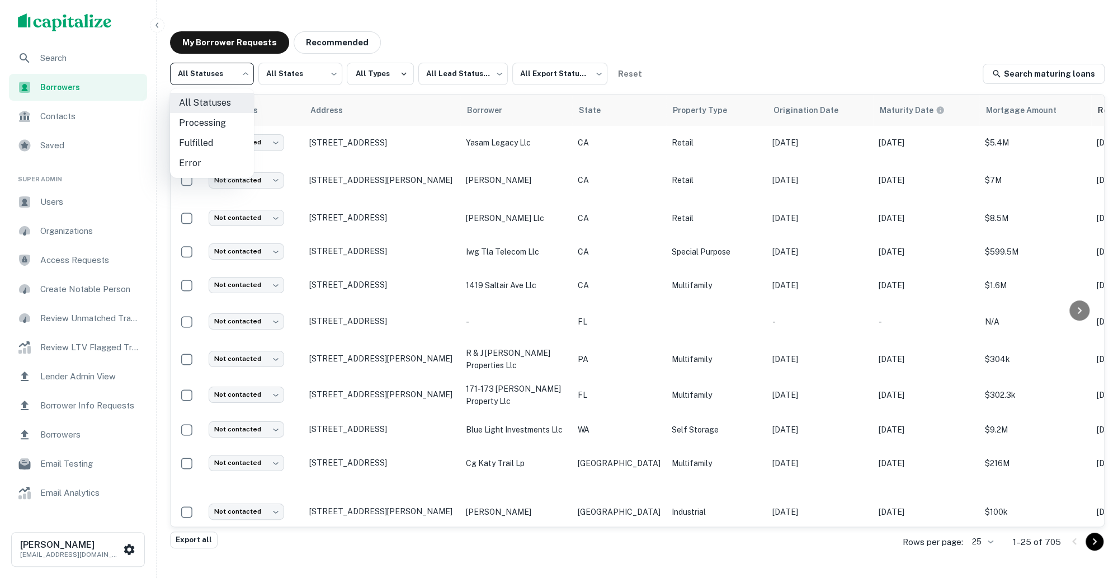
click at [245, 78] on body "Search Borrowers Contacts Saved Super Admin Users Organizations Access Requests…" at bounding box center [559, 289] width 1118 height 578
click at [220, 145] on li "Fulfilled" at bounding box center [212, 143] width 84 height 20
type input "*********"
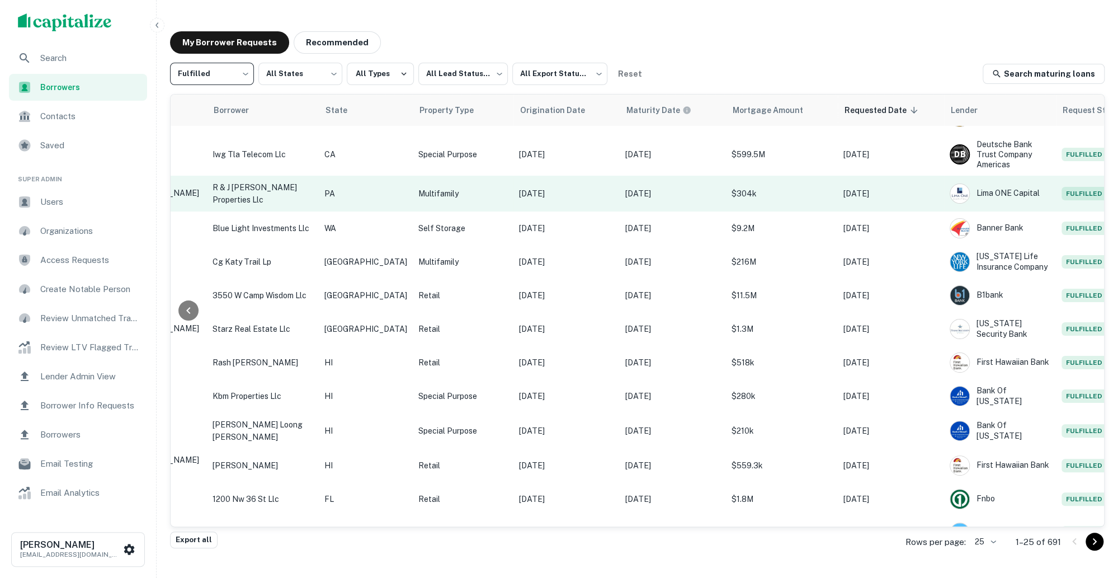
scroll to position [30, 253]
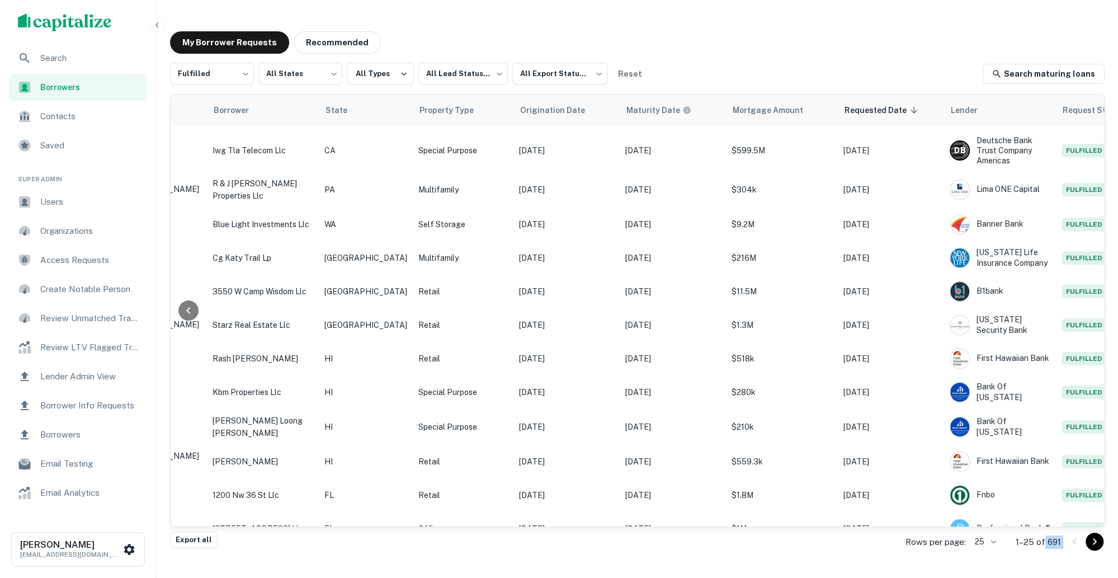
drag, startPoint x: 1044, startPoint y: 539, endPoint x: 1061, endPoint y: 540, distance: 16.8
click at [1, 51] on div "Search Borrowers Contacts Saved Super Admin Users Organizations Access Requests…" at bounding box center [559, 302] width 1118 height 605
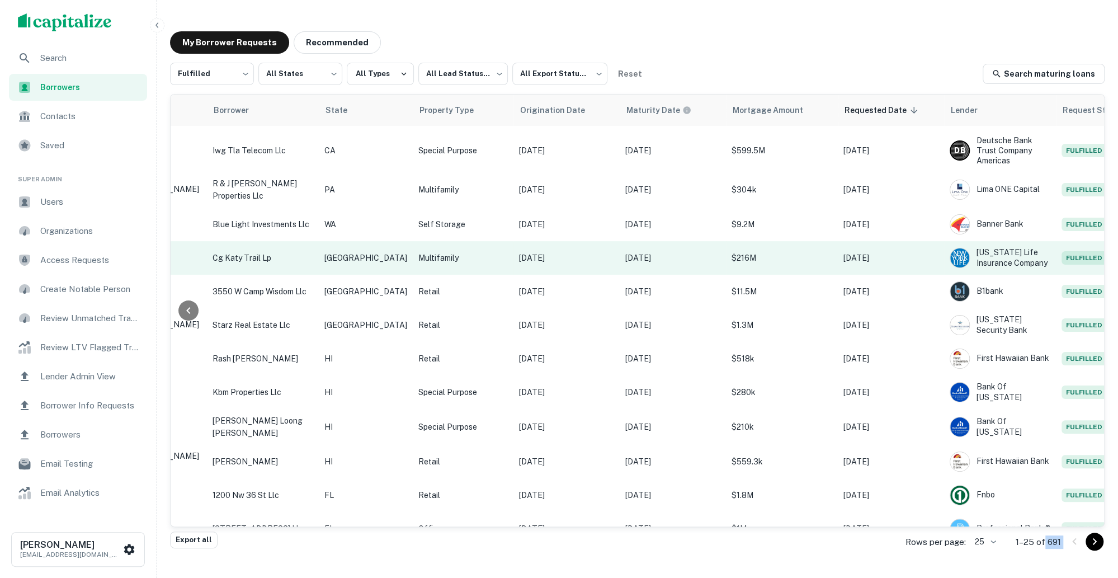
scroll to position [30, 0]
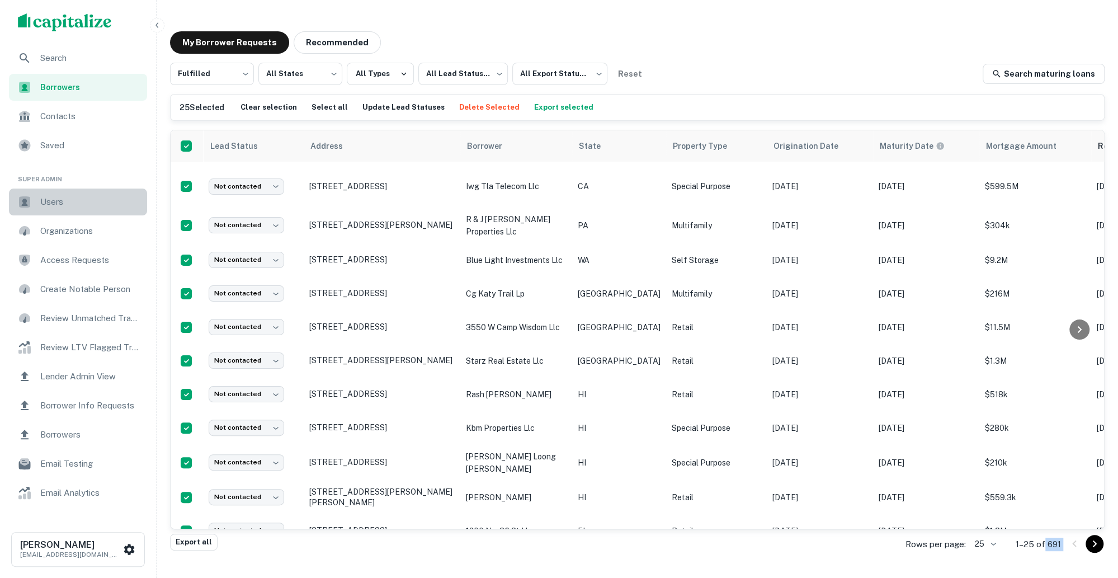
click at [91, 201] on span "Users" at bounding box center [90, 201] width 100 height 13
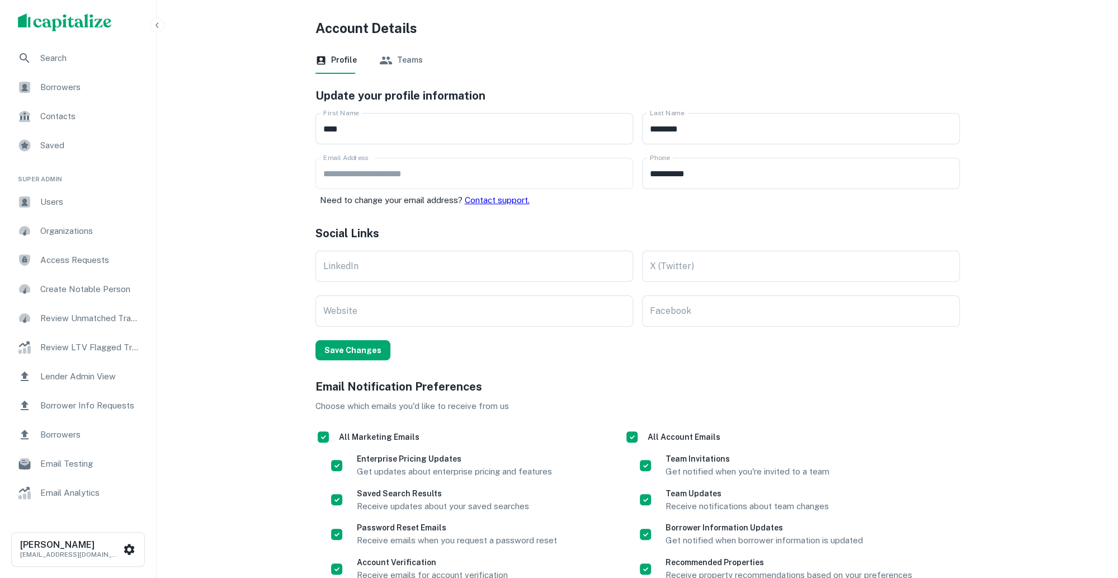
click at [69, 207] on span "Users" at bounding box center [90, 201] width 100 height 13
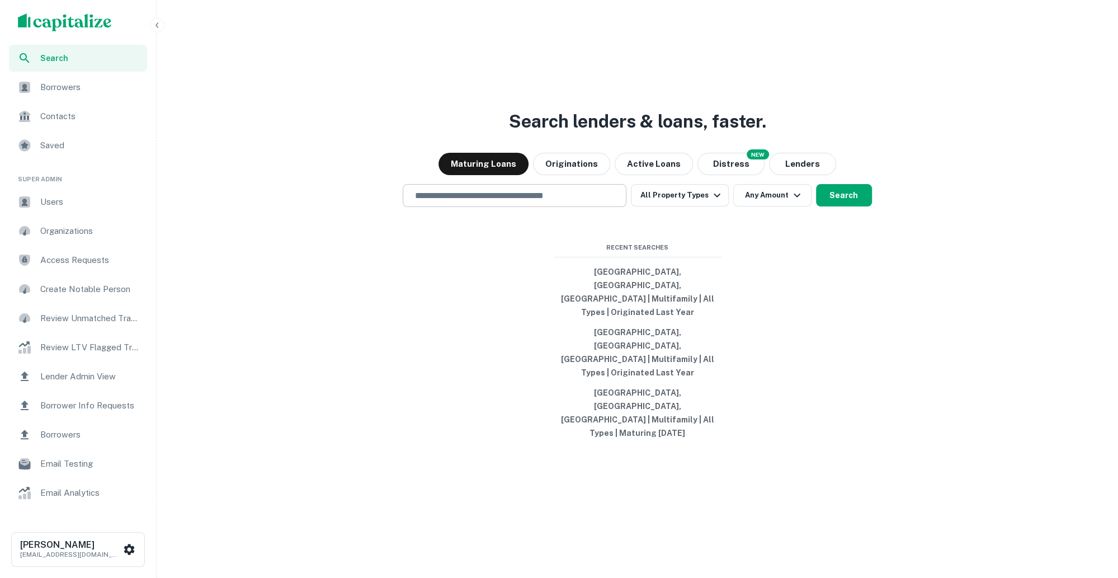
click at [533, 202] on input "text" at bounding box center [515, 195] width 214 height 13
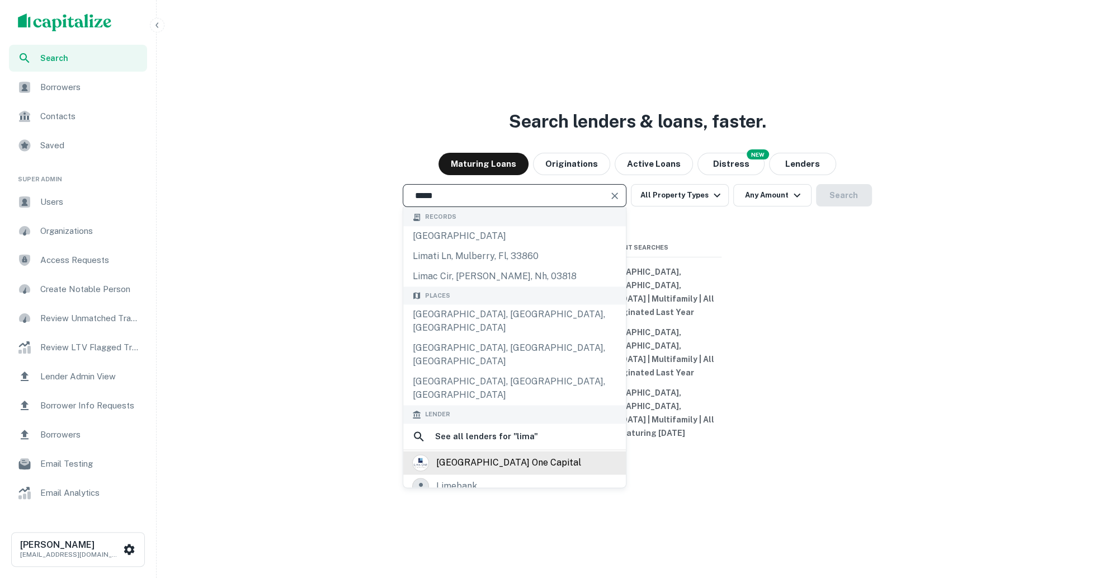
type input "****"
click at [508, 468] on div "[GEOGRAPHIC_DATA] one capital" at bounding box center [508, 462] width 145 height 17
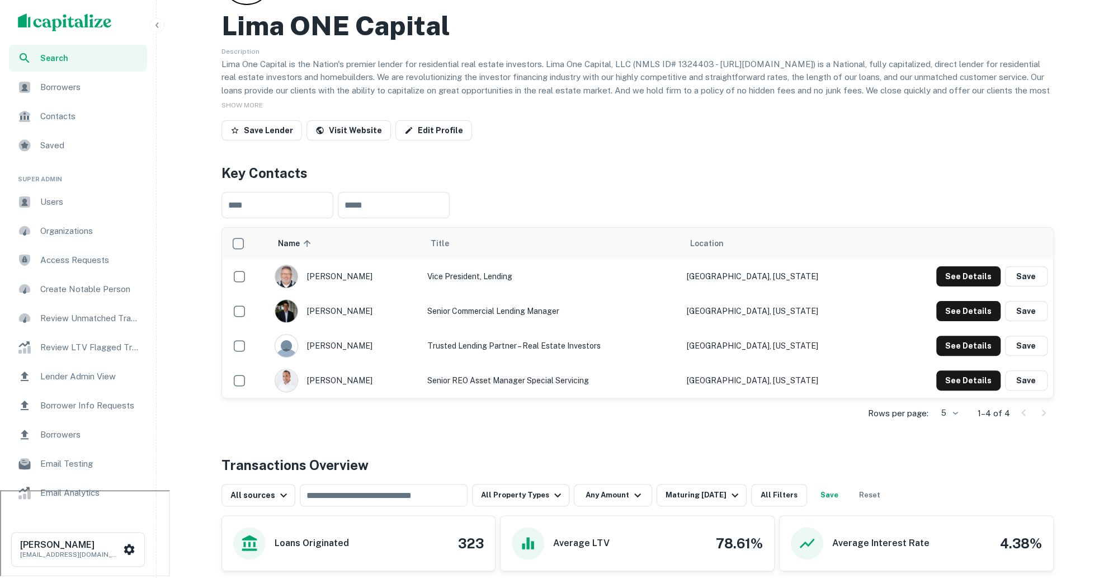
scroll to position [91, 0]
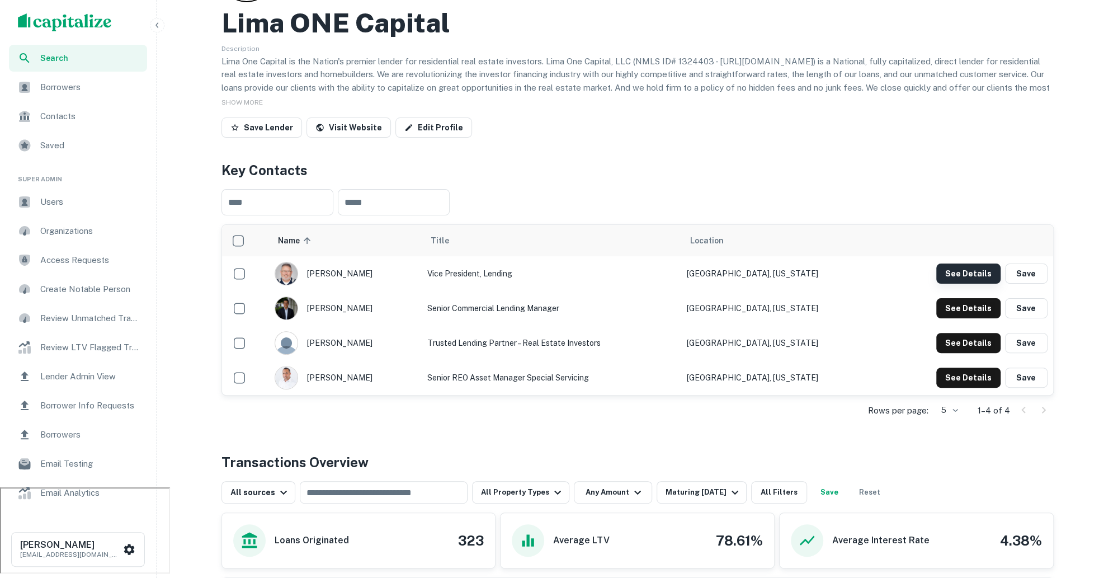
click at [967, 275] on button "See Details" at bounding box center [968, 273] width 64 height 20
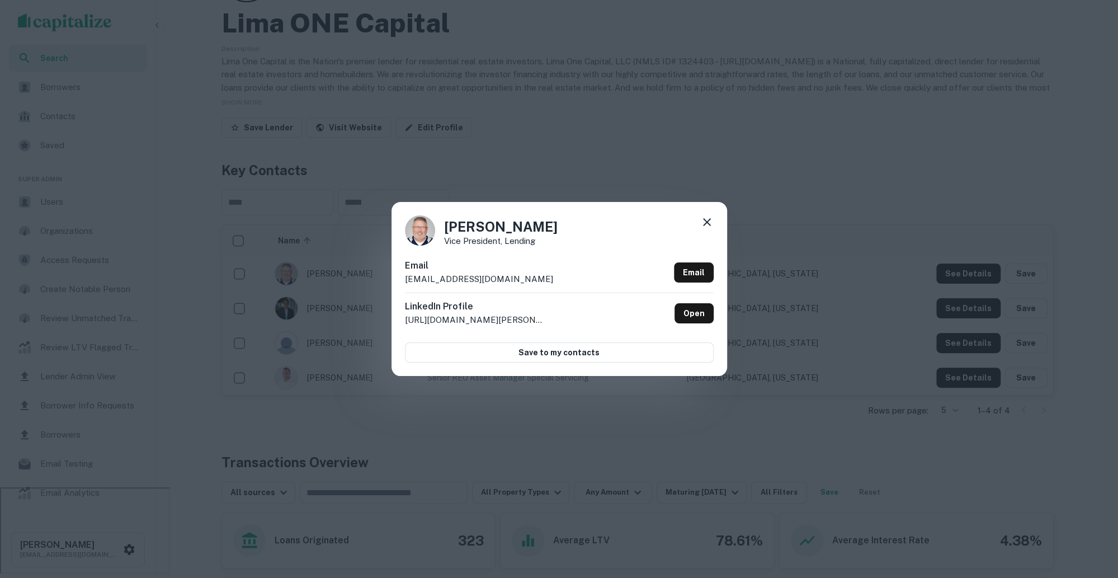
click at [912, 209] on div "[PERSON_NAME] Vice President, Lending Email [EMAIL_ADDRESS][DOMAIN_NAME] Email …" at bounding box center [559, 289] width 1118 height 578
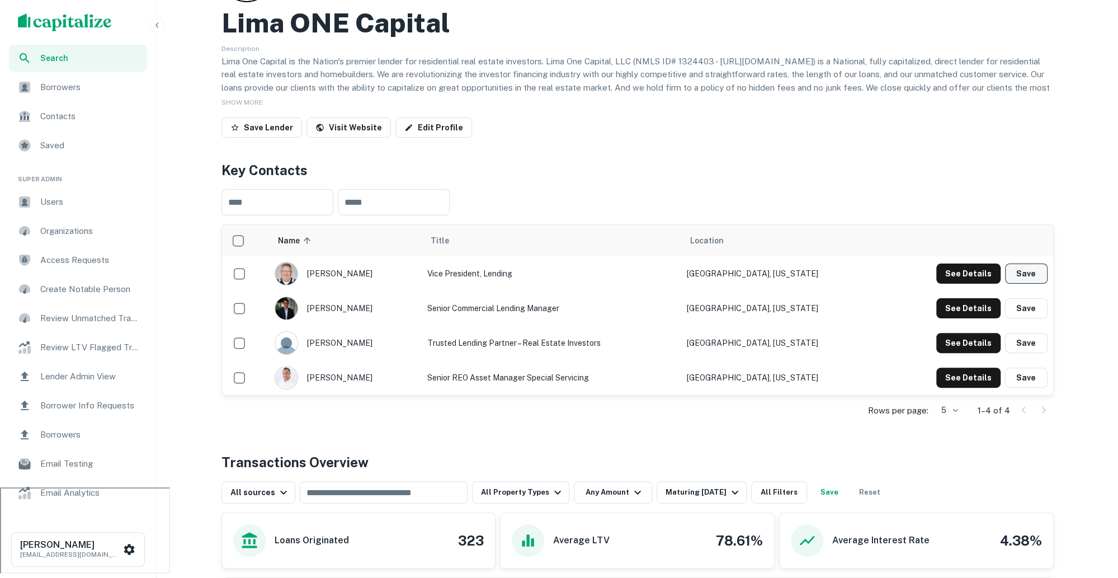
click at [1032, 272] on button "Save" at bounding box center [1026, 273] width 42 height 20
click at [59, 115] on span "Contacts" at bounding box center [90, 116] width 100 height 13
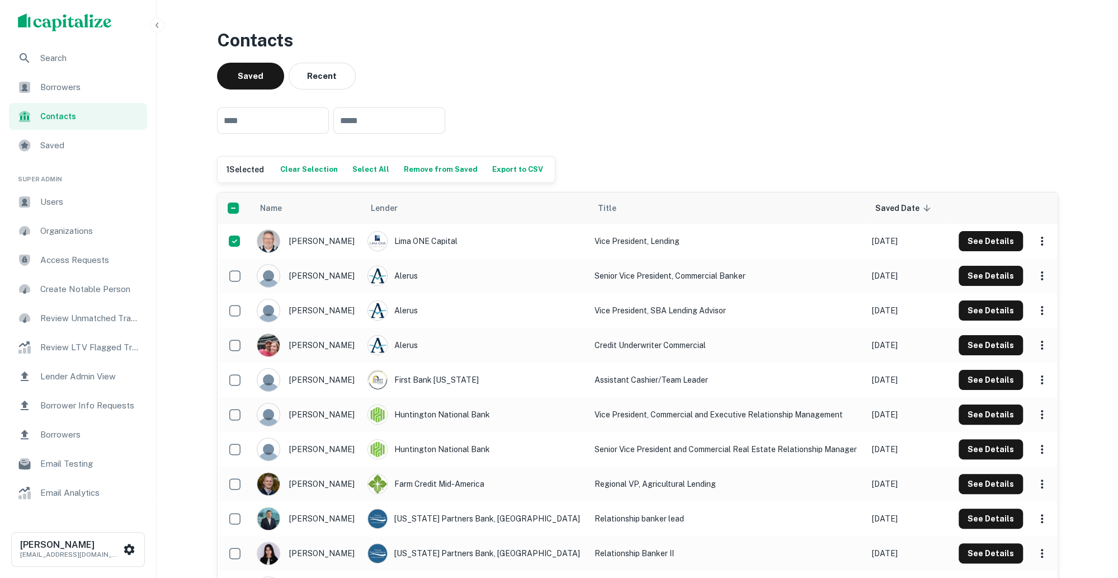
click at [505, 107] on div "​ ​" at bounding box center [637, 120] width 841 height 44
click at [984, 235] on button "See Details" at bounding box center [990, 241] width 64 height 20
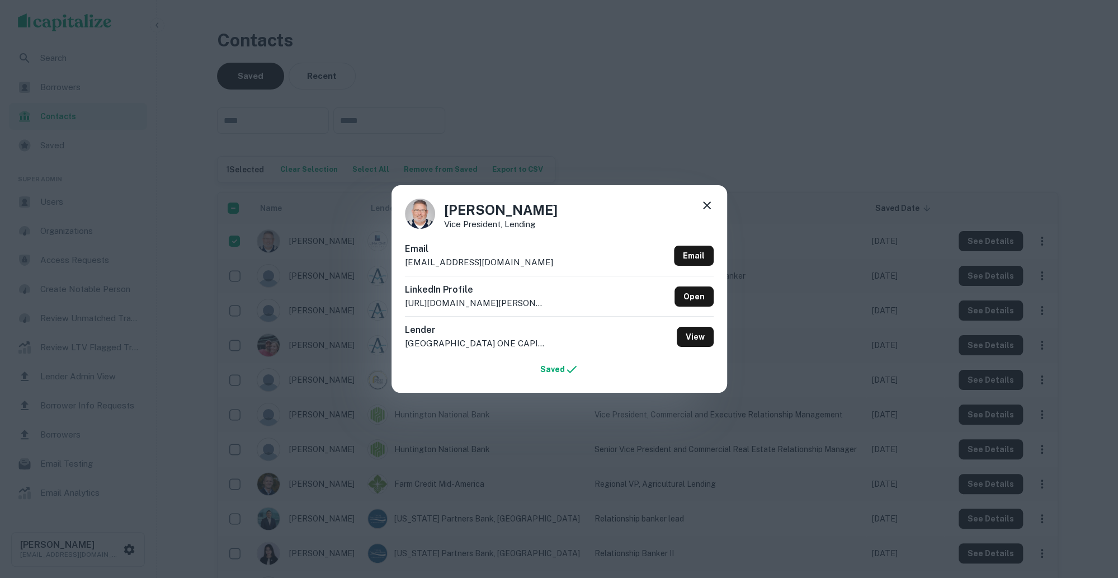
click at [586, 93] on div "Steven Weinstock Vice President, Lending Email sweinstock@limaonecapital.com Em…" at bounding box center [559, 289] width 1118 height 578
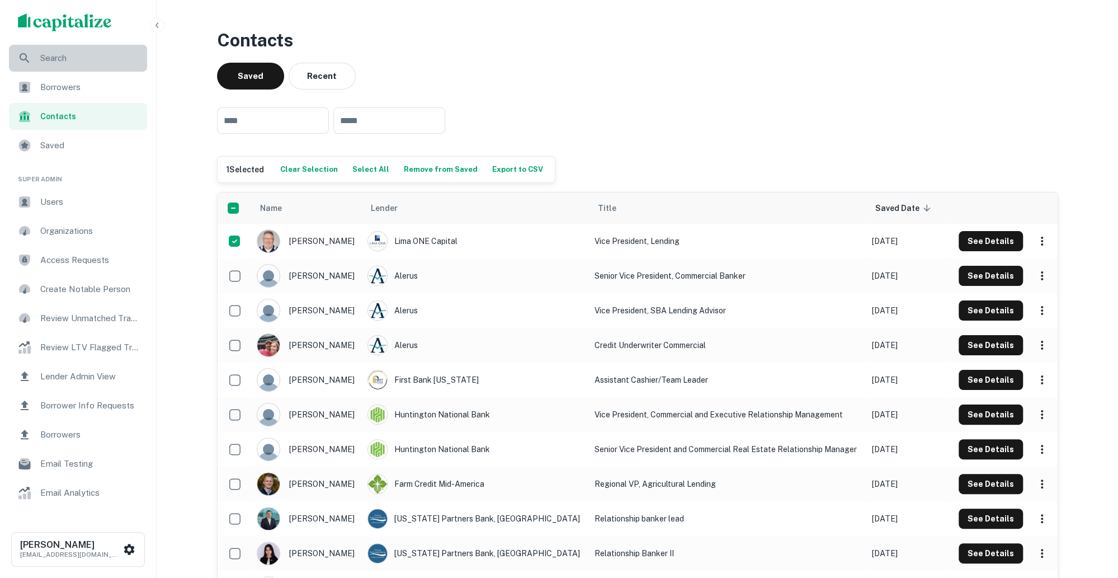
click at [89, 60] on span "Search" at bounding box center [90, 57] width 100 height 13
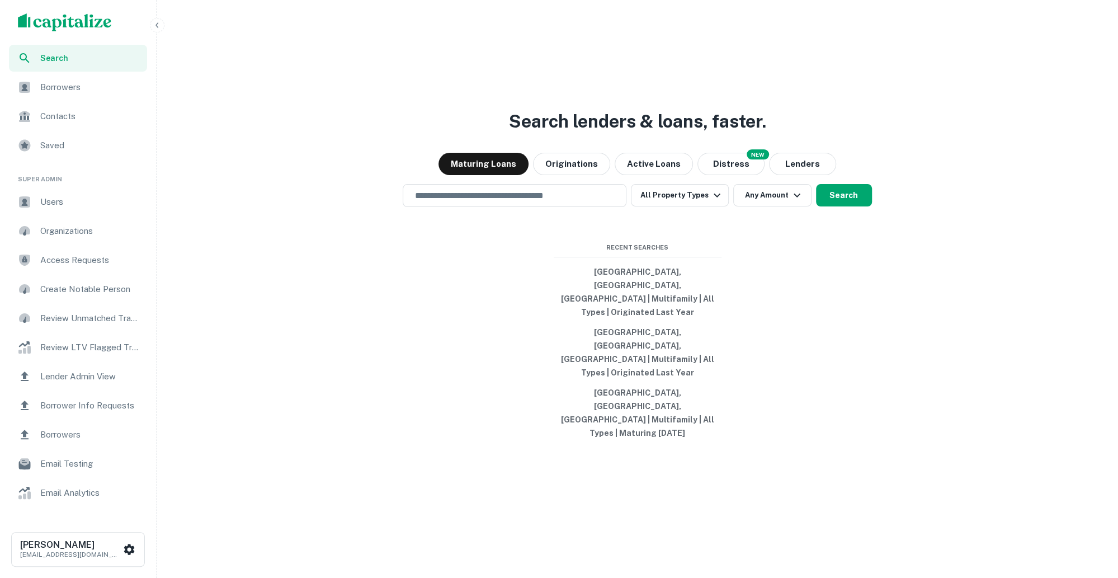
click at [105, 374] on span "Lender Admin View" at bounding box center [90, 376] width 100 height 13
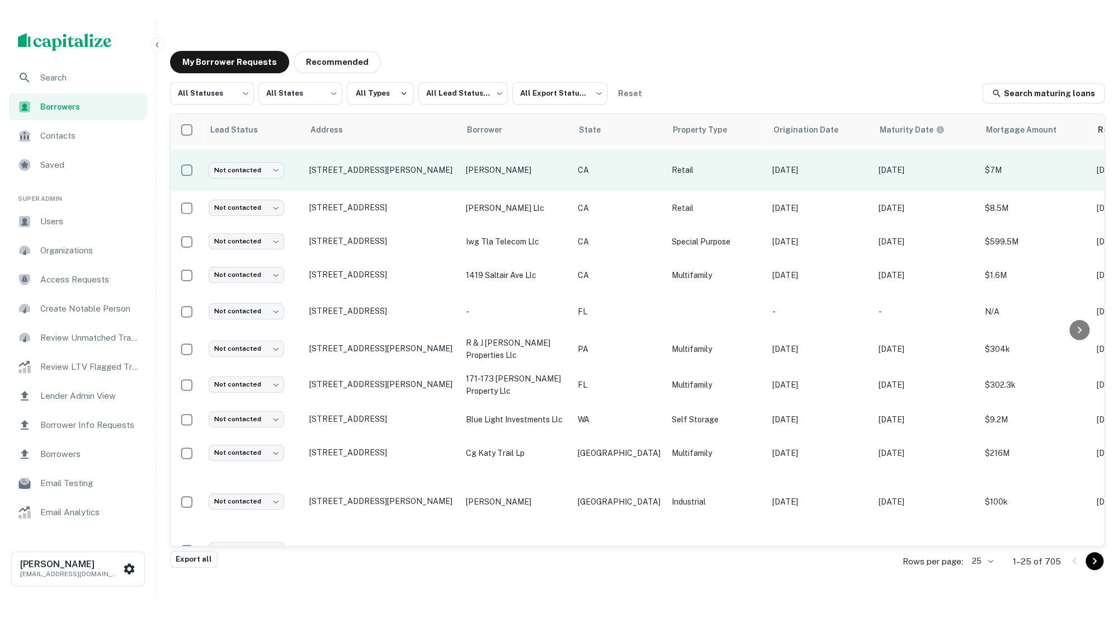
scroll to position [30, 7]
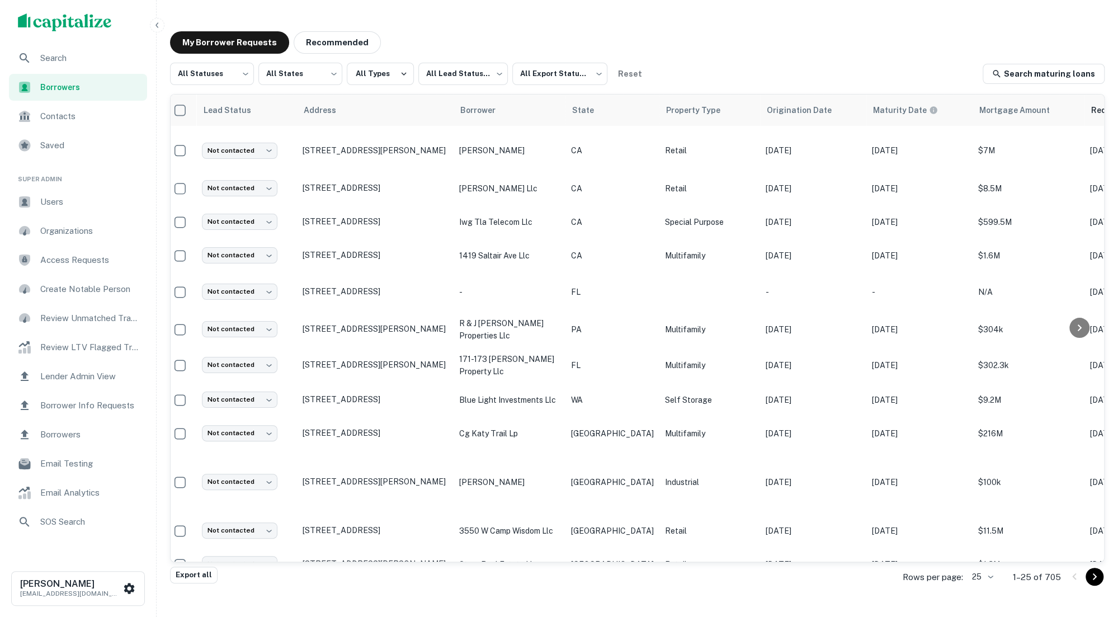
click at [98, 195] on span "Users" at bounding box center [90, 201] width 100 height 13
